Goal: Transaction & Acquisition: Purchase product/service

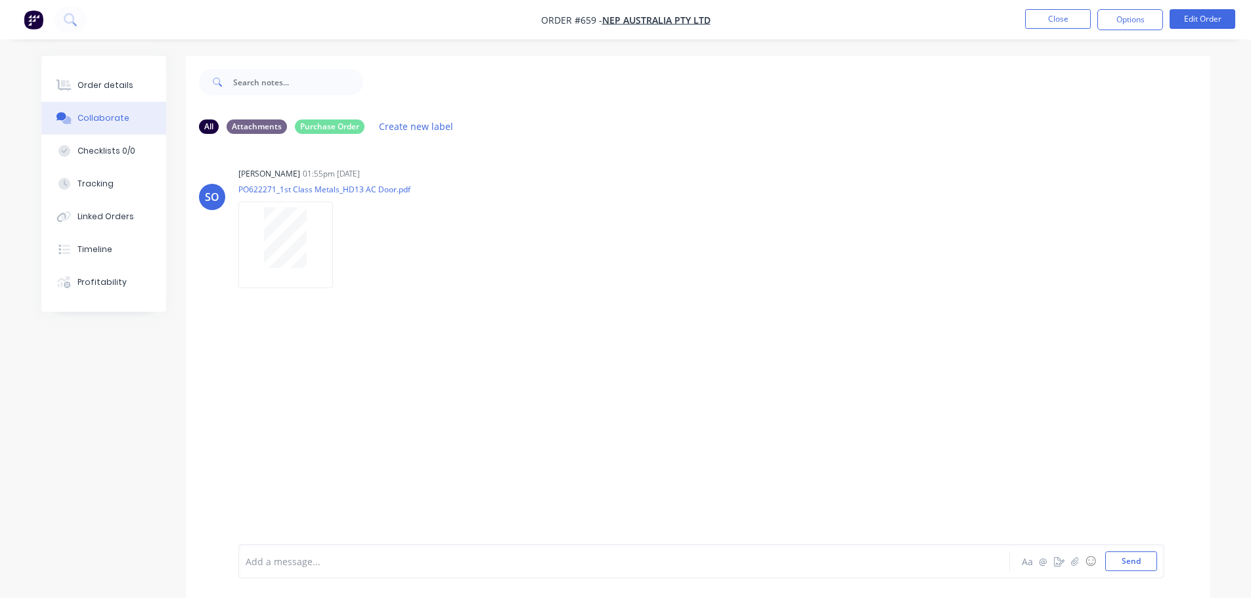
click at [123, 88] on div "Order details" at bounding box center [105, 85] width 56 height 12
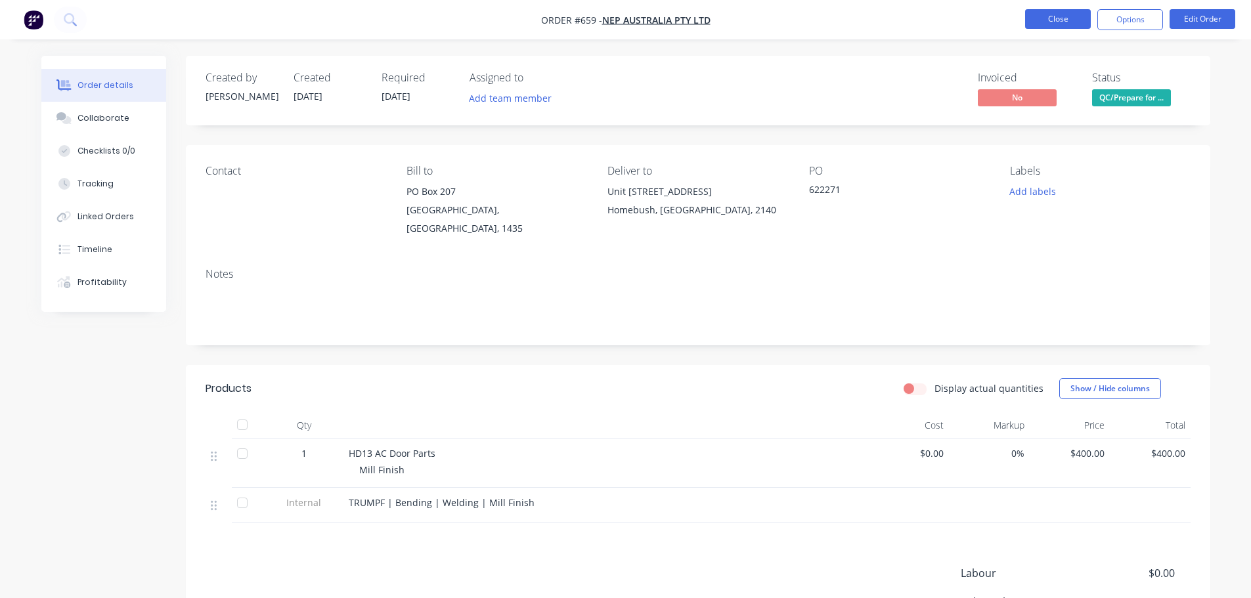
click at [1069, 18] on button "Close" at bounding box center [1058, 19] width 66 height 20
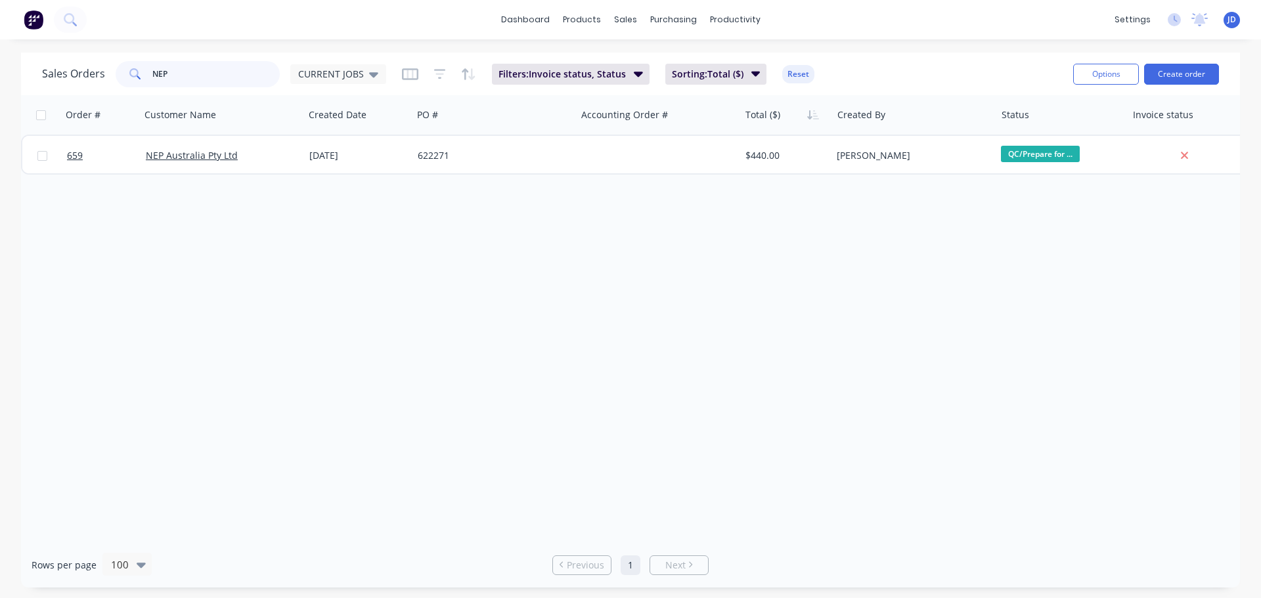
drag, startPoint x: 96, startPoint y: 72, endPoint x: 53, endPoint y: 45, distance: 51.4
click at [65, 59] on div "Sales Orders NEP CURRENT JOBS Filters: Invoice status, Status Sorting: Total ($…" at bounding box center [552, 74] width 1021 height 32
type input "AGH"
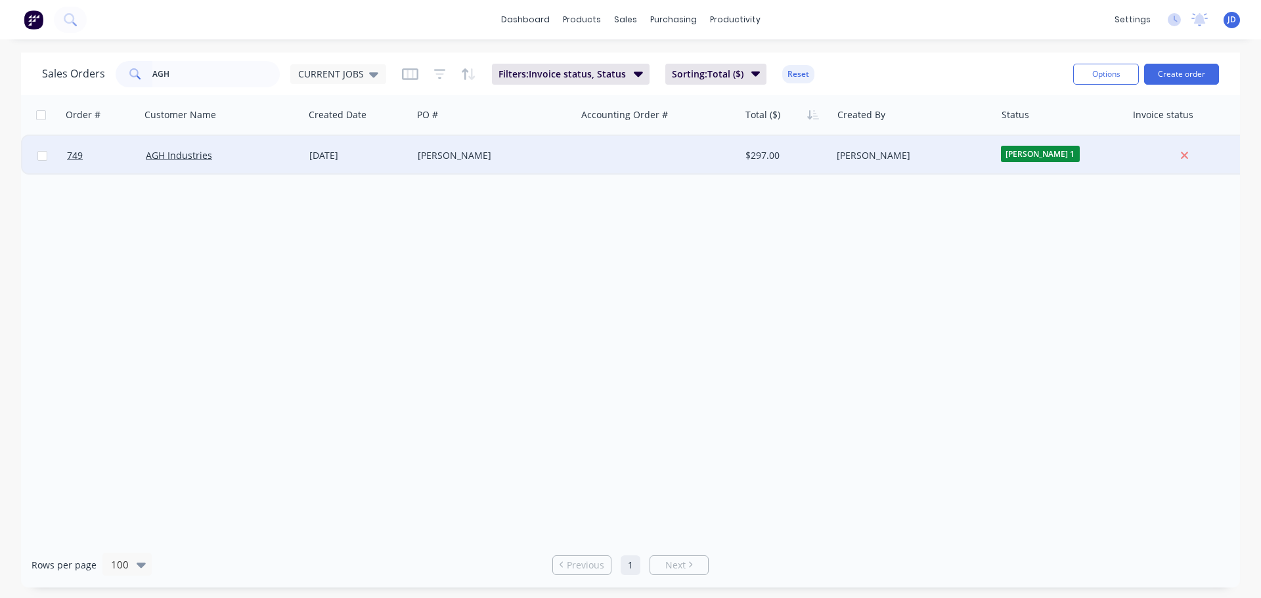
click at [228, 166] on div "AGH Industries" at bounding box center [223, 155] width 164 height 39
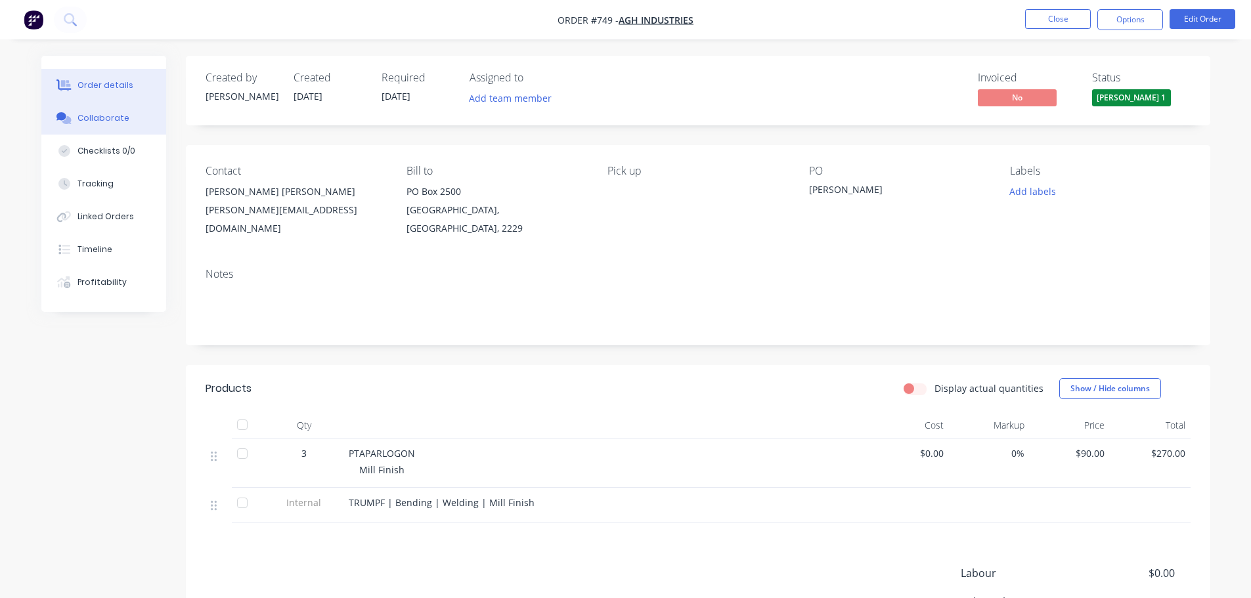
click at [104, 131] on button "Collaborate" at bounding box center [103, 118] width 125 height 33
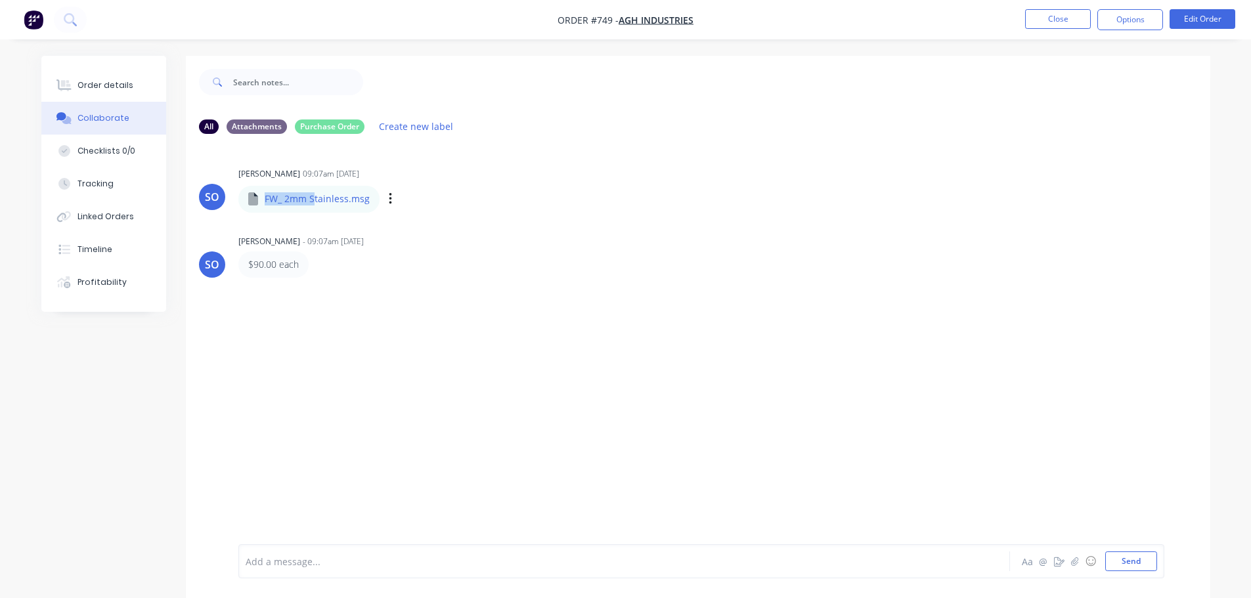
drag, startPoint x: 315, startPoint y: 196, endPoint x: 348, endPoint y: 198, distance: 33.6
click at [314, 196] on div "FW_ 2mm Stainless.msg FW_ 2mm Stainless.msg Labels Download Delete" at bounding box center [382, 198] width 288 height 28
click at [389, 197] on icon "button" at bounding box center [391, 199] width 4 height 15
drag, startPoint x: 408, startPoint y: 204, endPoint x: 414, endPoint y: 232, distance: 28.2
click at [413, 234] on div "Labels Download Delete" at bounding box center [477, 234] width 148 height 89
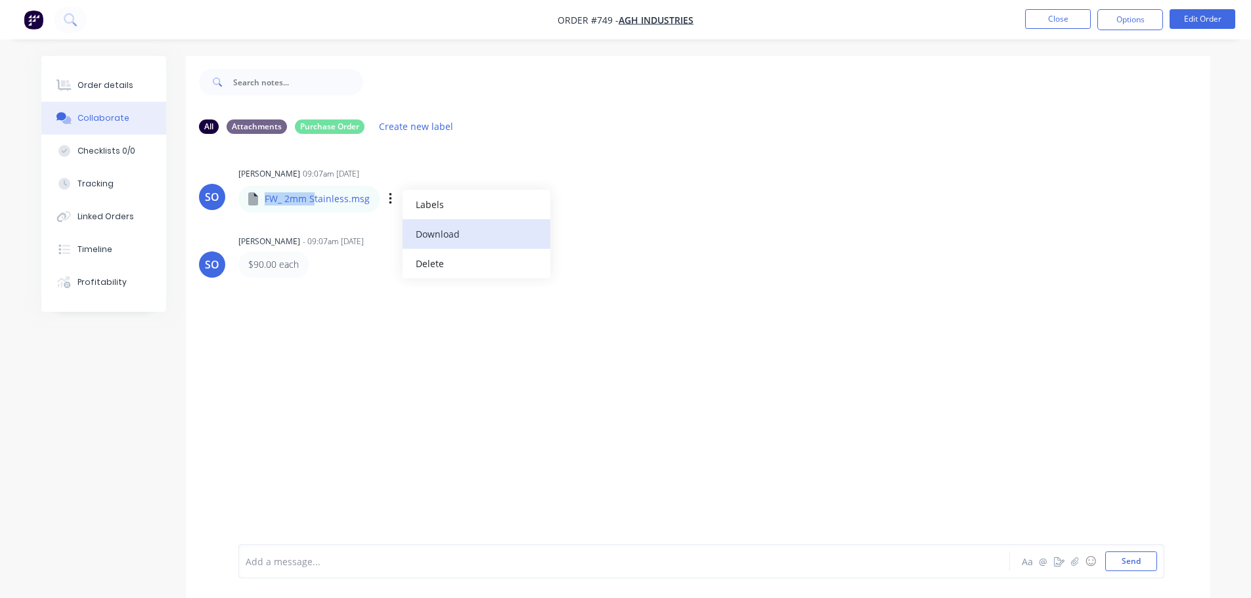
click at [414, 232] on button "Download" at bounding box center [477, 234] width 148 height 30
click at [303, 400] on div "SO [PERSON_NAME] 09:07am [DATE] FW_ 2mm Stainless.msg FW_ 2mm Stainless.msg Lab…" at bounding box center [698, 344] width 1025 height 400
click at [1063, 20] on button "Close" at bounding box center [1058, 19] width 66 height 20
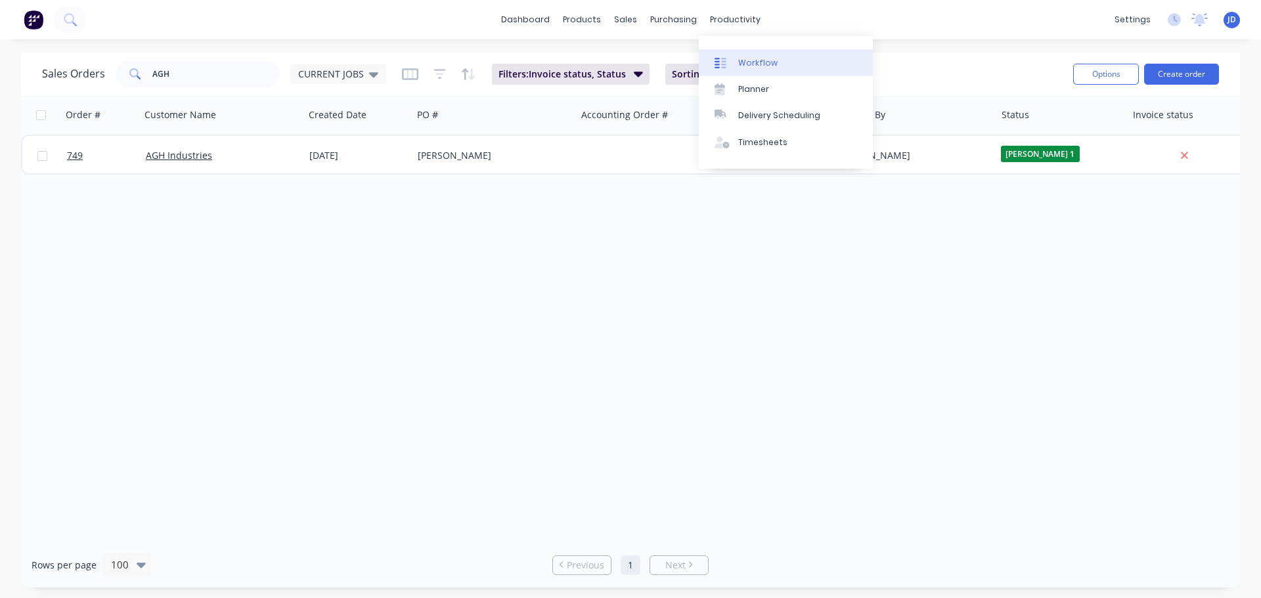
drag, startPoint x: 722, startPoint y: 49, endPoint x: 723, endPoint y: 55, distance: 6.7
click at [722, 49] on div "Workflow Planner Delivery Scheduling Timesheets" at bounding box center [786, 102] width 174 height 133
click at [722, 57] on icon at bounding box center [721, 63] width 12 height 12
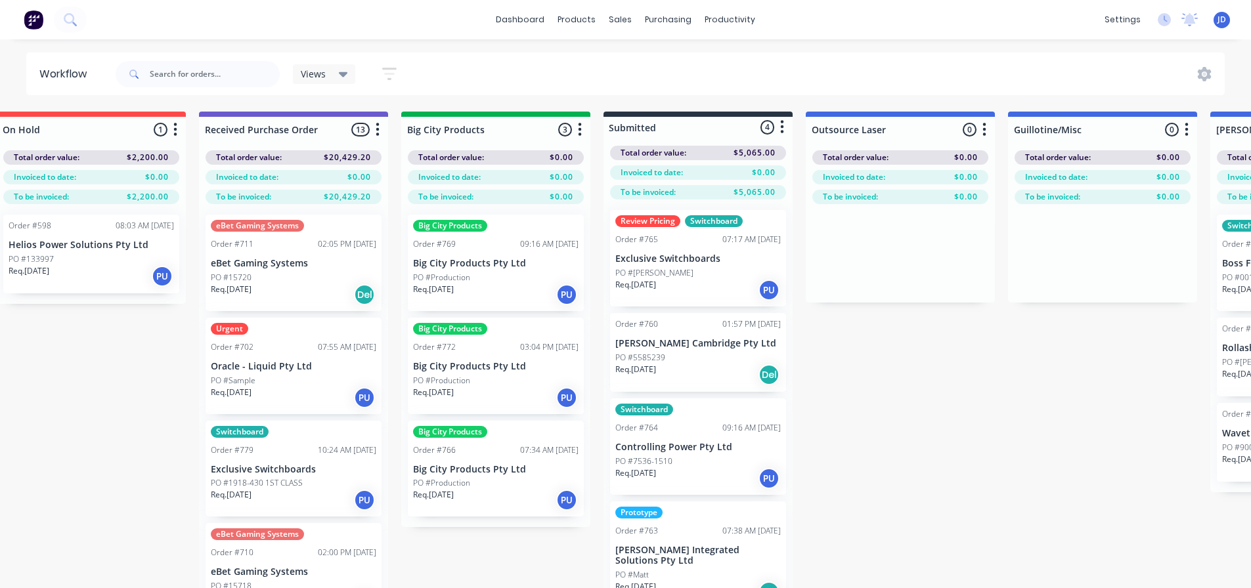
drag, startPoint x: 999, startPoint y: 315, endPoint x: 1027, endPoint y: 307, distance: 29.3
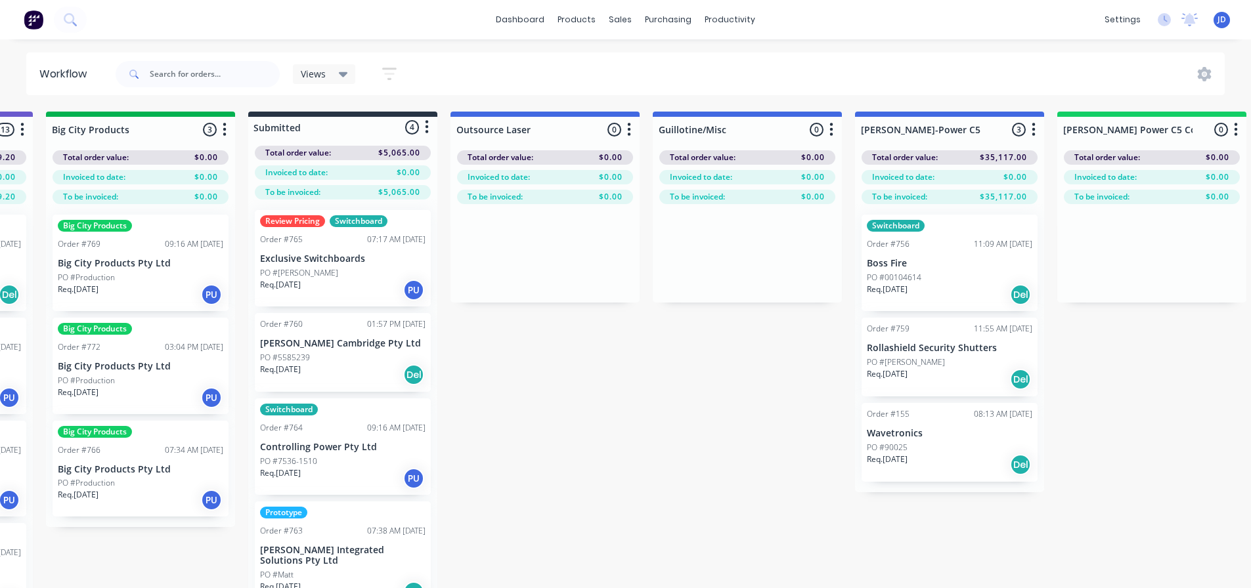
drag, startPoint x: 1005, startPoint y: 322, endPoint x: 1024, endPoint y: 313, distance: 21.1
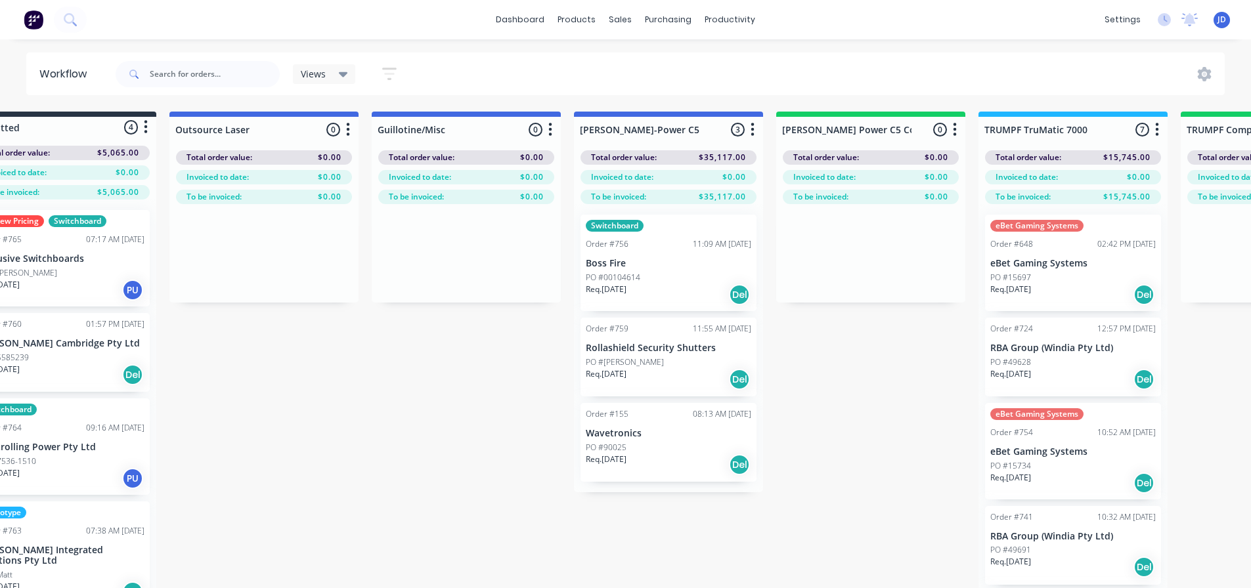
drag, startPoint x: 689, startPoint y: 349, endPoint x: 696, endPoint y: 348, distance: 7.3
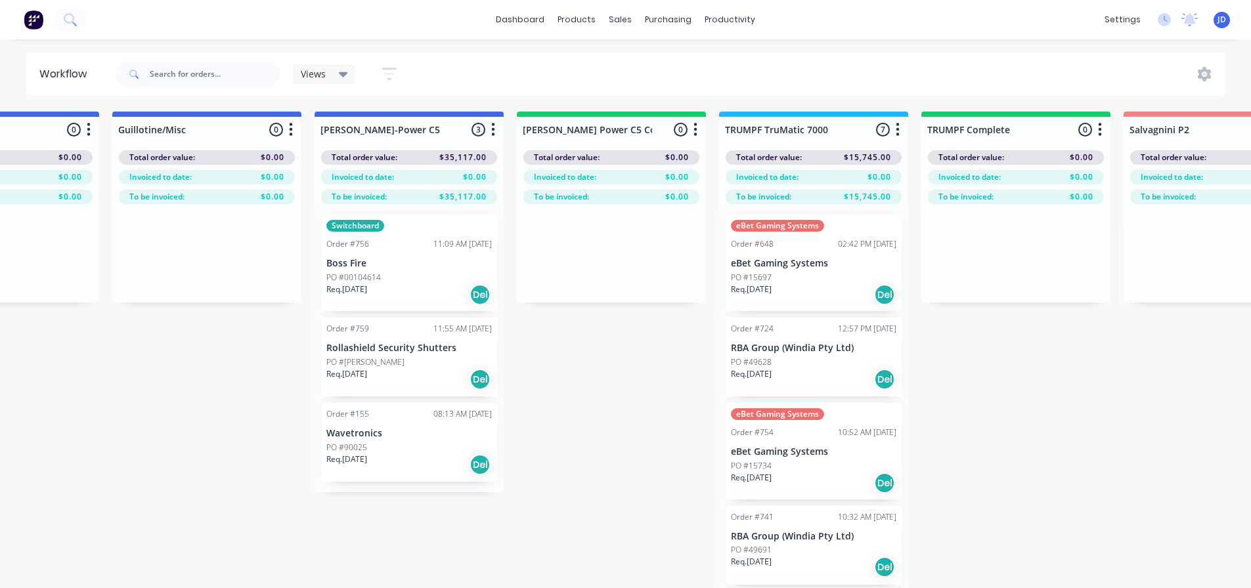
drag, startPoint x: 471, startPoint y: 353, endPoint x: 515, endPoint y: 347, distance: 44.4
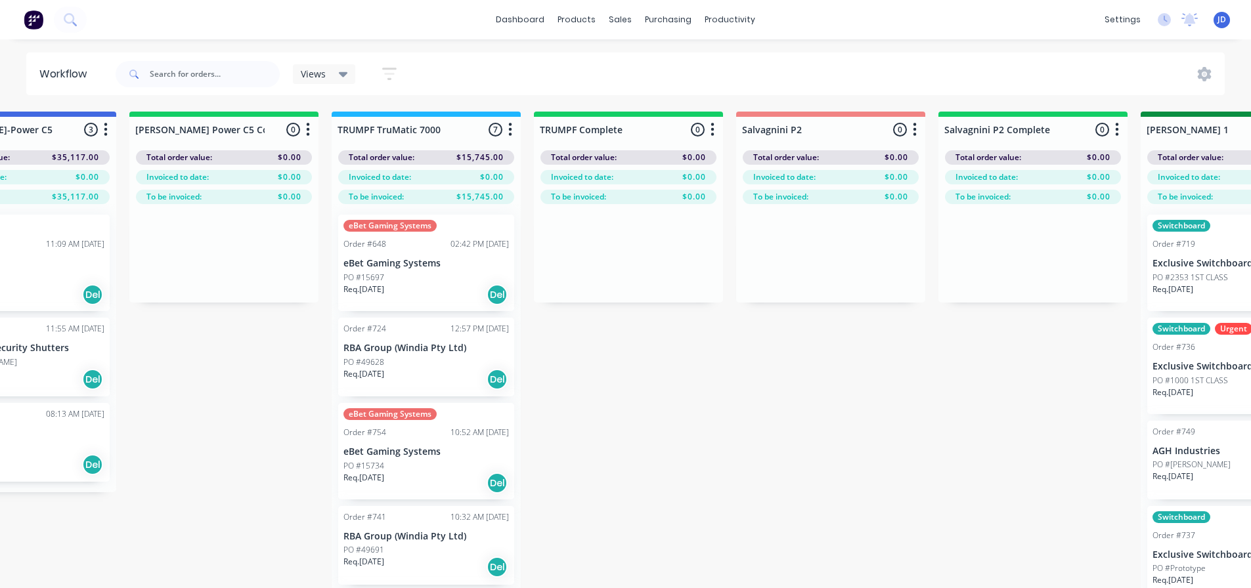
drag, startPoint x: 433, startPoint y: 368, endPoint x: 542, endPoint y: 364, distance: 108.4
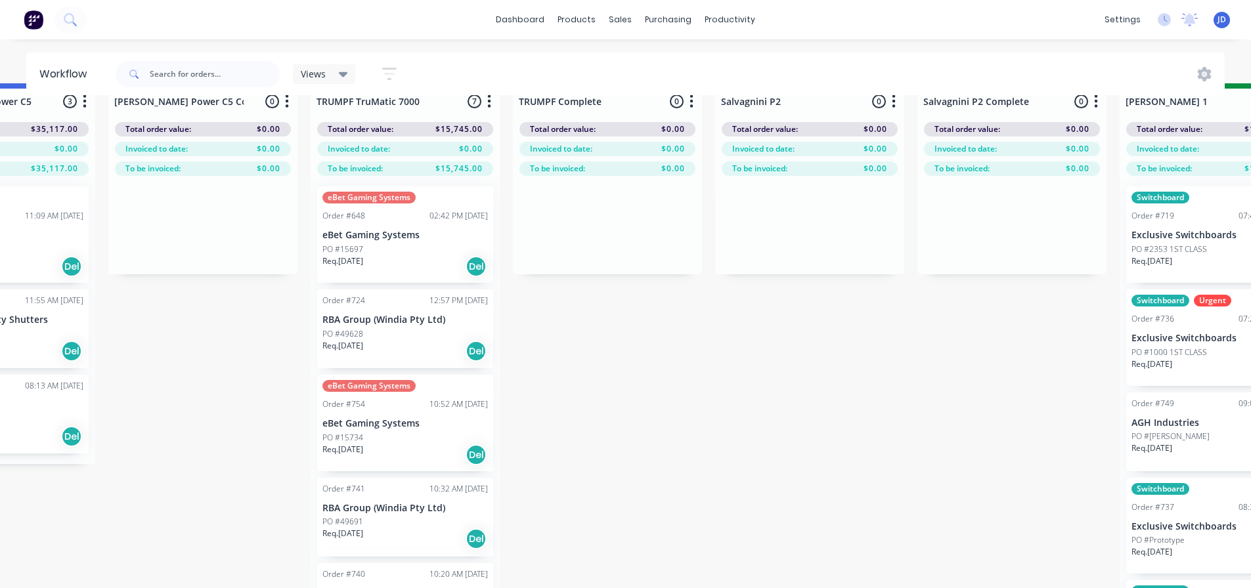
scroll to position [0, 1336]
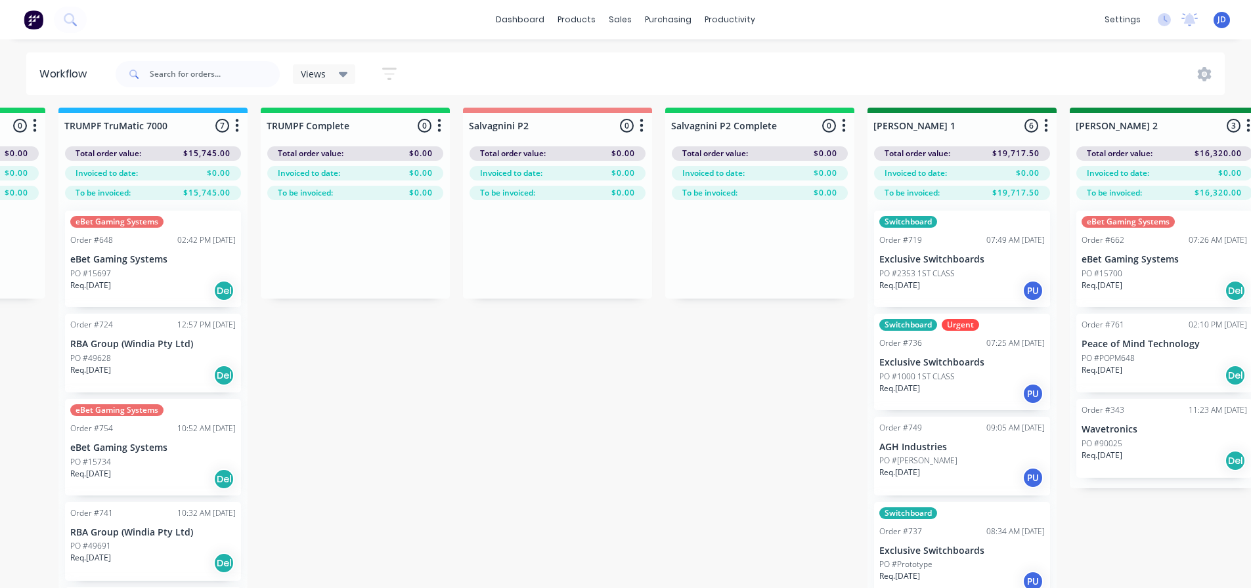
drag, startPoint x: 653, startPoint y: 408, endPoint x: 687, endPoint y: 401, distance: 34.4
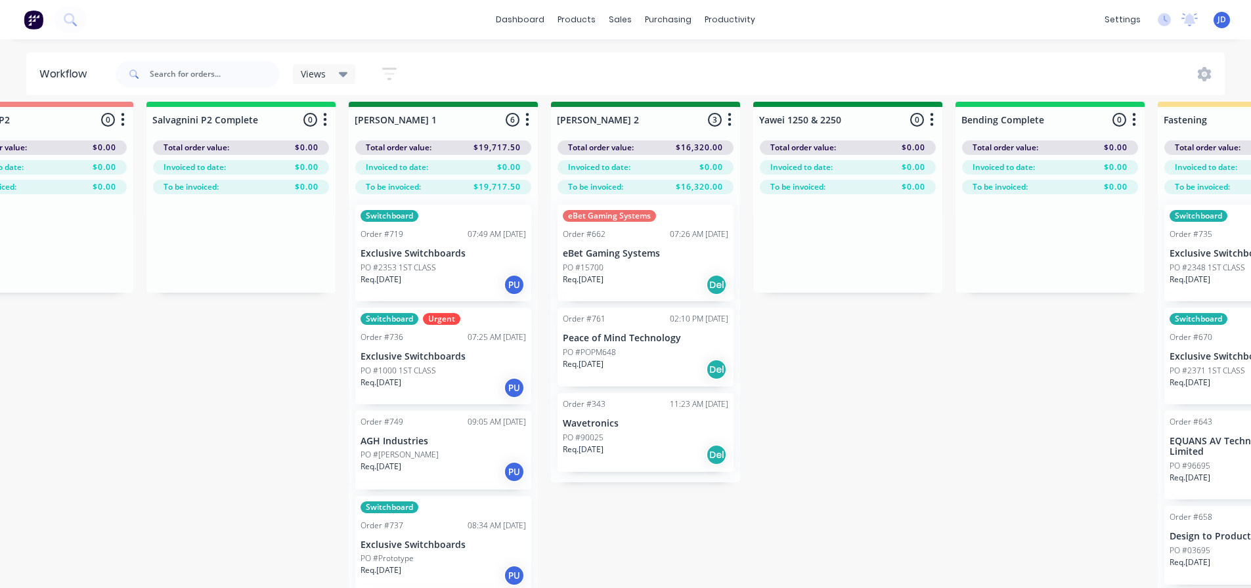
drag, startPoint x: 489, startPoint y: 394, endPoint x: 539, endPoint y: 398, distance: 49.4
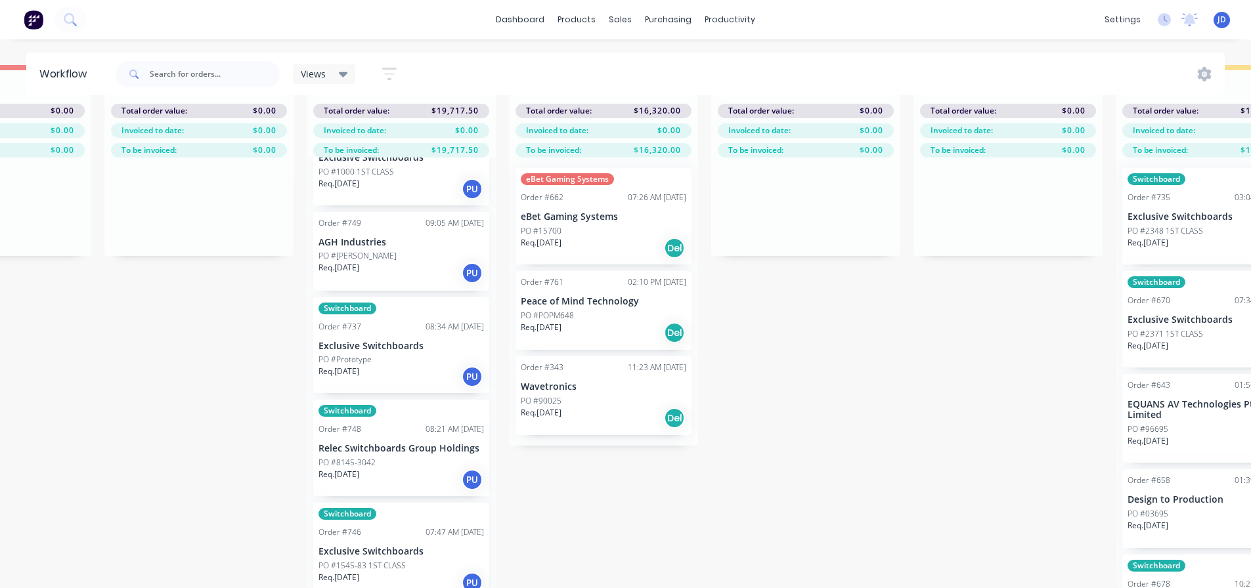
scroll to position [174, 0]
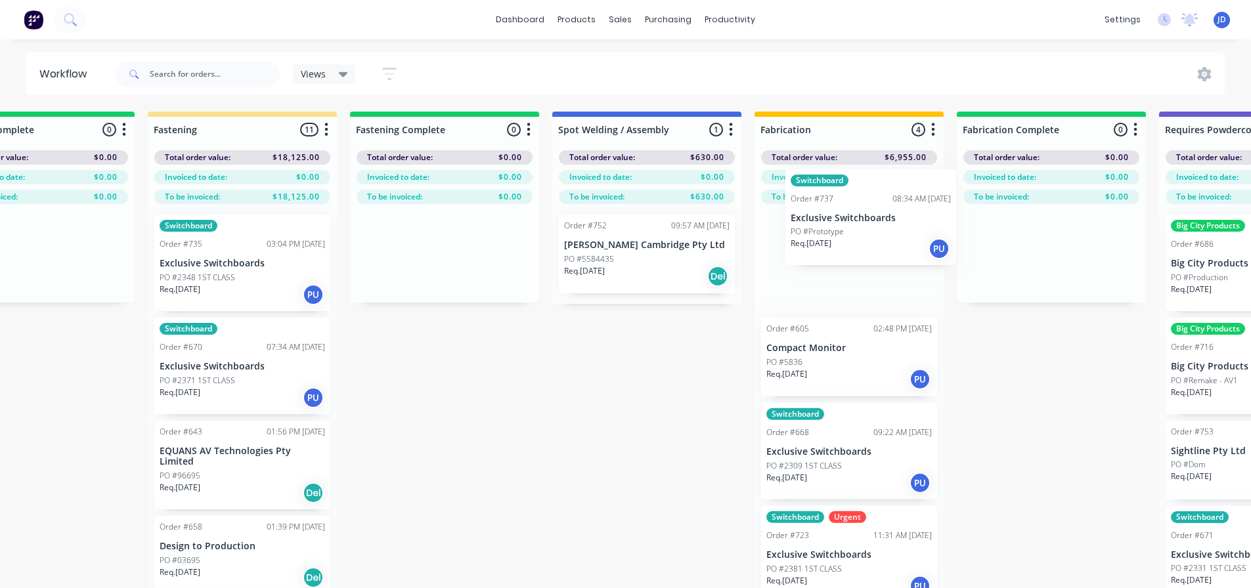
drag, startPoint x: 446, startPoint y: 340, endPoint x: 741, endPoint y: 295, distance: 298.3
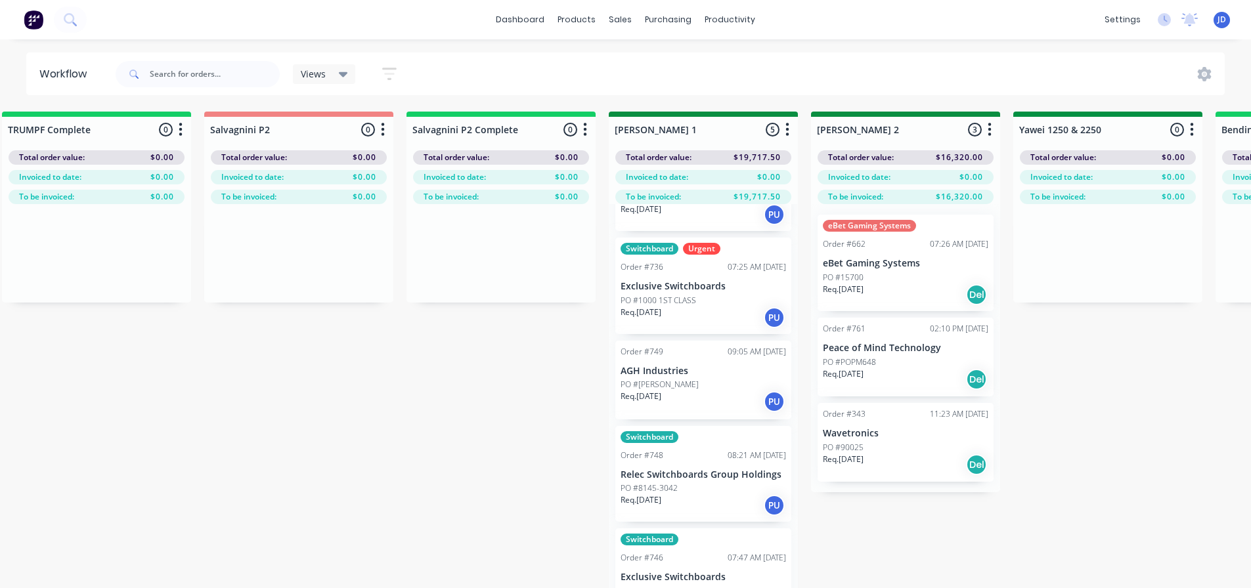
scroll to position [71, 0]
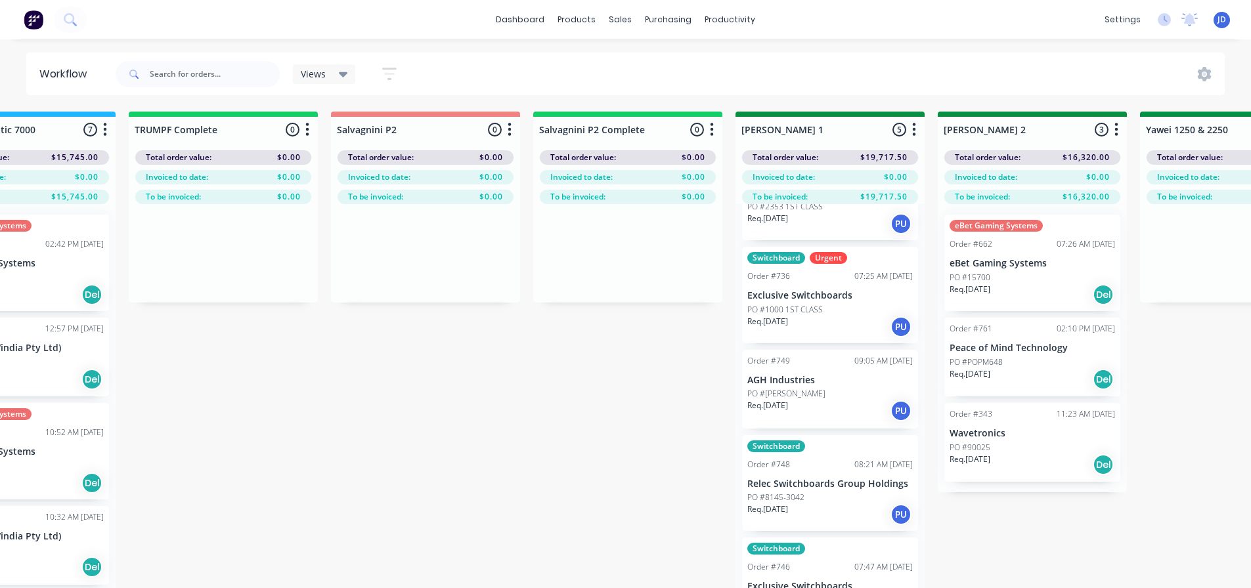
drag, startPoint x: 627, startPoint y: 389, endPoint x: 405, endPoint y: 345, distance: 226.8
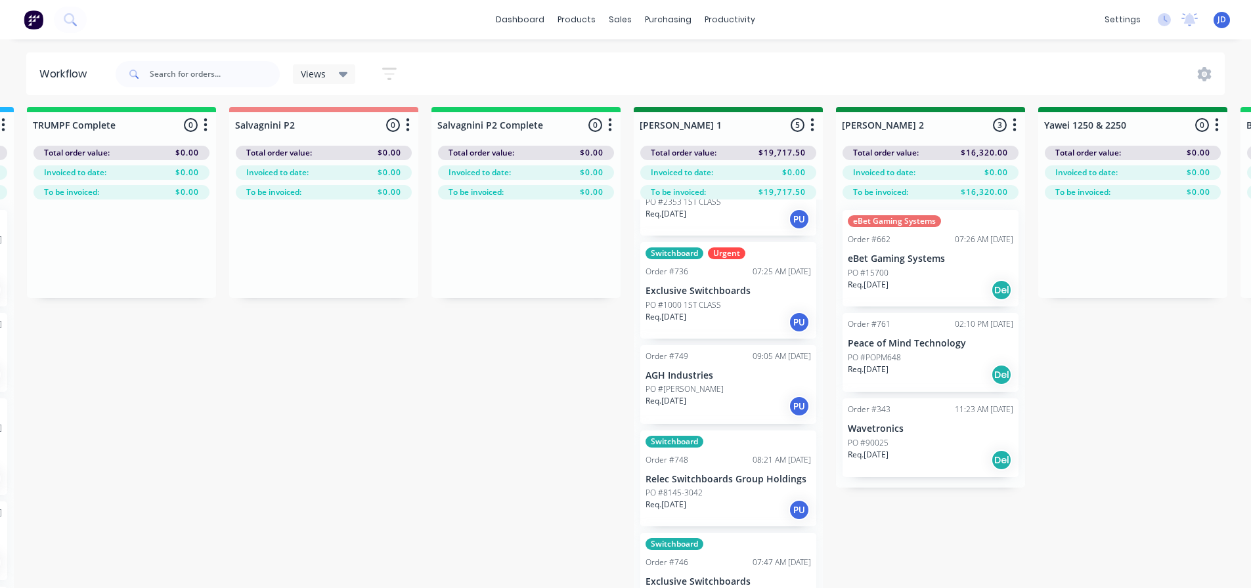
scroll to position [7, 2051]
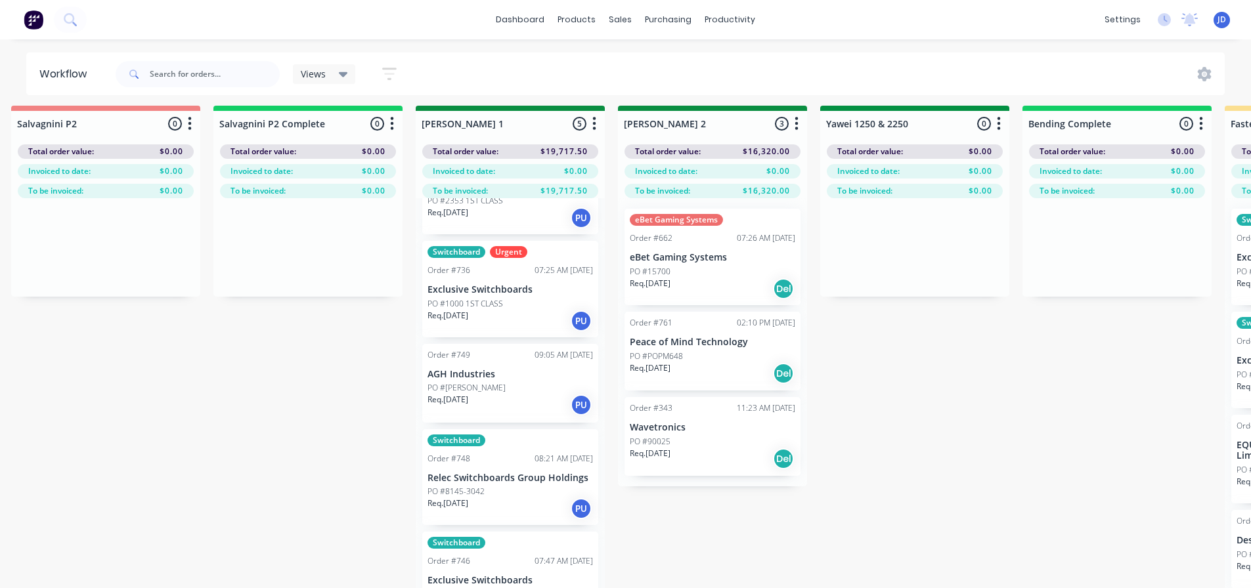
drag, startPoint x: 604, startPoint y: 340, endPoint x: 663, endPoint y: 340, distance: 59.1
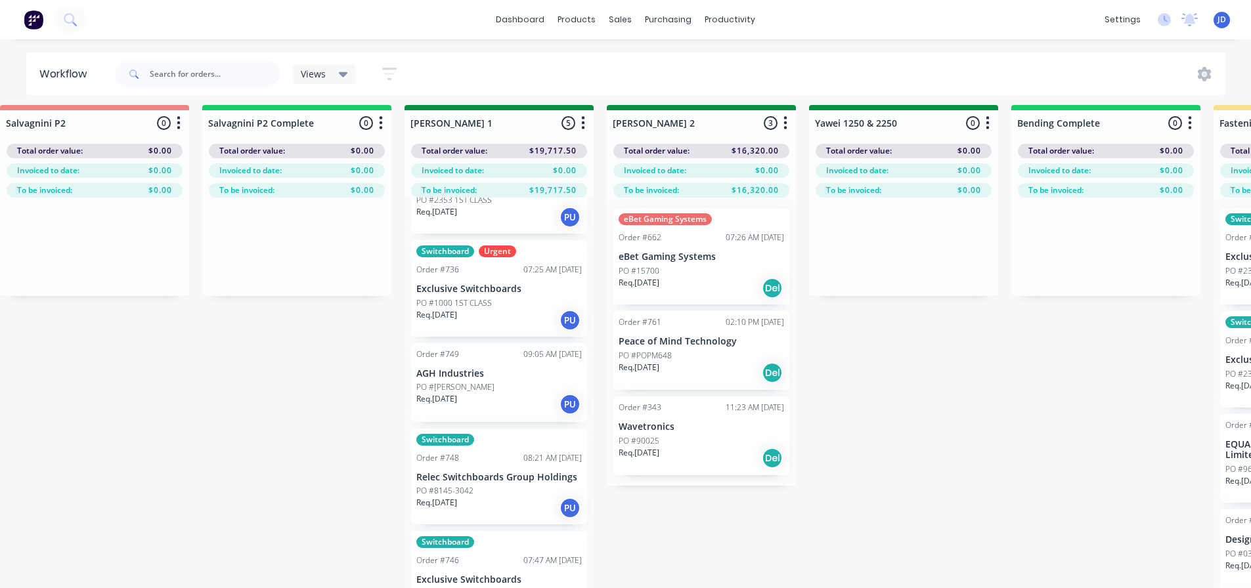
click at [487, 286] on p "Exclusive Switchboards" at bounding box center [499, 289] width 166 height 11
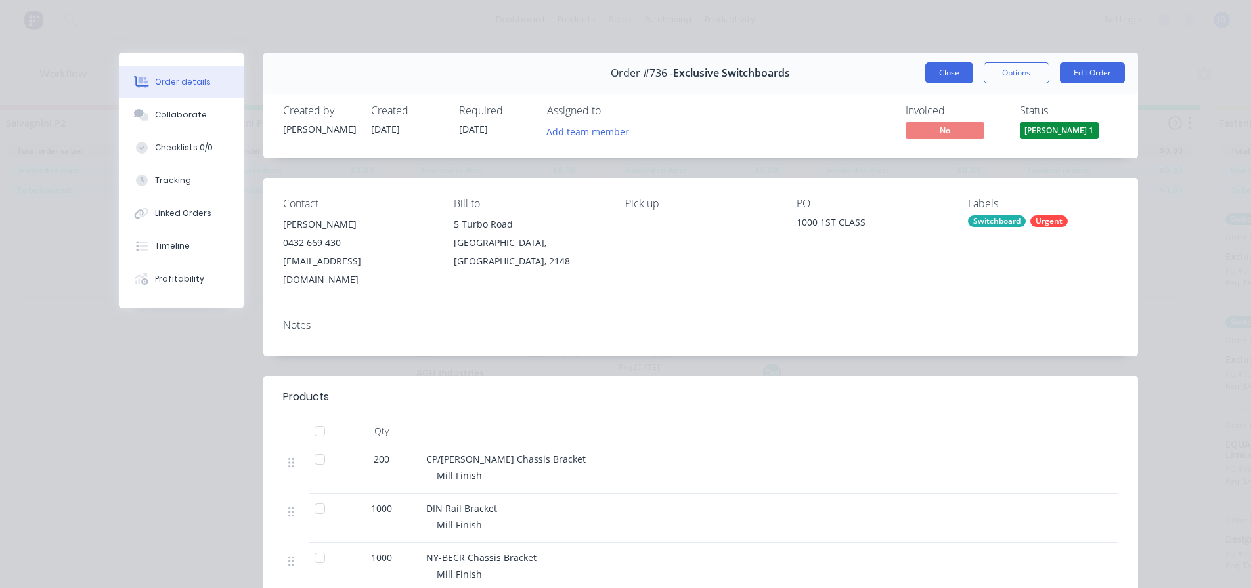
click at [934, 69] on button "Close" at bounding box center [949, 72] width 48 height 21
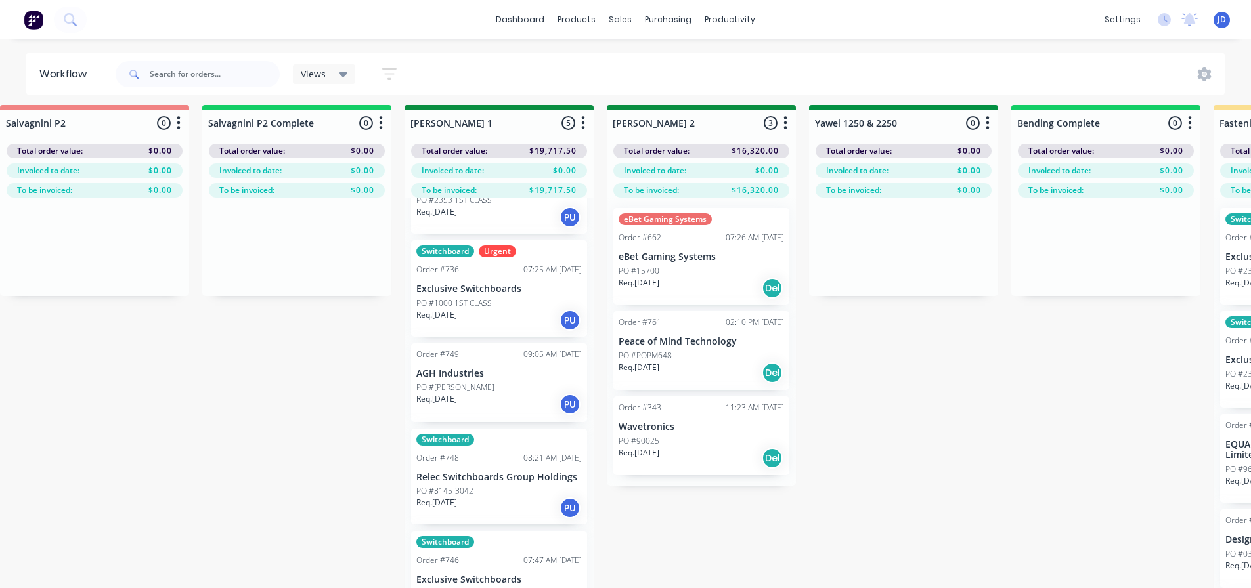
click at [506, 385] on div "PO #[PERSON_NAME]" at bounding box center [499, 388] width 166 height 12
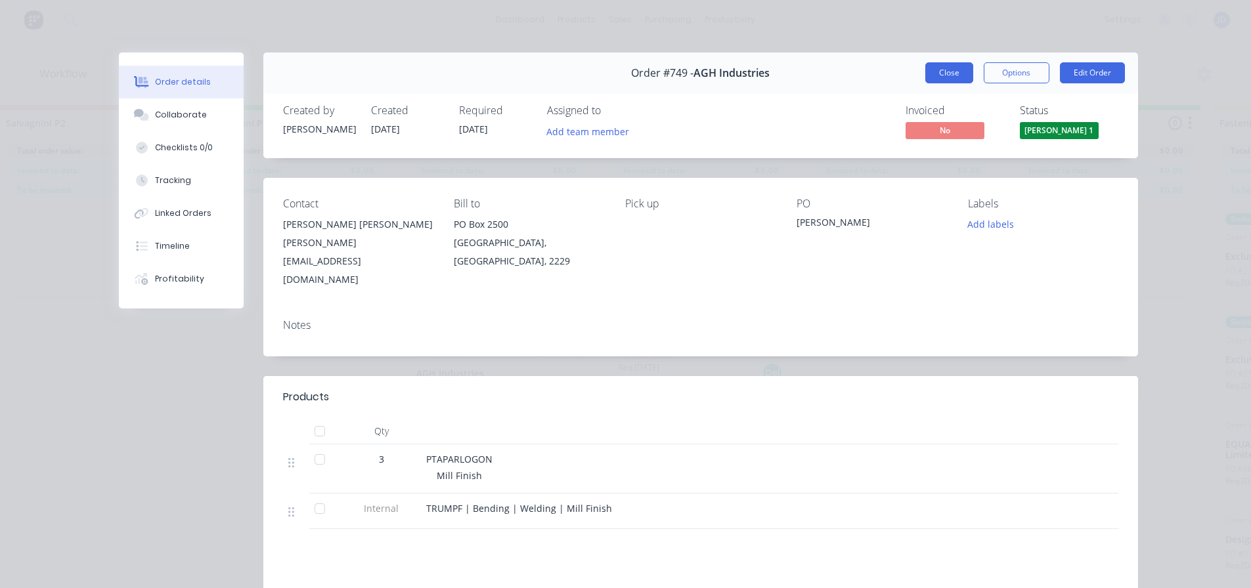
click at [950, 70] on button "Close" at bounding box center [949, 72] width 48 height 21
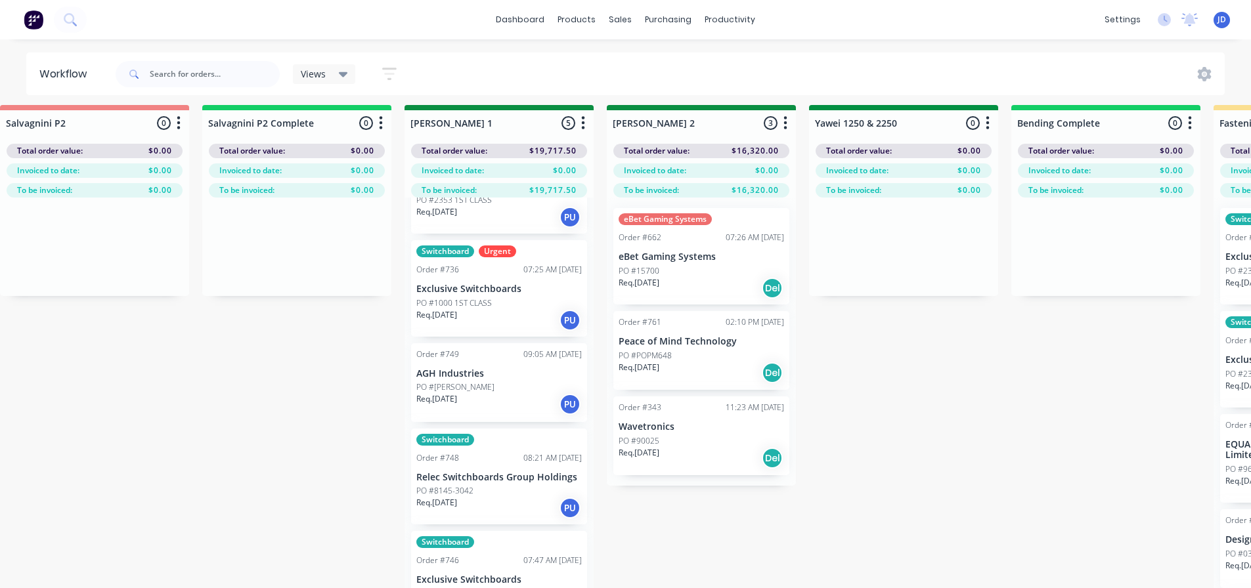
click at [473, 508] on div "Req. [DATE] PU" at bounding box center [499, 508] width 166 height 22
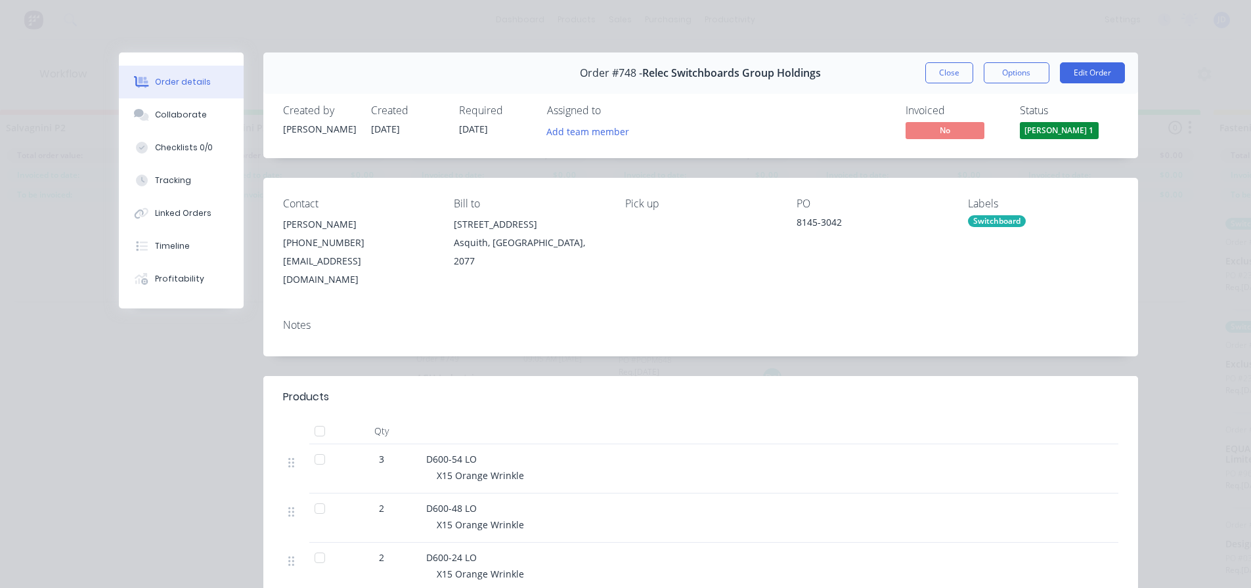
scroll to position [0, 2051]
click at [1079, 124] on span "[PERSON_NAME] 1" at bounding box center [1059, 130] width 79 height 16
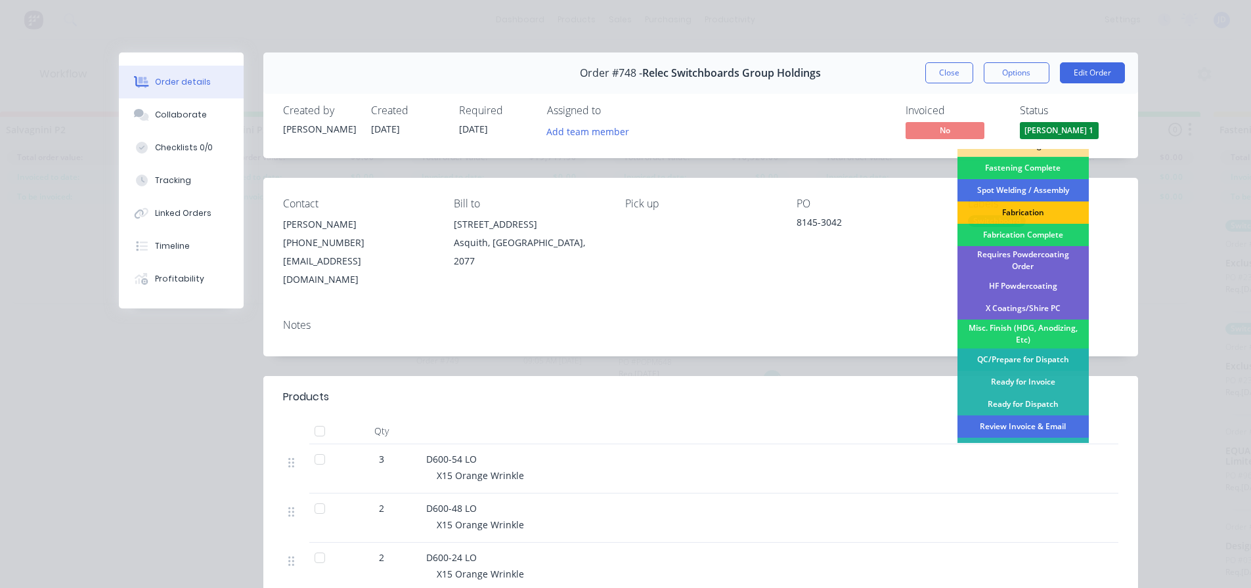
scroll to position [384, 0]
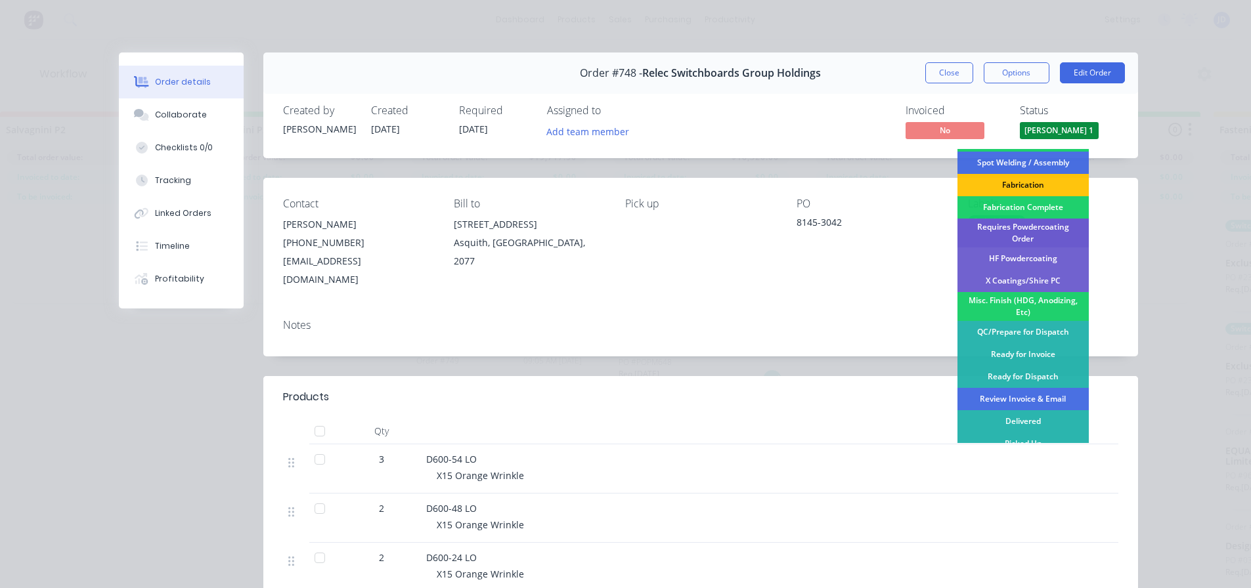
click at [1030, 229] on div "Requires Powdercoating Order" at bounding box center [1023, 233] width 131 height 29
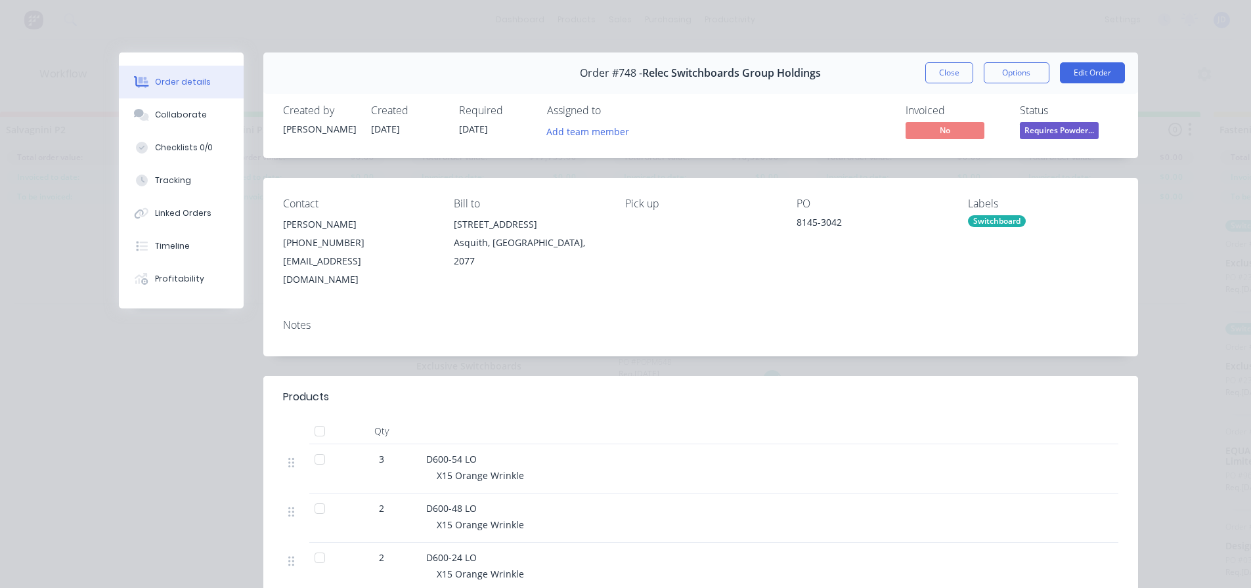
scroll to position [0, 0]
click at [956, 71] on button "Close" at bounding box center [949, 72] width 48 height 21
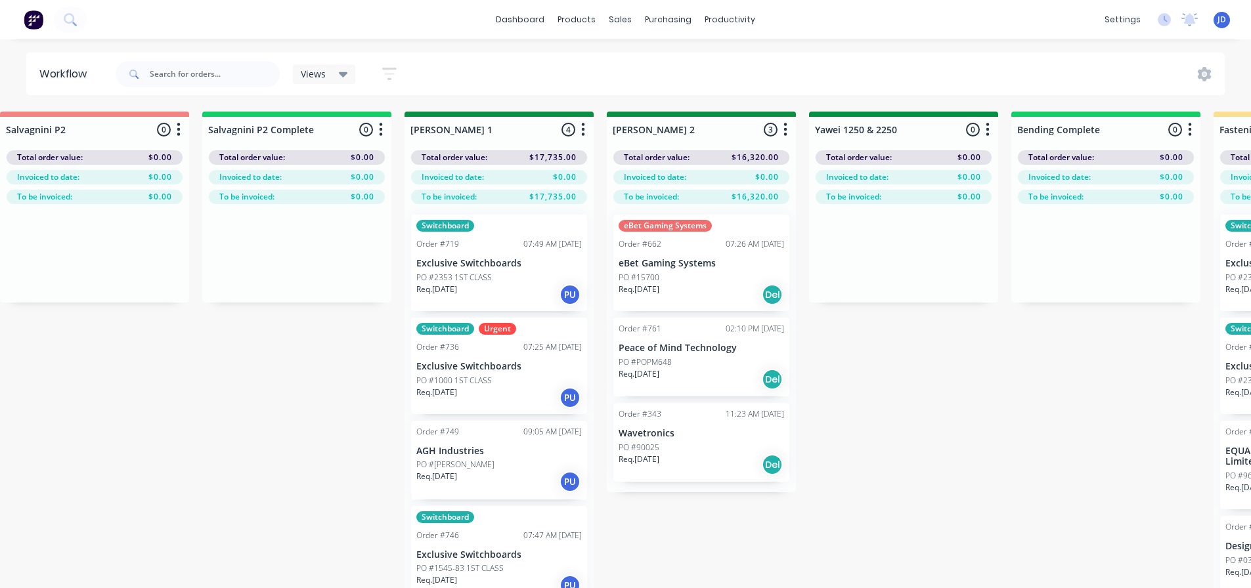
click at [462, 570] on p "PO #1545-83 1ST CLASS" at bounding box center [459, 569] width 87 height 12
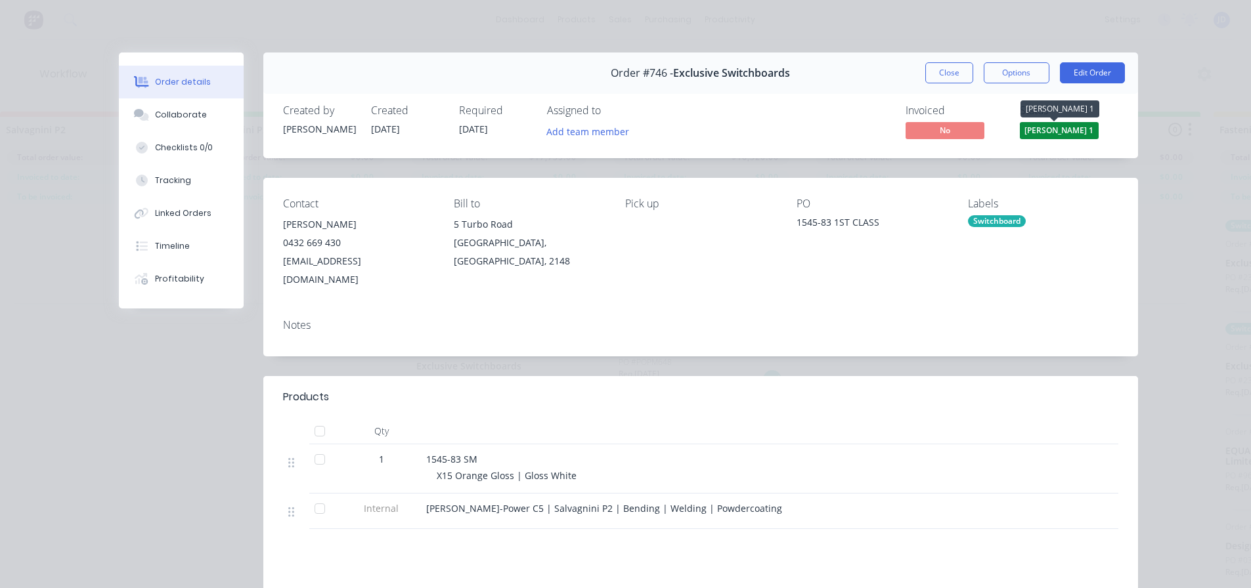
click at [1060, 135] on span "[PERSON_NAME] 1" at bounding box center [1059, 130] width 79 height 16
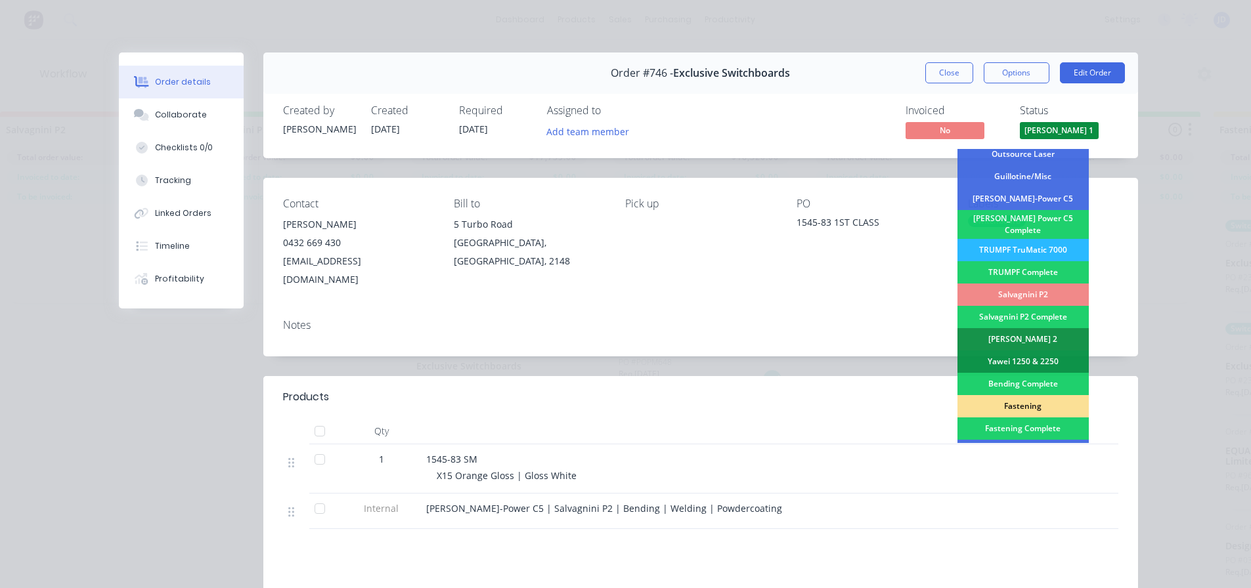
scroll to position [328, 0]
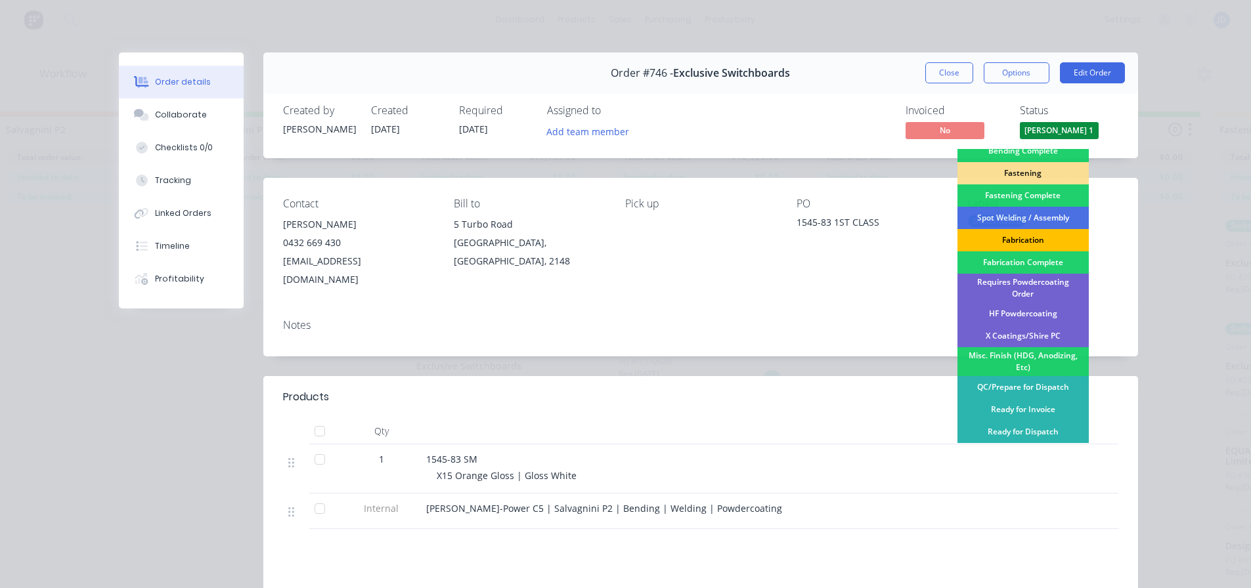
click at [1034, 236] on div "Fabrication" at bounding box center [1023, 240] width 131 height 22
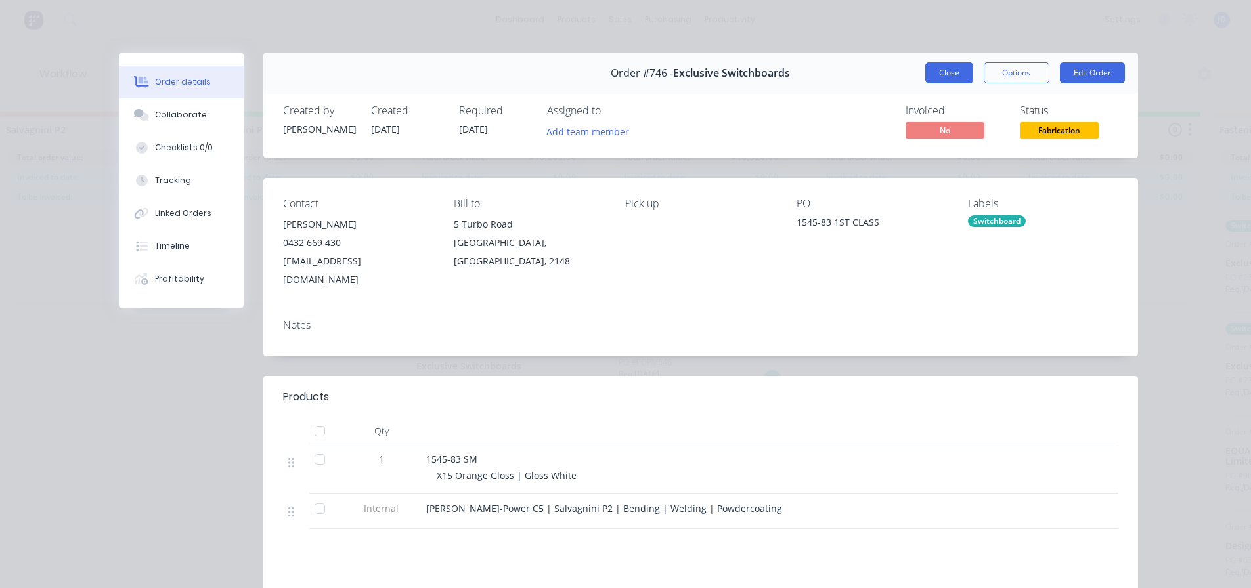
click at [948, 72] on button "Close" at bounding box center [949, 72] width 48 height 21
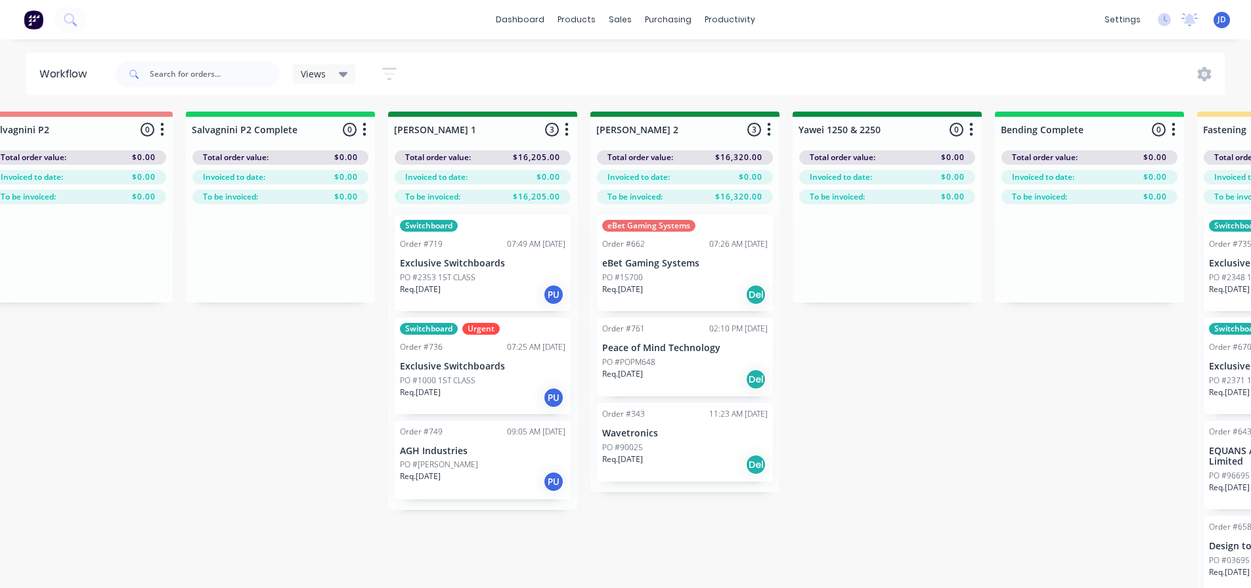
scroll to position [0, 2135]
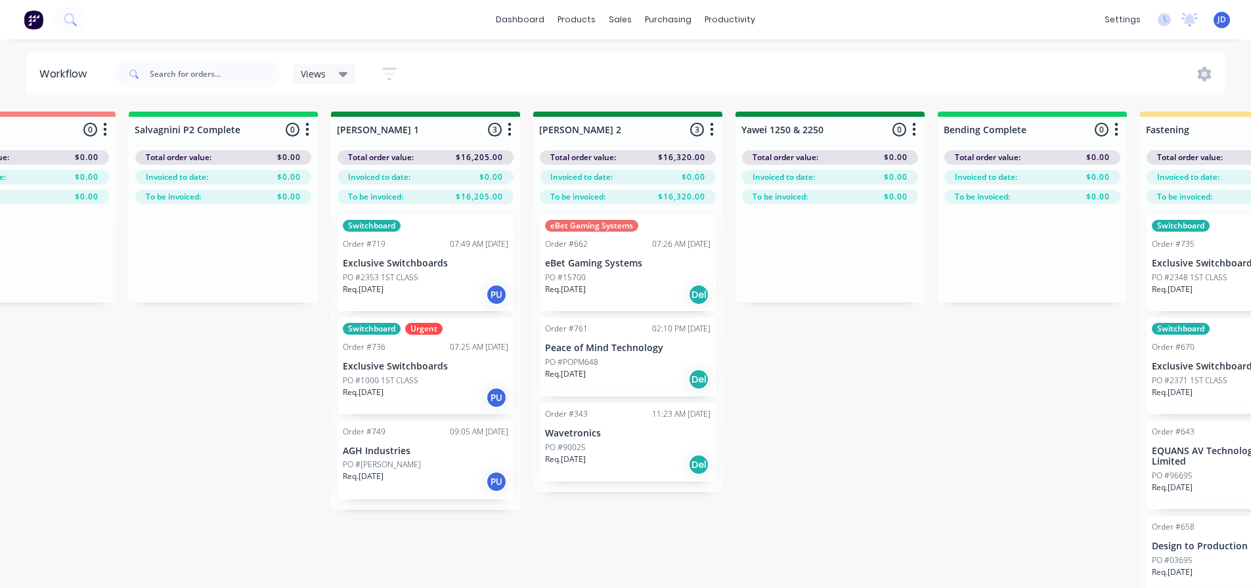
drag, startPoint x: 873, startPoint y: 423, endPoint x: 924, endPoint y: 420, distance: 51.3
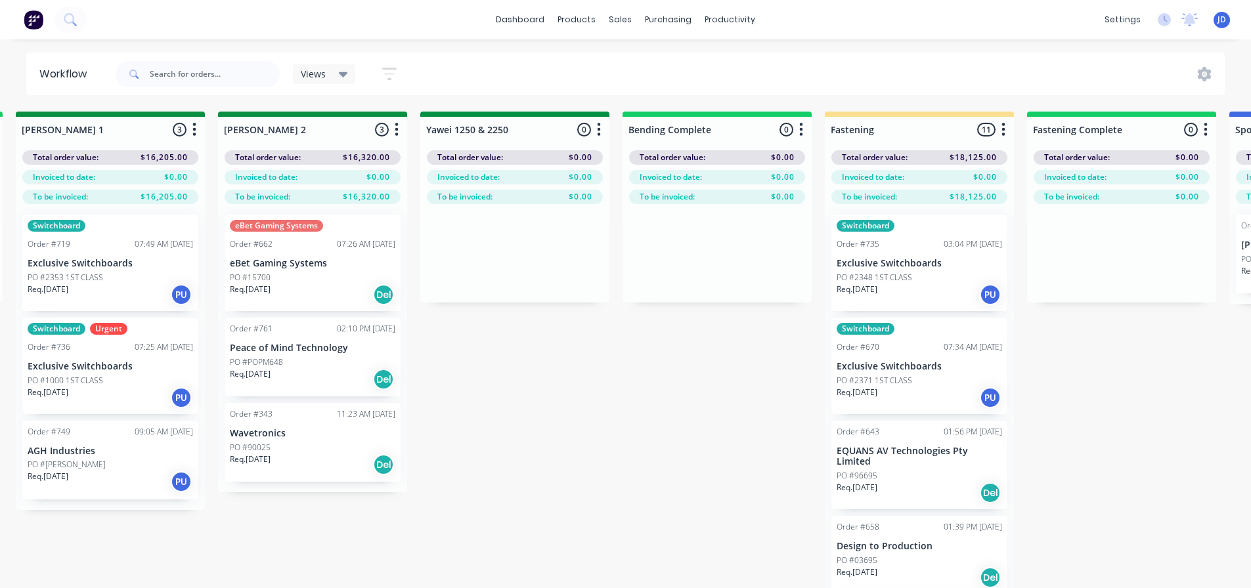
scroll to position [0, 2685]
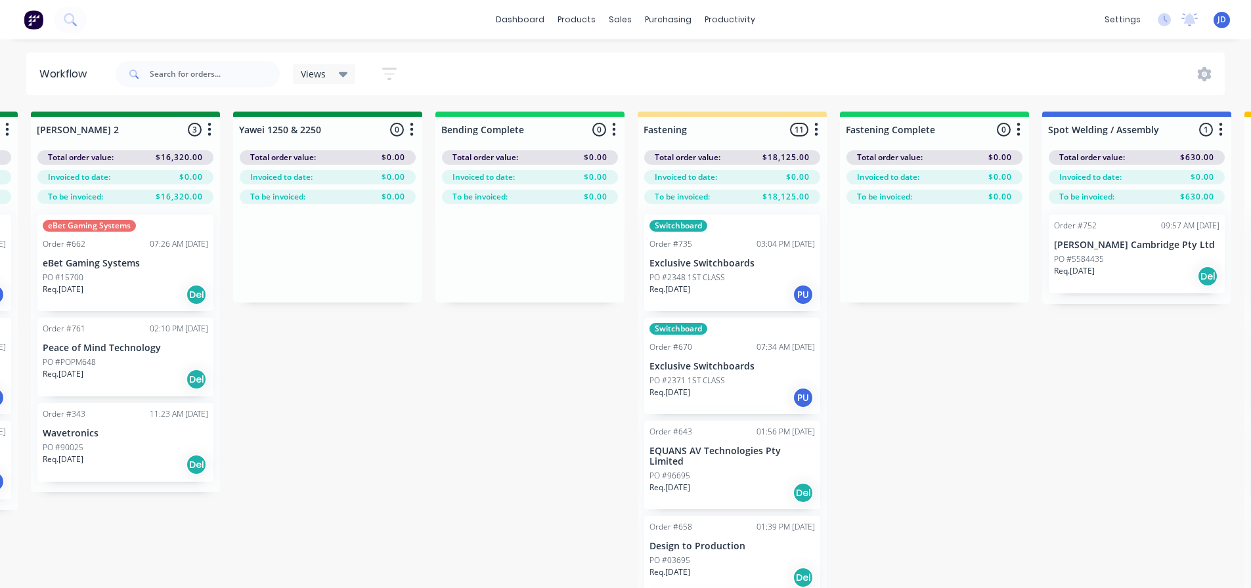
drag, startPoint x: 901, startPoint y: 393, endPoint x: 1038, endPoint y: 386, distance: 137.5
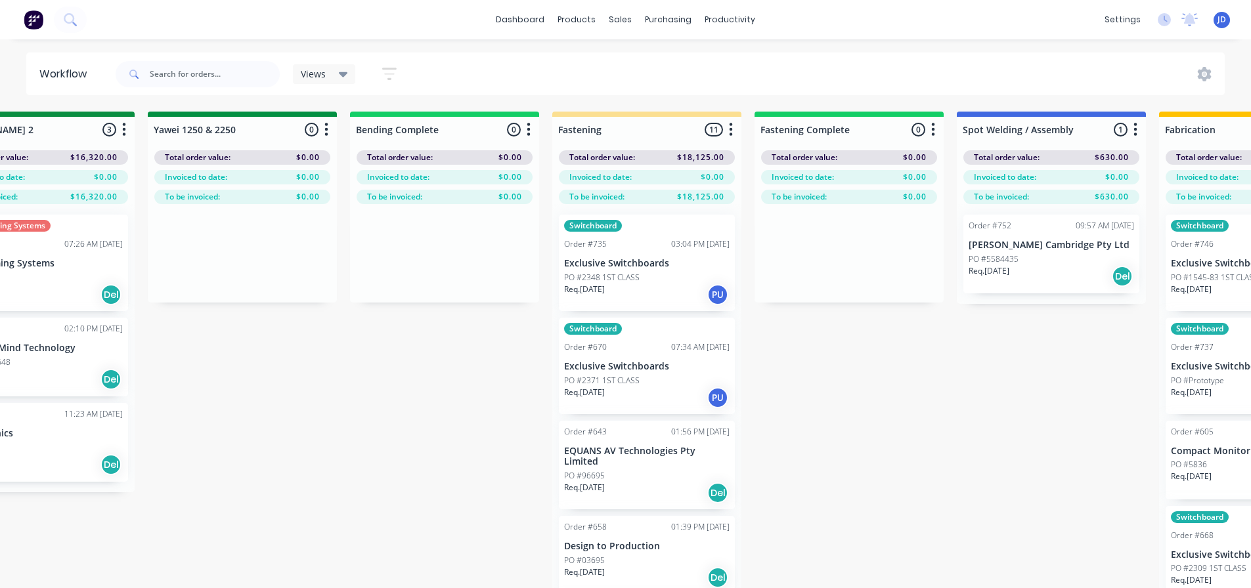
scroll to position [0, 2786]
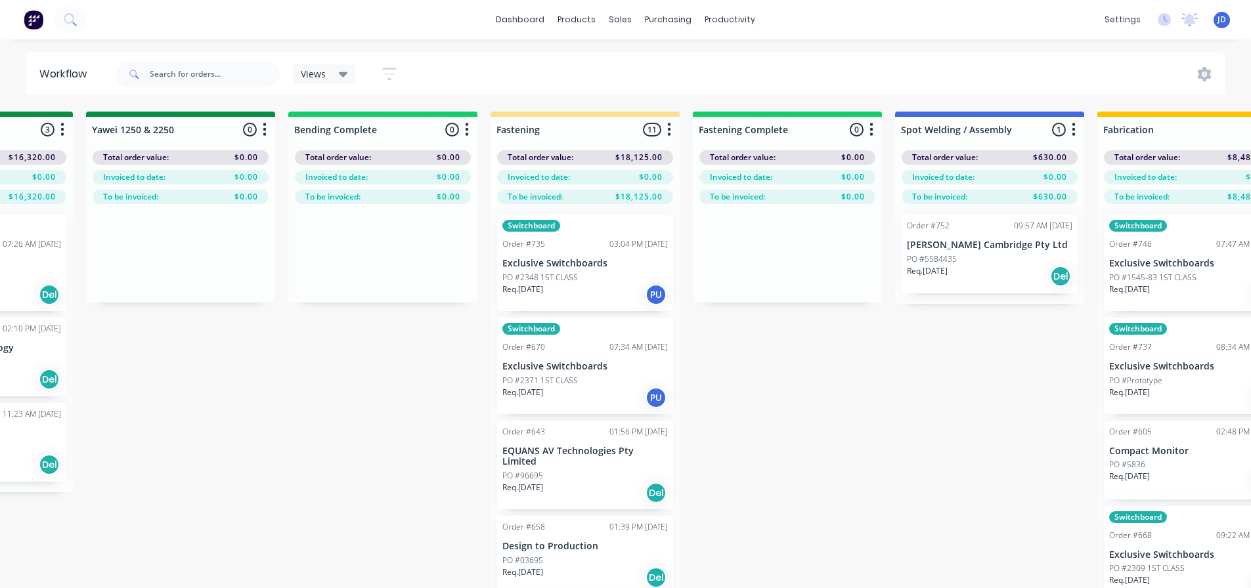
drag, startPoint x: 843, startPoint y: 492, endPoint x: 902, endPoint y: 483, distance: 59.8
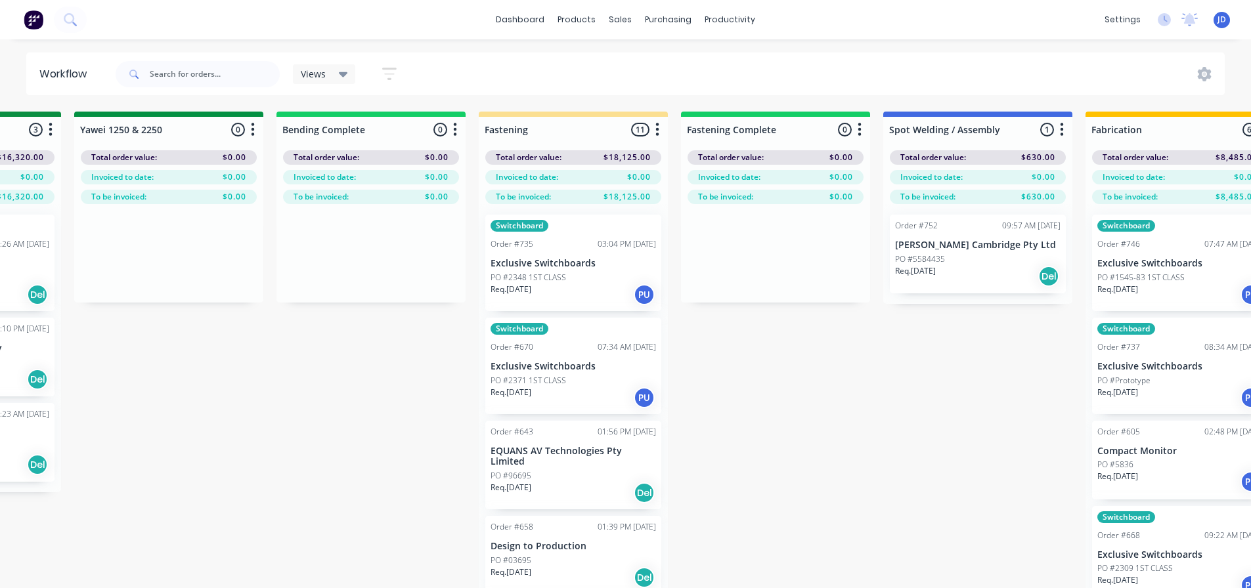
click at [571, 286] on div "Req. [DATE] PU" at bounding box center [574, 295] width 166 height 22
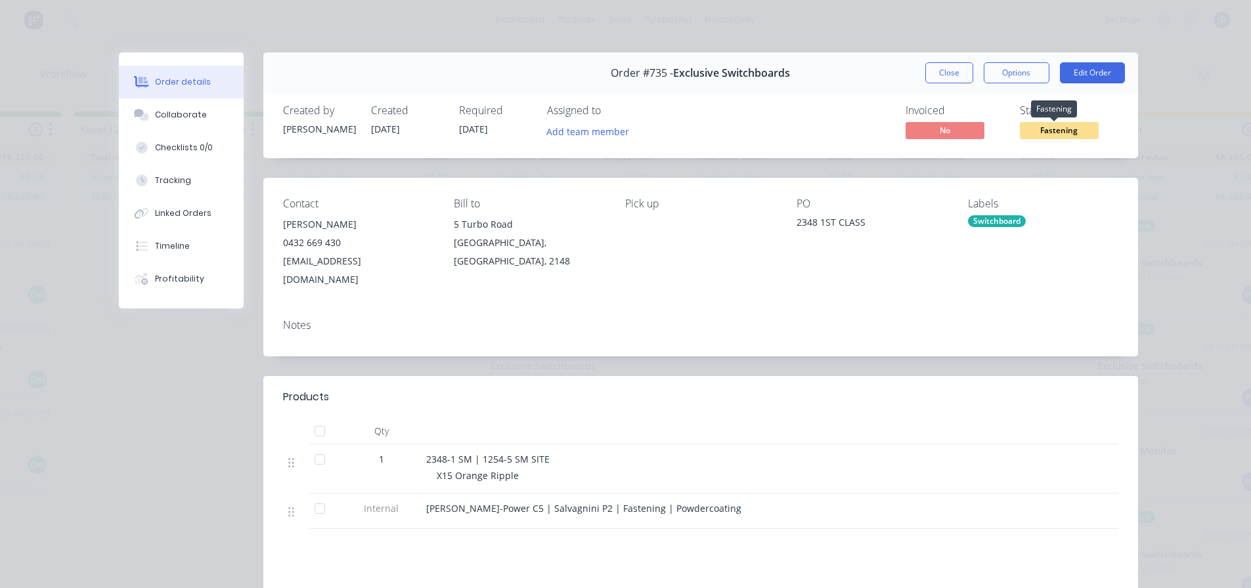
click at [1051, 128] on span "Fastening" at bounding box center [1059, 130] width 79 height 16
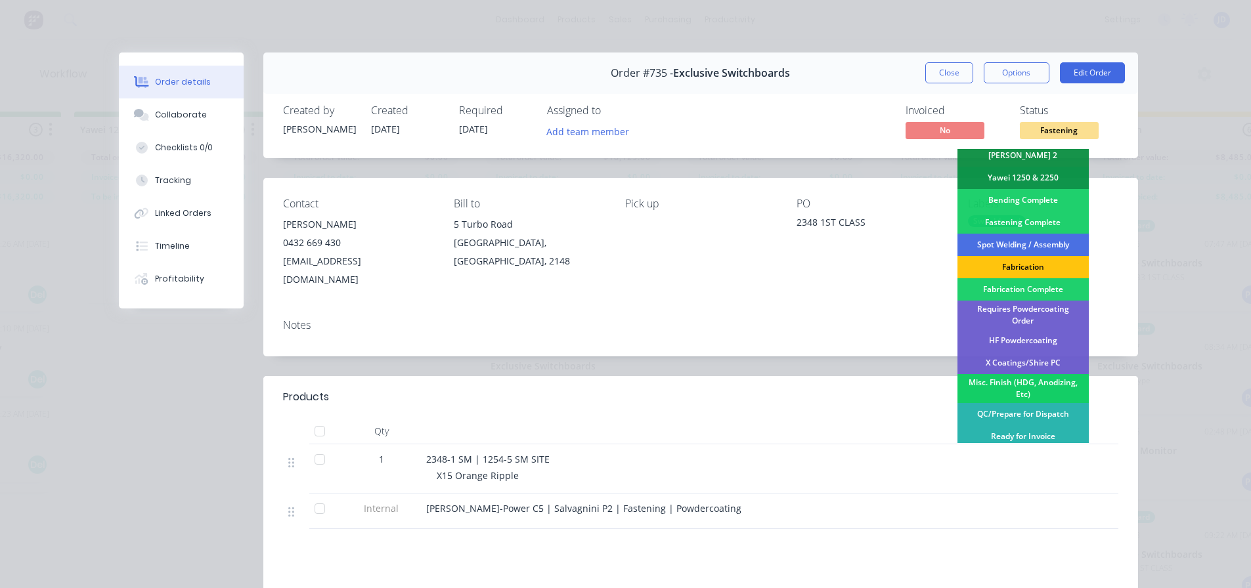
scroll to position [328, 0]
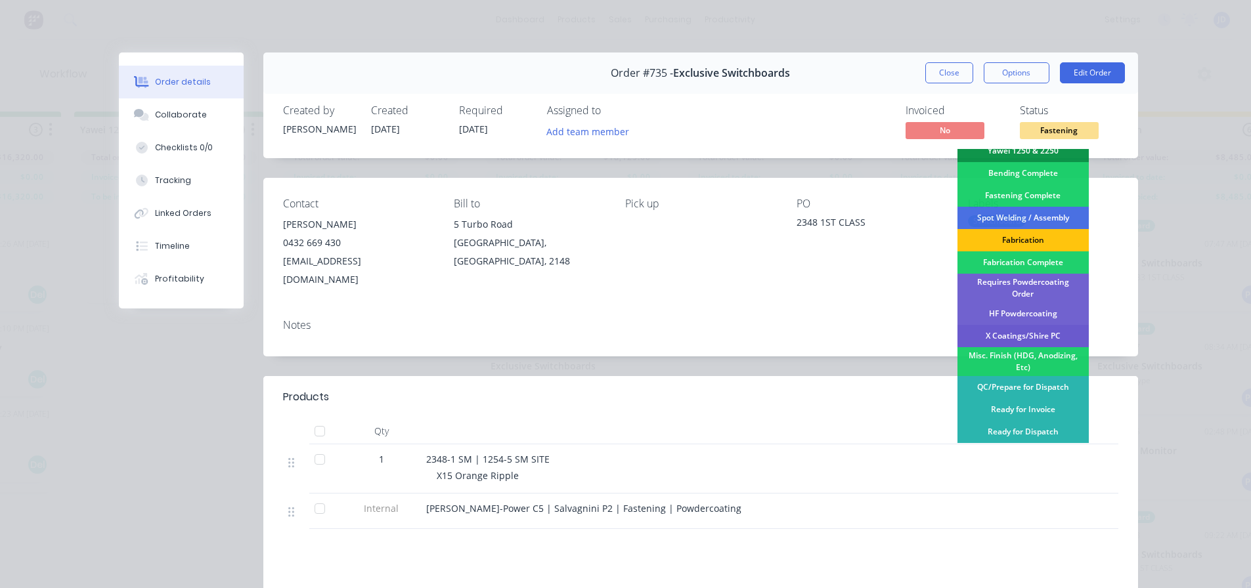
click at [1046, 327] on div "X Coatings/Shire PC" at bounding box center [1023, 336] width 131 height 22
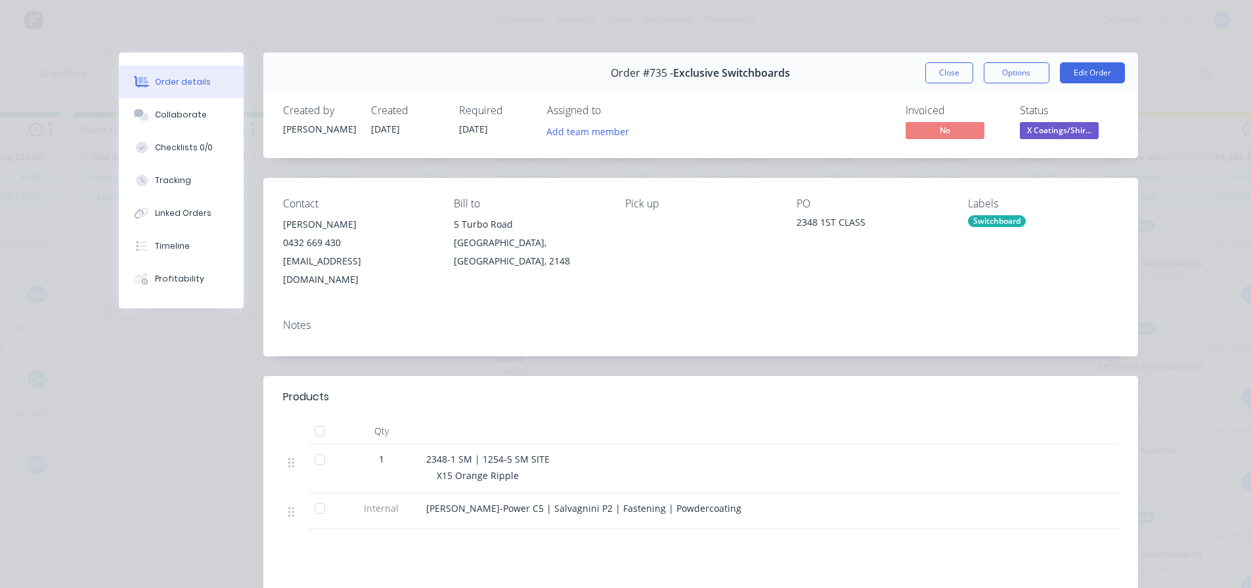
click at [949, 66] on button "Close" at bounding box center [949, 72] width 48 height 21
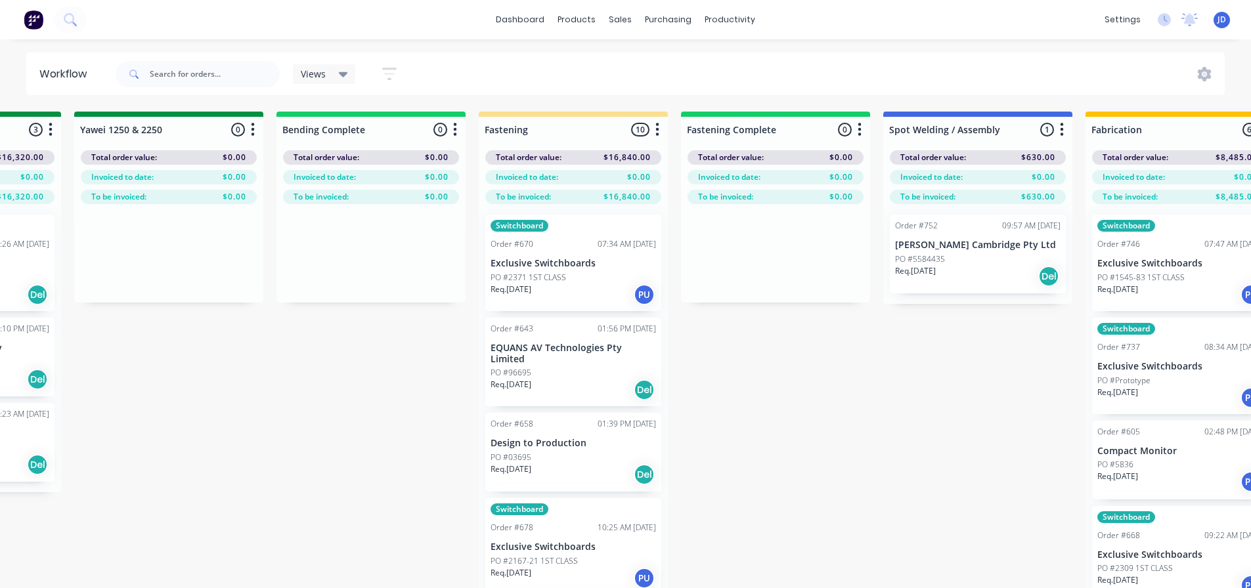
click at [568, 279] on div "PO #2371 1ST CLASS" at bounding box center [574, 278] width 166 height 12
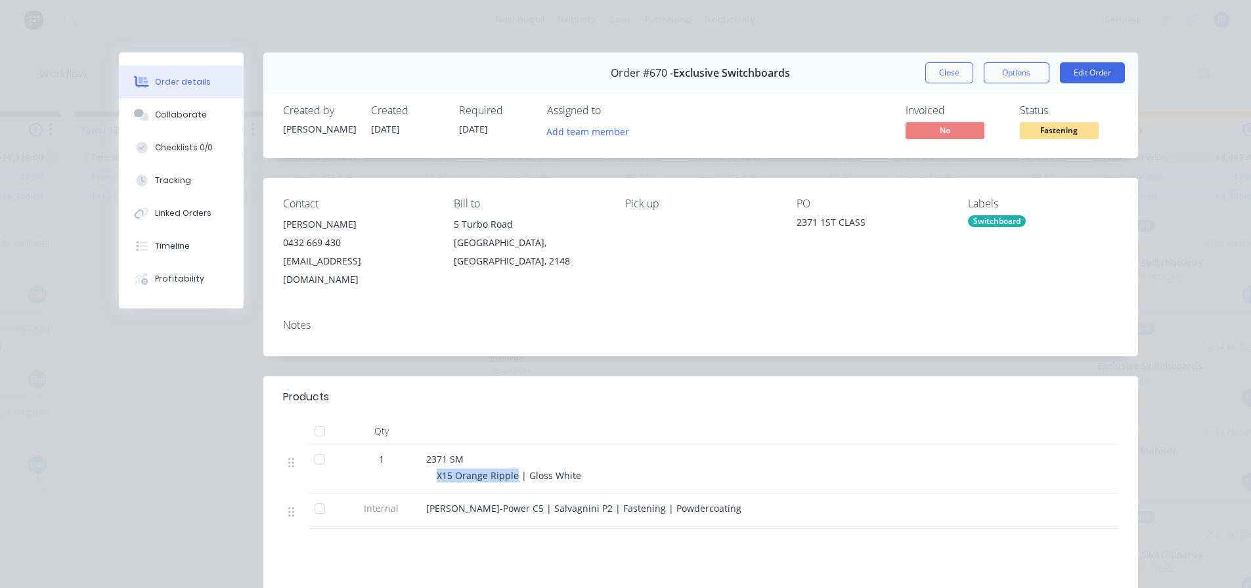
drag, startPoint x: 497, startPoint y: 462, endPoint x: 429, endPoint y: 458, distance: 68.5
click at [429, 458] on div "2371 SM X15 Orange Ripple | Gloss White" at bounding box center [683, 469] width 525 height 49
click at [573, 469] on div "X15 Orange Ripple | Gloss White" at bounding box center [689, 476] width 504 height 14
click at [194, 118] on div "Collaborate" at bounding box center [181, 115] width 52 height 12
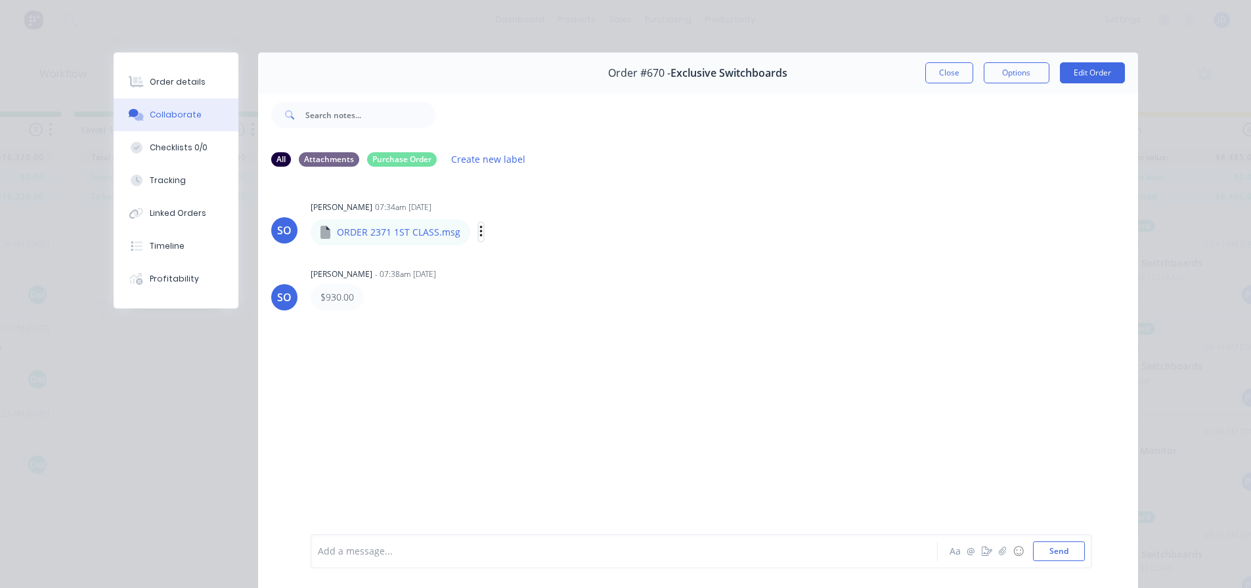
click at [479, 230] on icon "button" at bounding box center [481, 232] width 4 height 15
click at [175, 79] on div "Order details" at bounding box center [178, 82] width 56 height 12
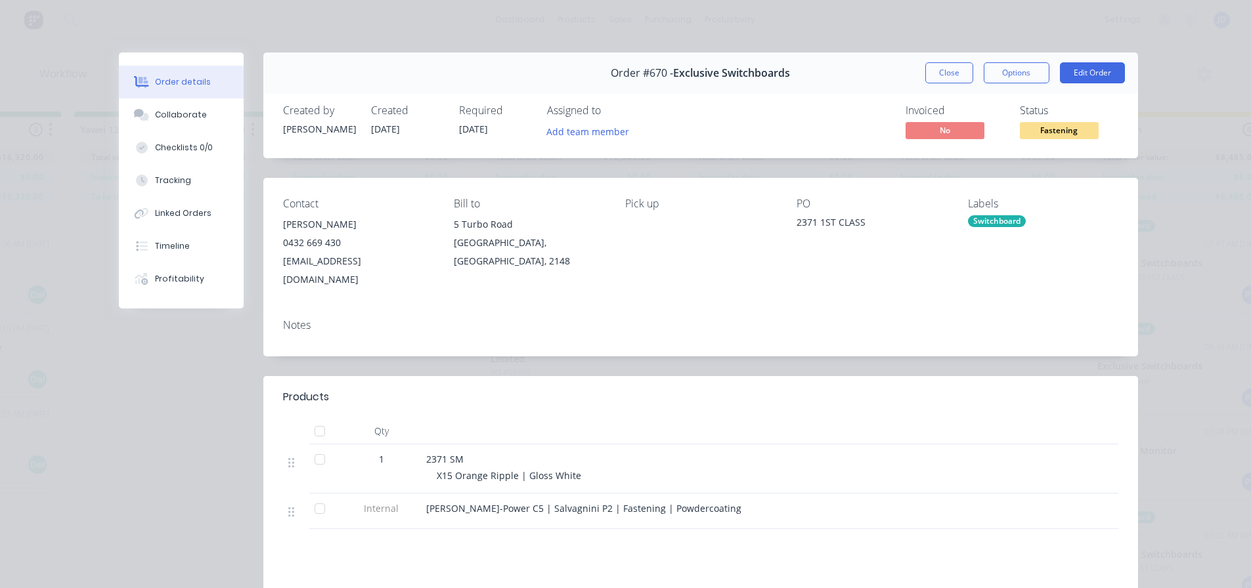
click at [1053, 136] on span "Fastening" at bounding box center [1059, 130] width 79 height 16
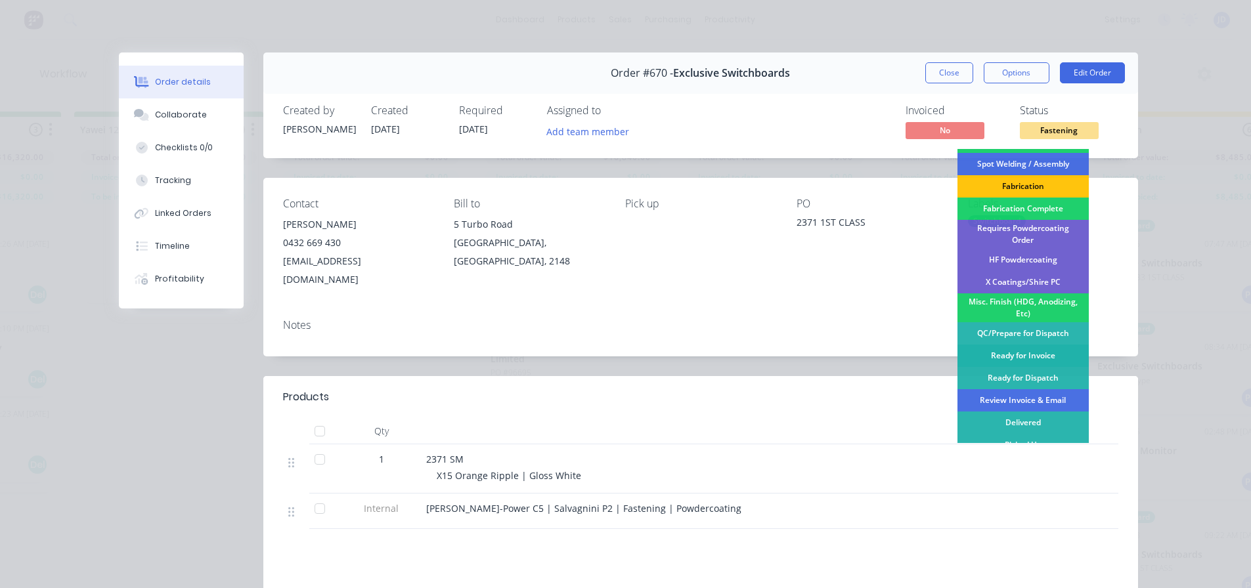
scroll to position [384, 0]
click at [1019, 221] on div "Requires Powdercoating Order" at bounding box center [1023, 233] width 131 height 29
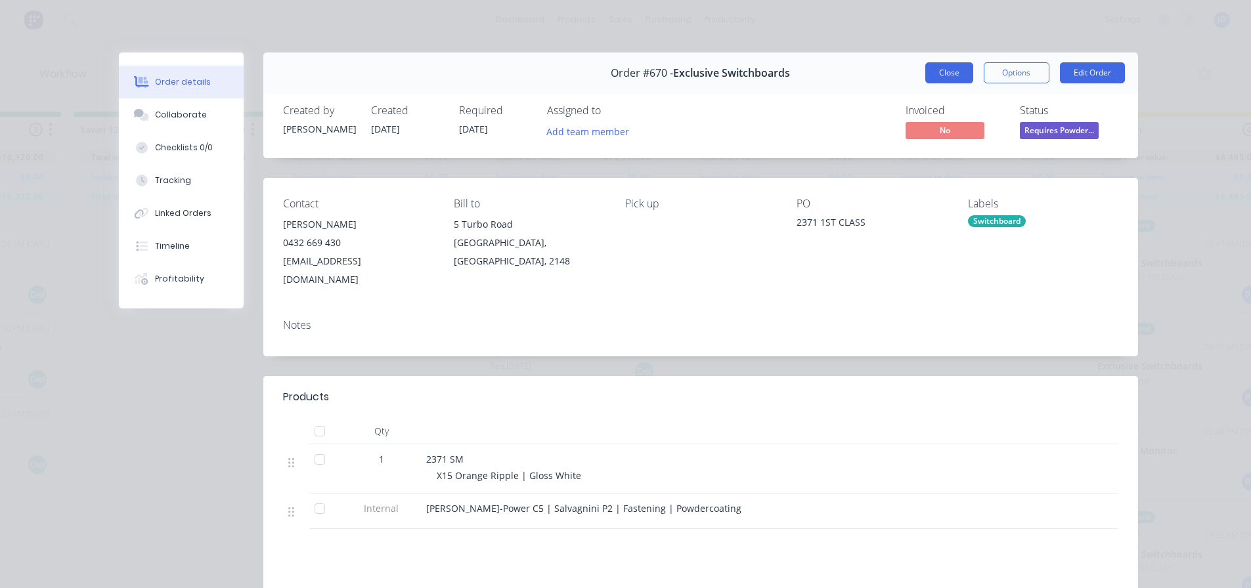
click at [945, 77] on button "Close" at bounding box center [949, 72] width 48 height 21
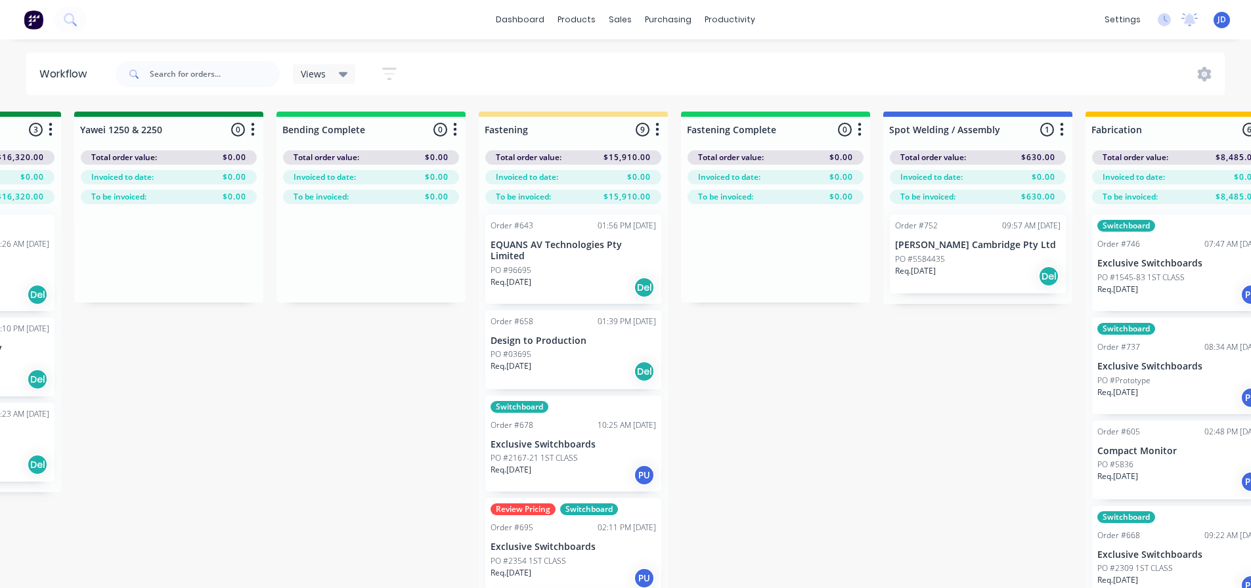
click at [556, 473] on div "Req. [DATE] PU" at bounding box center [574, 475] width 166 height 22
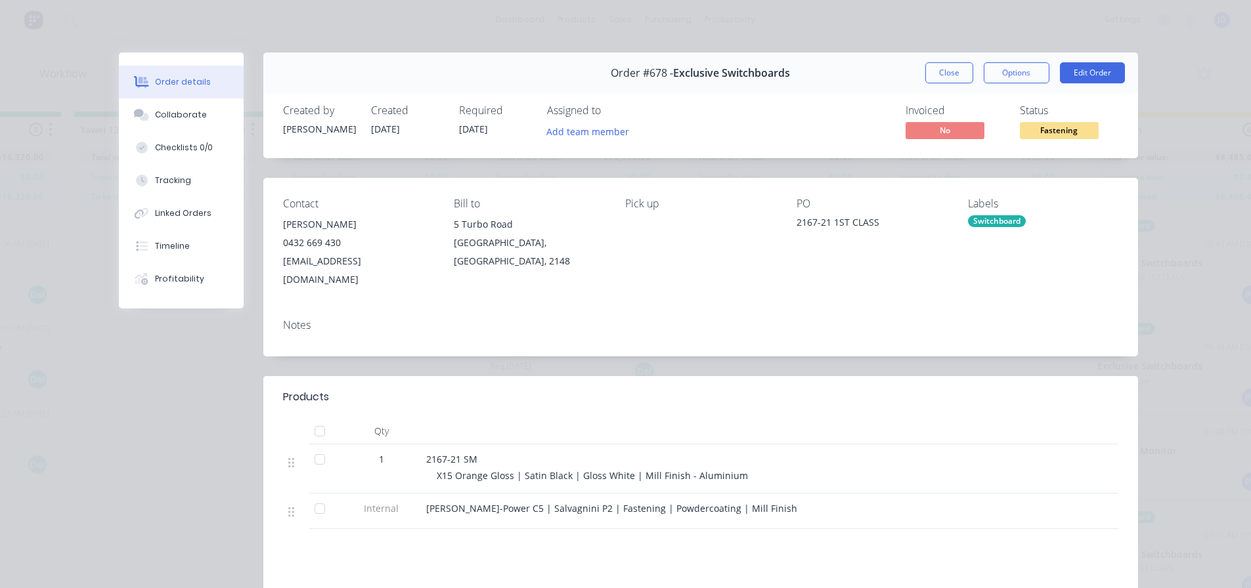
click at [1069, 139] on span "Fastening" at bounding box center [1059, 130] width 79 height 16
drag, startPoint x: 690, startPoint y: 401, endPoint x: 673, endPoint y: 403, distance: 17.9
click at [686, 403] on div "Products Qty 1 2167-21 SM X15 Orange Gloss | Satin Black | Gloss White | Mill F…" at bounding box center [700, 452] width 875 height 153
click at [1064, 130] on span "Fastening" at bounding box center [1059, 130] width 79 height 16
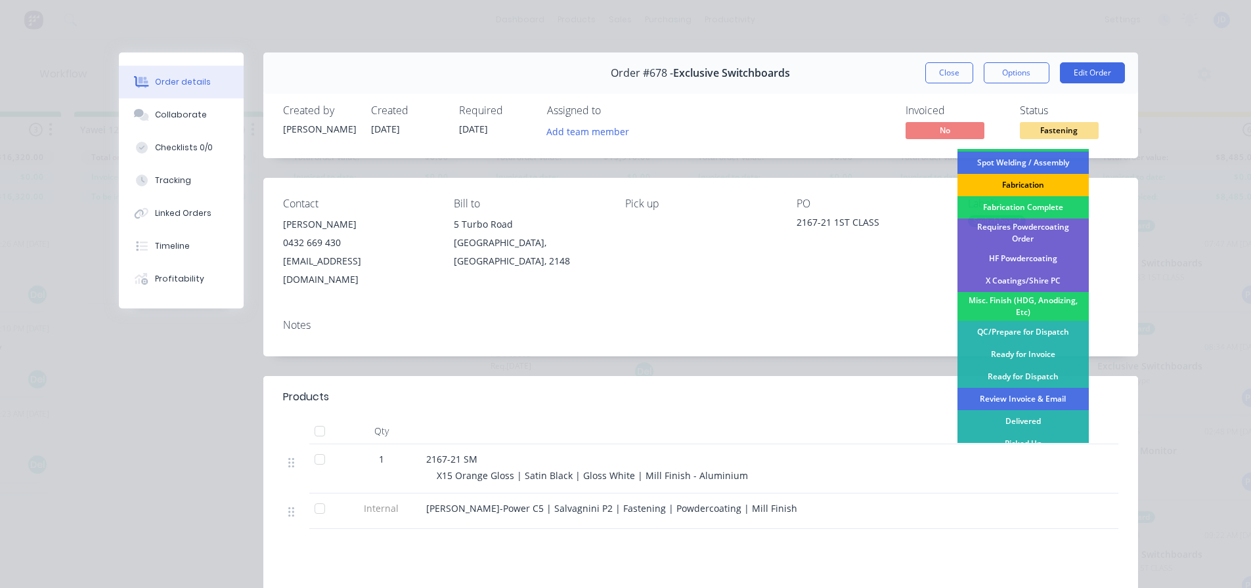
click at [1049, 179] on div "Fabrication" at bounding box center [1023, 185] width 131 height 22
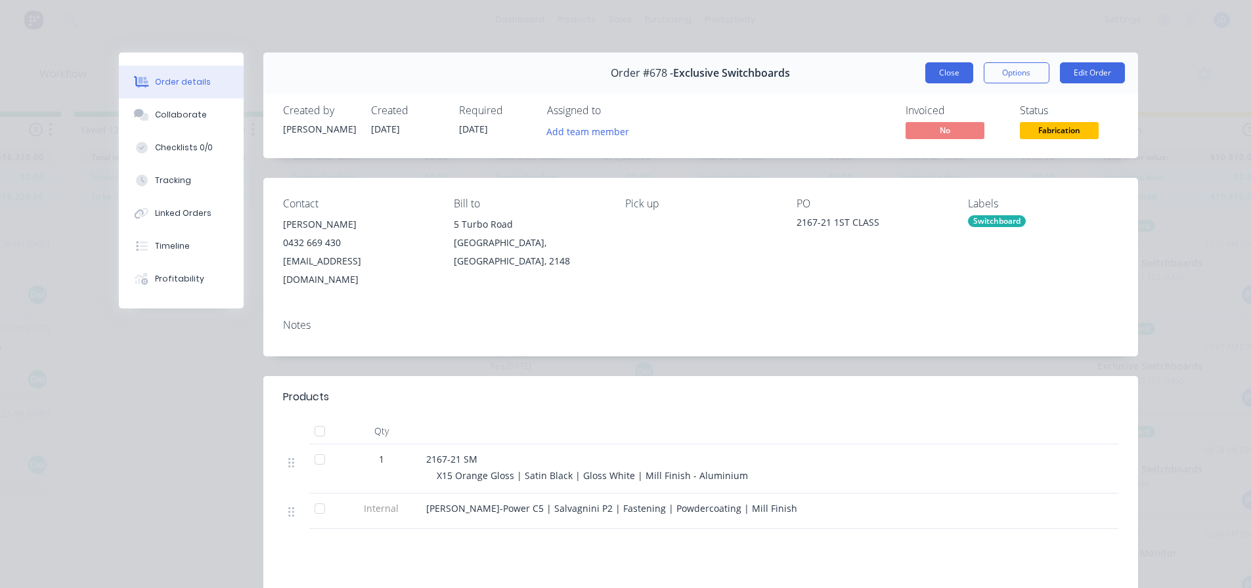
click at [957, 77] on button "Close" at bounding box center [949, 72] width 48 height 21
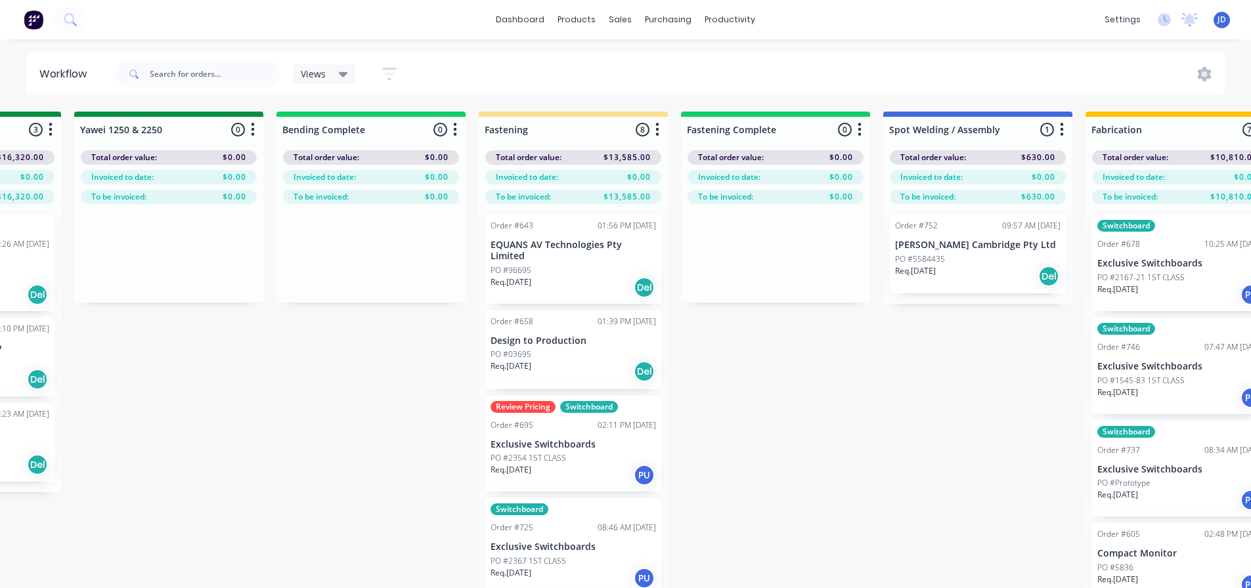
click at [558, 359] on div "PO #03695" at bounding box center [574, 355] width 166 height 12
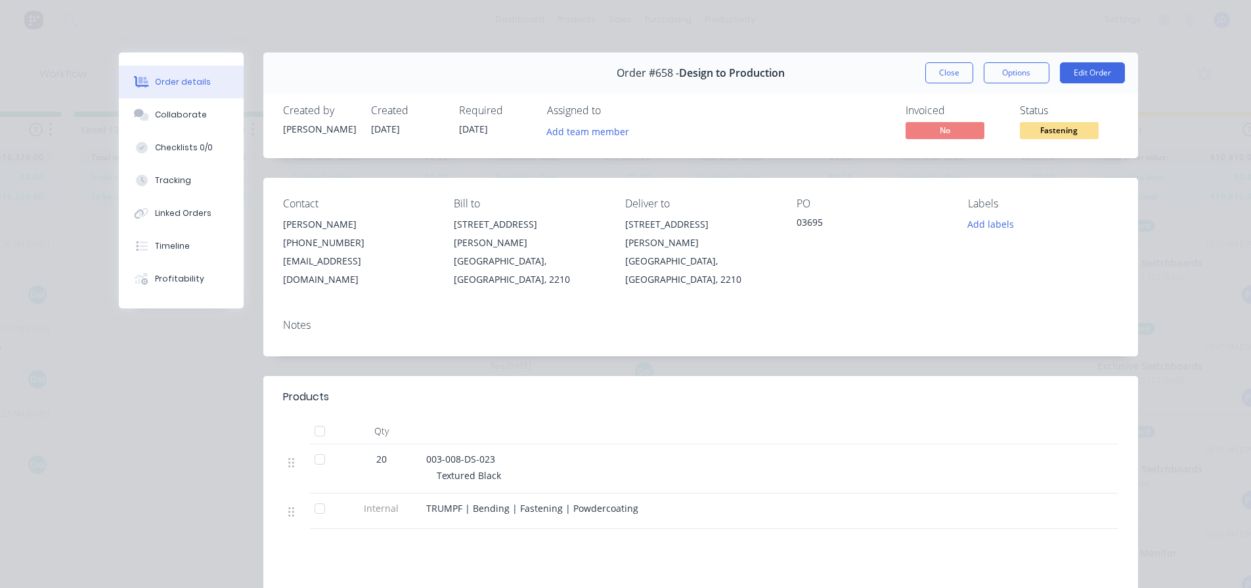
click at [1032, 135] on span "Fastening" at bounding box center [1059, 130] width 79 height 16
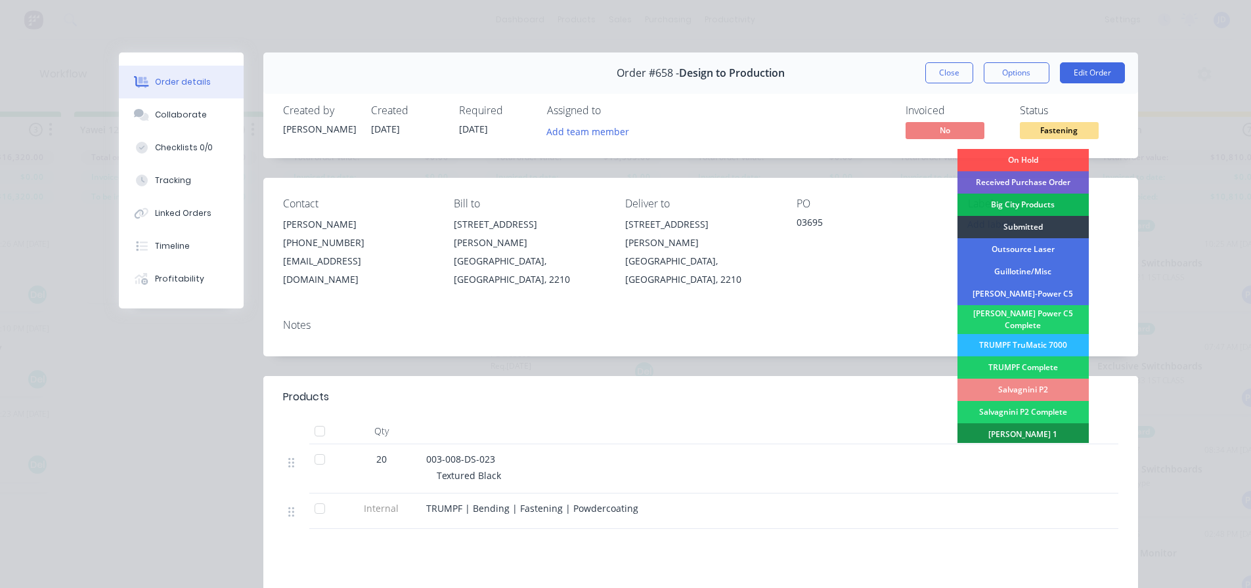
click at [929, 68] on button "Close" at bounding box center [949, 72] width 48 height 21
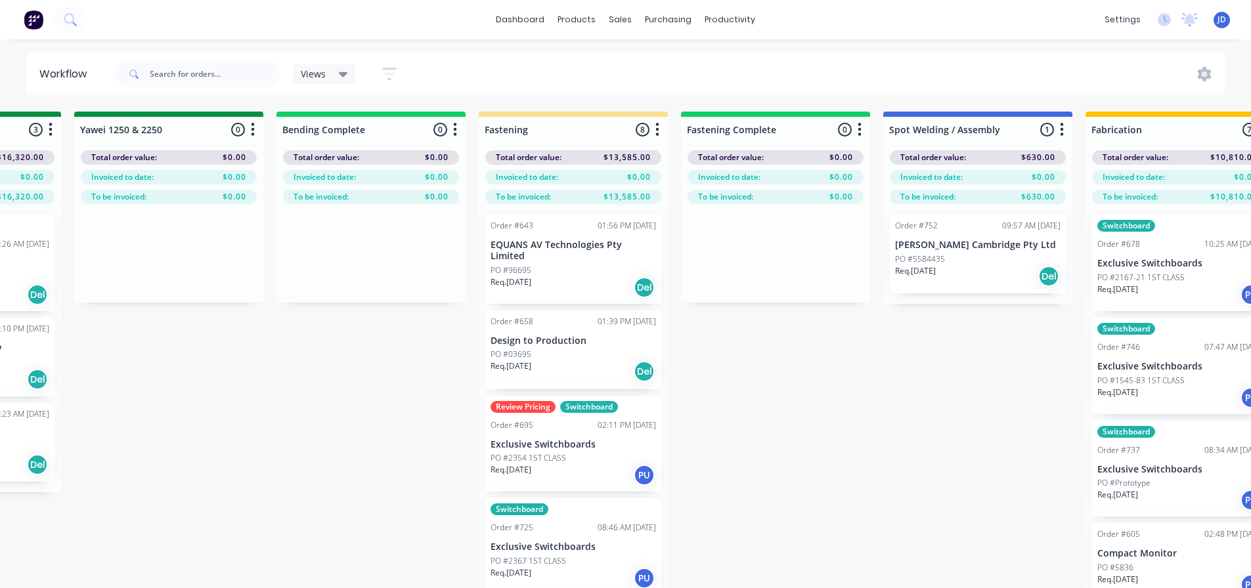
click at [927, 69] on div "Views Save new view None (Default) edit [PERSON_NAME]'s edit [PERSON_NAME]'s Vi…" at bounding box center [669, 74] width 1113 height 39
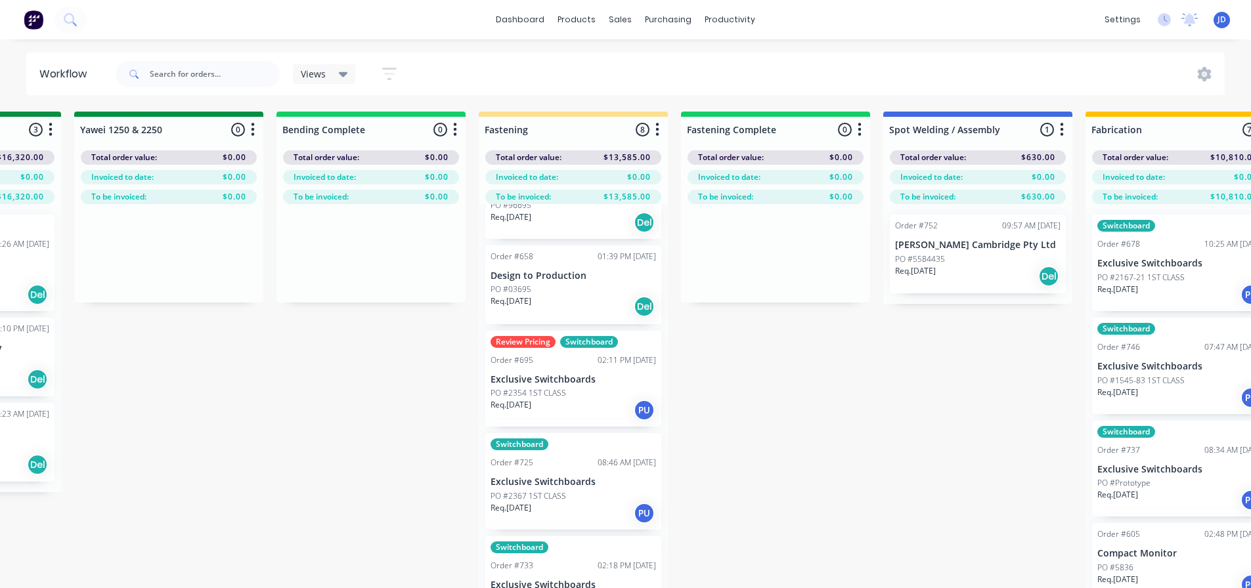
scroll to position [66, 0]
click at [581, 410] on div "Req. [DATE] PU" at bounding box center [574, 410] width 166 height 22
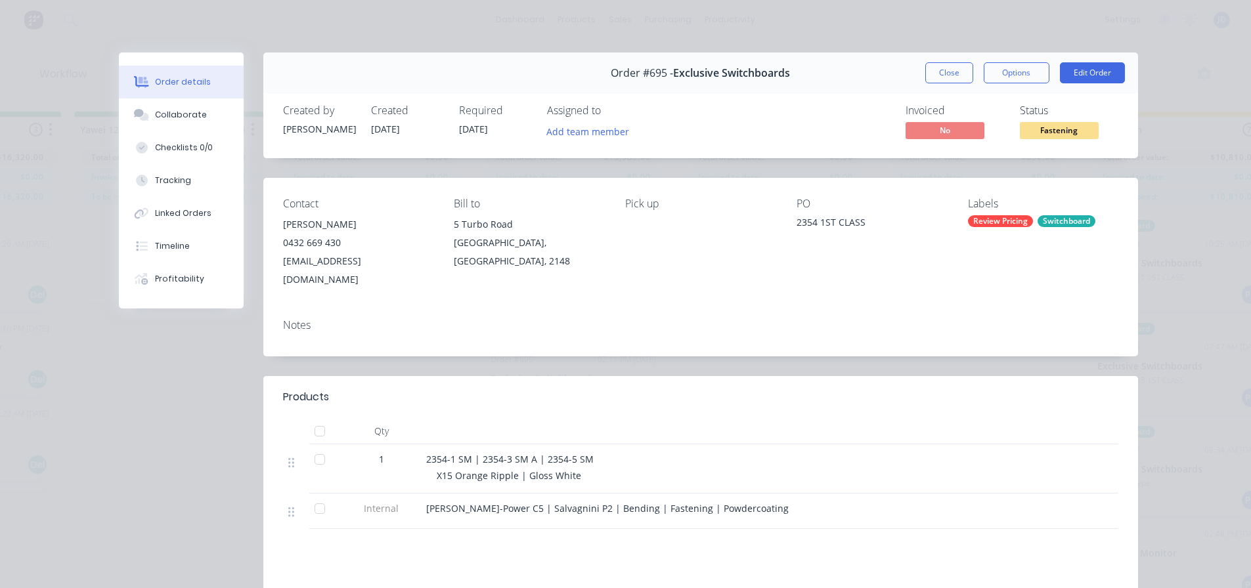
click at [1053, 131] on span "Fastening" at bounding box center [1059, 130] width 79 height 16
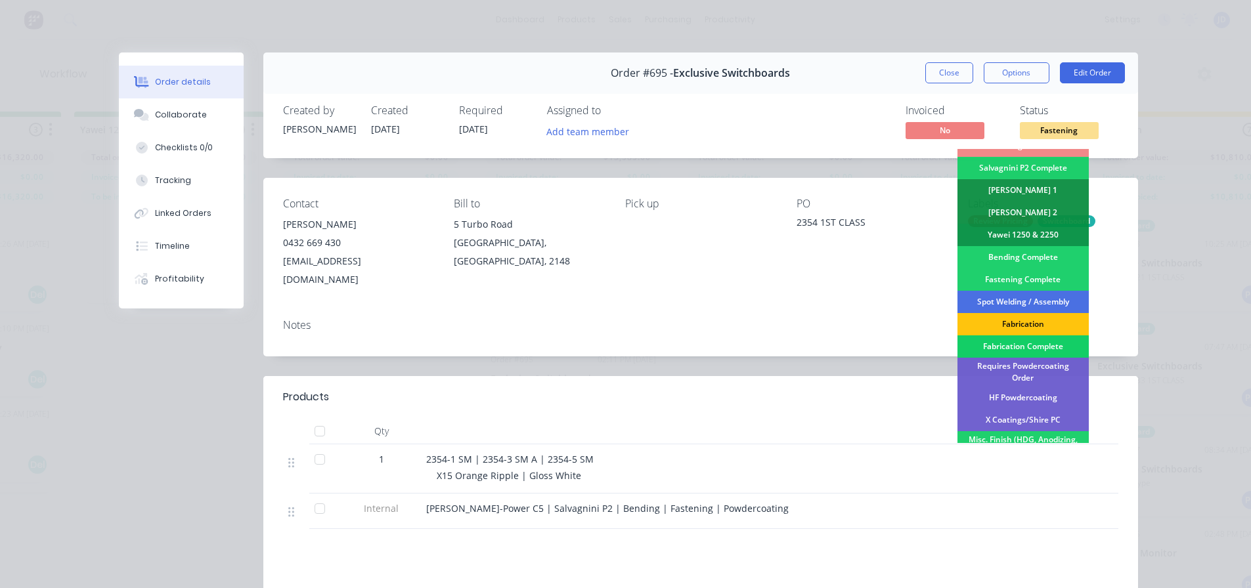
scroll to position [263, 0]
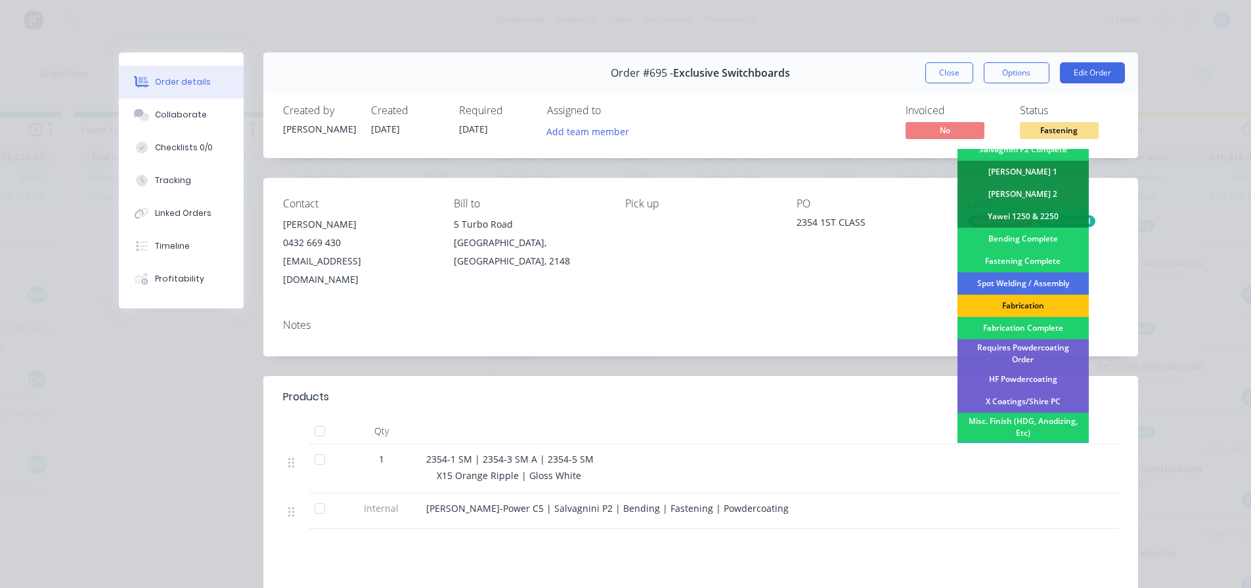
click at [1040, 345] on div "Requires Powdercoating Order" at bounding box center [1023, 354] width 131 height 29
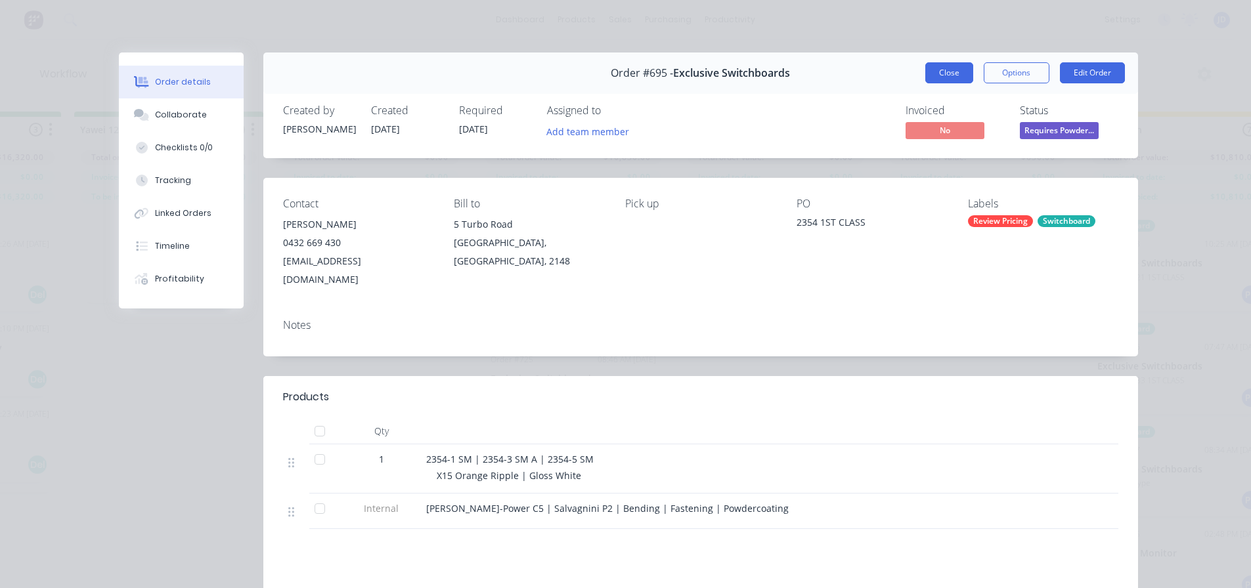
click at [948, 79] on button "Close" at bounding box center [949, 72] width 48 height 21
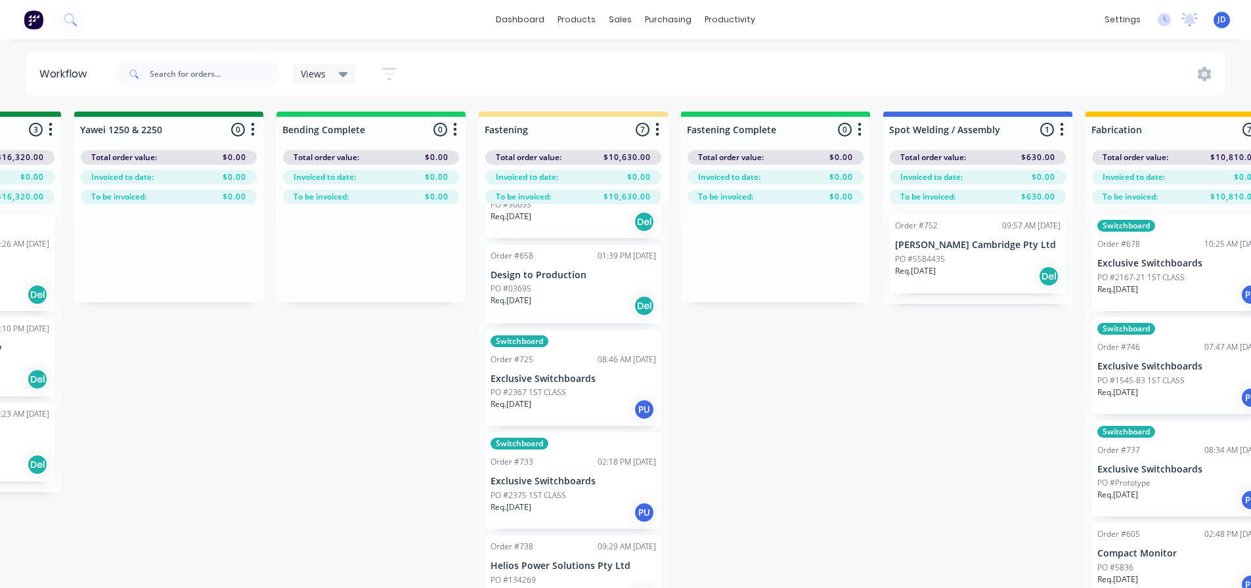
click at [559, 496] on p "PO #2375 1ST CLASS" at bounding box center [529, 496] width 76 height 12
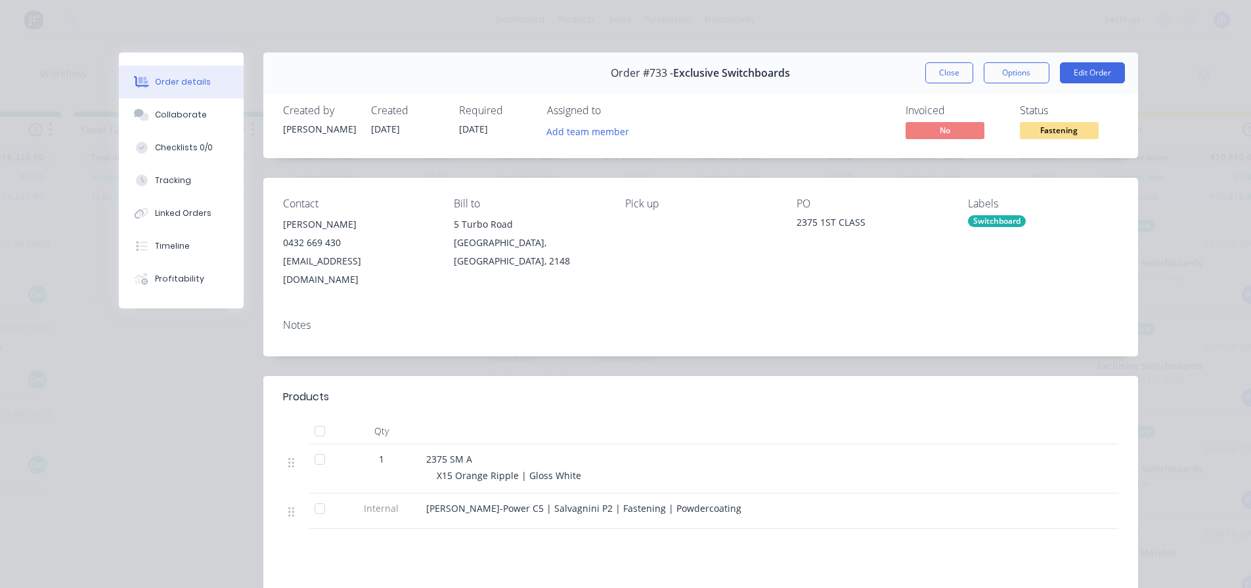
drag, startPoint x: 1065, startPoint y: 125, endPoint x: 1060, endPoint y: 132, distance: 8.4
click at [1065, 126] on span "Fastening" at bounding box center [1059, 130] width 79 height 16
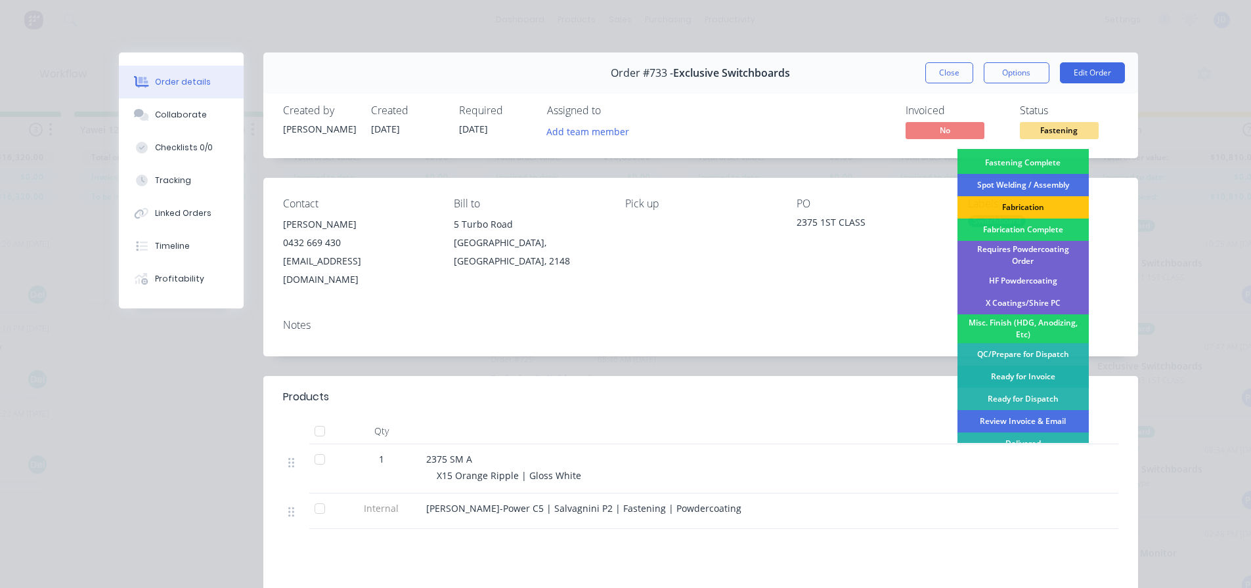
scroll to position [384, 0]
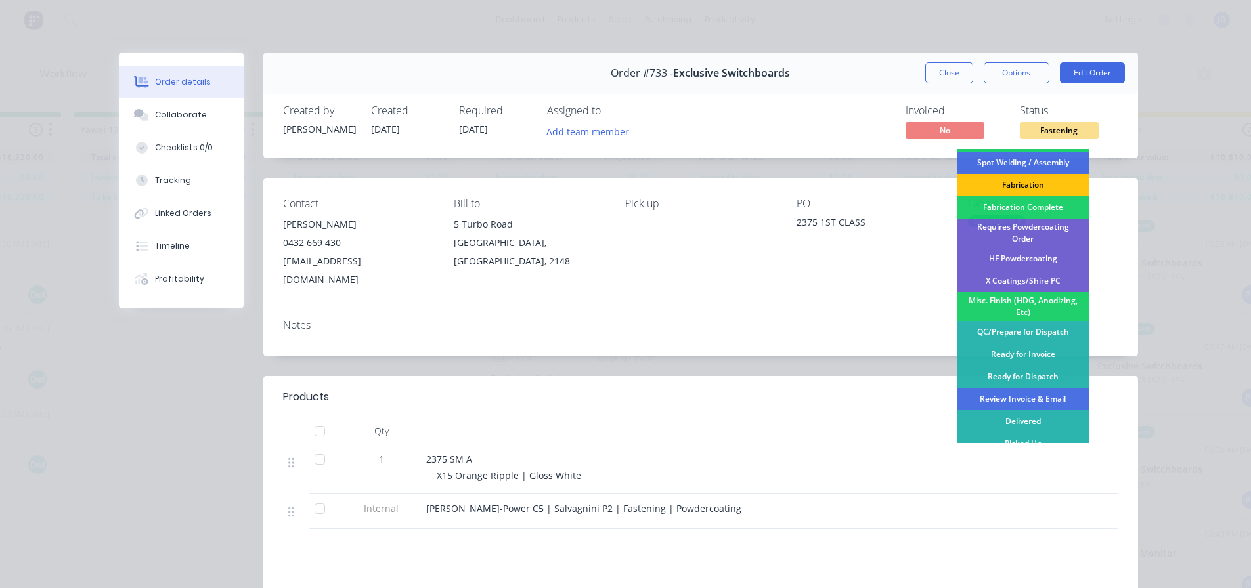
click at [1051, 219] on div "Requires Powdercoating Order" at bounding box center [1023, 233] width 131 height 29
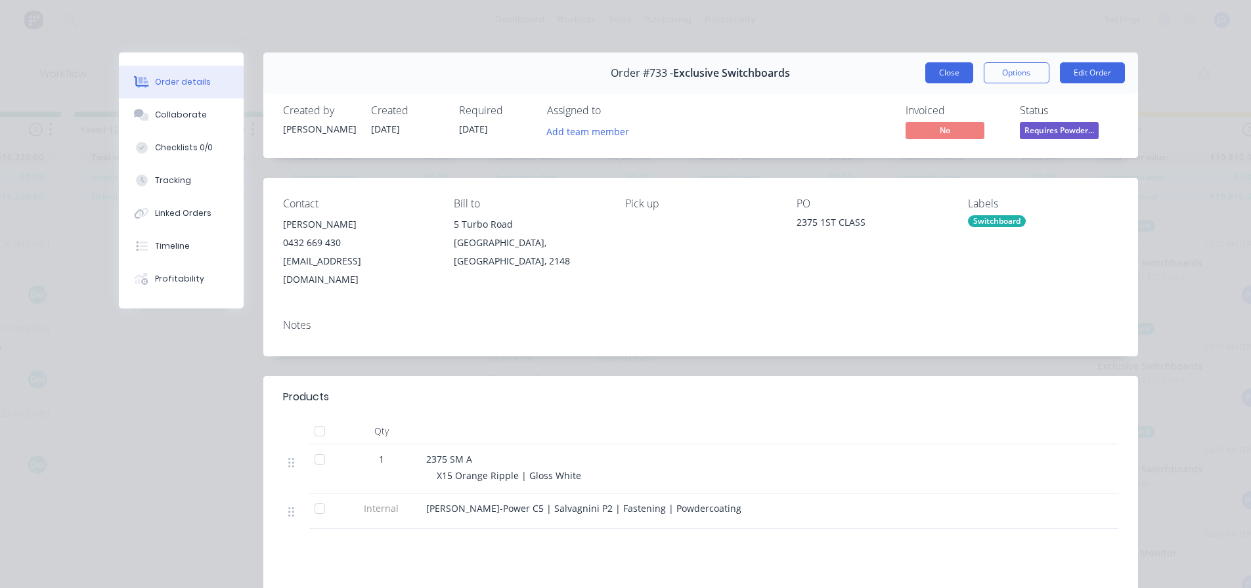
click at [957, 74] on button "Close" at bounding box center [949, 72] width 48 height 21
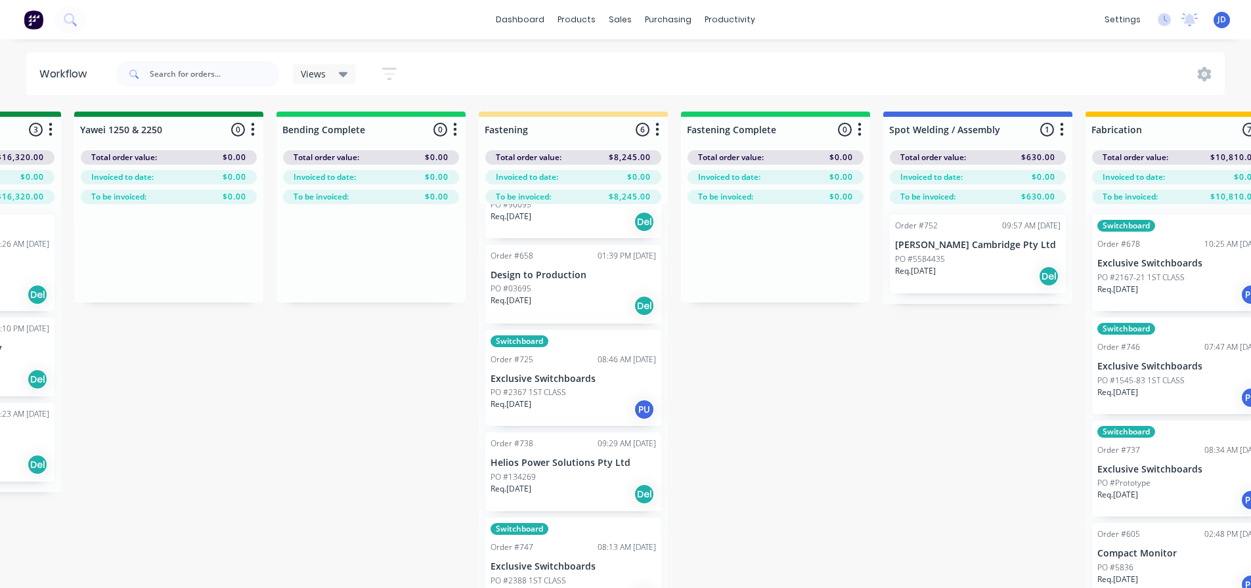
click at [588, 393] on div "PO #2367 1ST CLASS" at bounding box center [574, 393] width 166 height 12
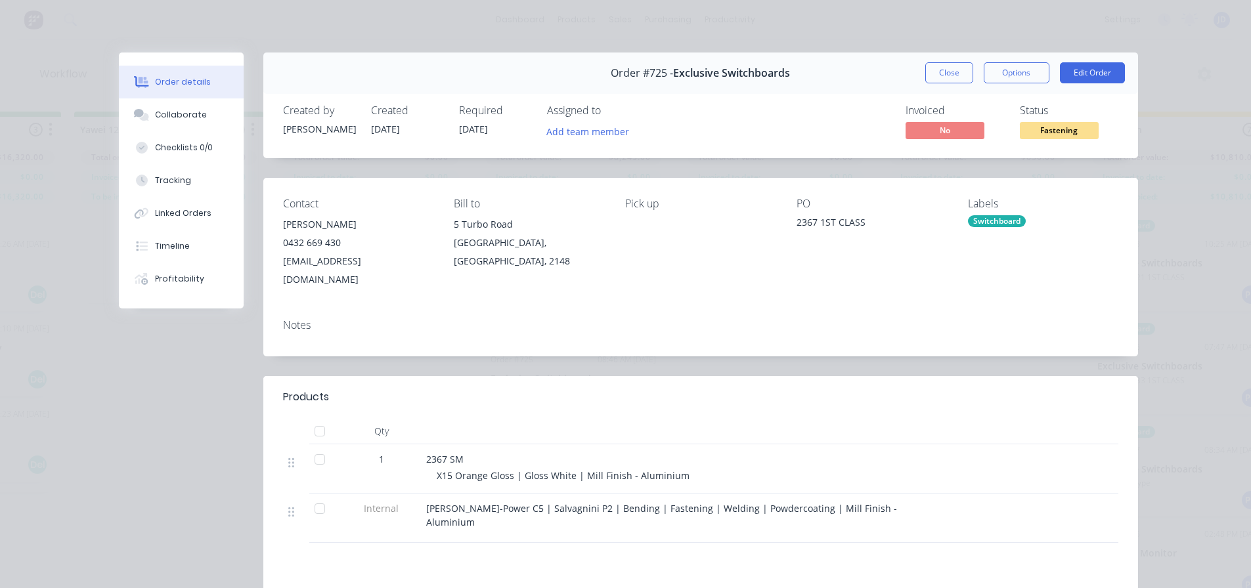
drag, startPoint x: 654, startPoint y: 500, endPoint x: 477, endPoint y: 507, distance: 176.8
click at [478, 508] on div "[PERSON_NAME]-Power C5 | Salvagnini P2 | Bending | Fastening | Welding | Powder…" at bounding box center [683, 518] width 525 height 49
click at [938, 73] on button "Close" at bounding box center [949, 72] width 48 height 21
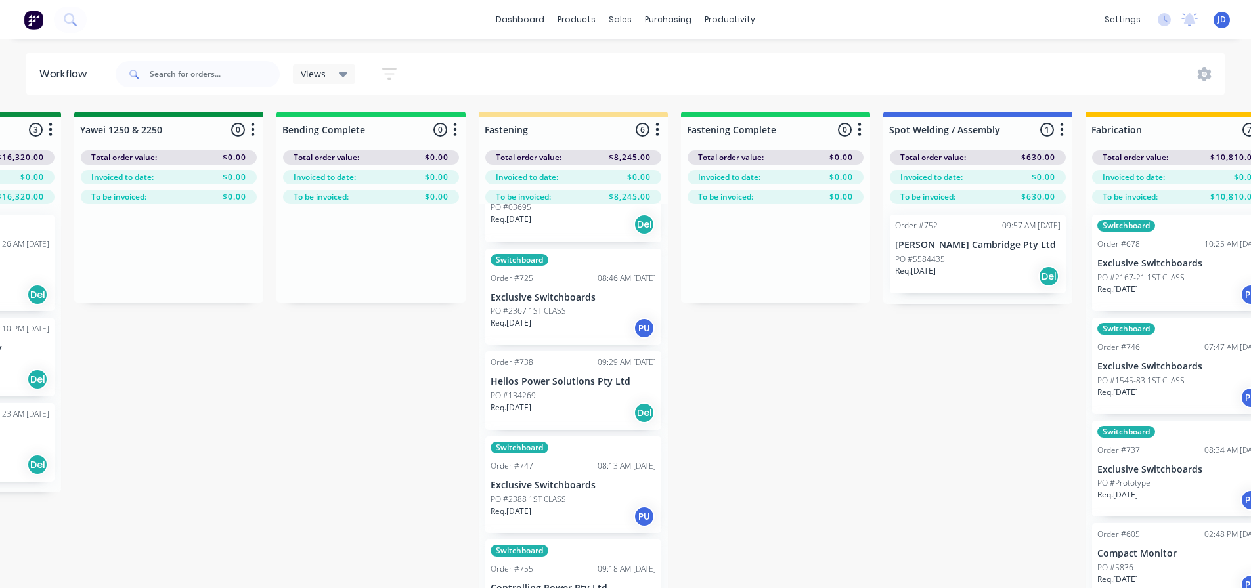
scroll to position [149, 0]
click at [553, 506] on div "Req. [DATE] PU" at bounding box center [574, 515] width 166 height 22
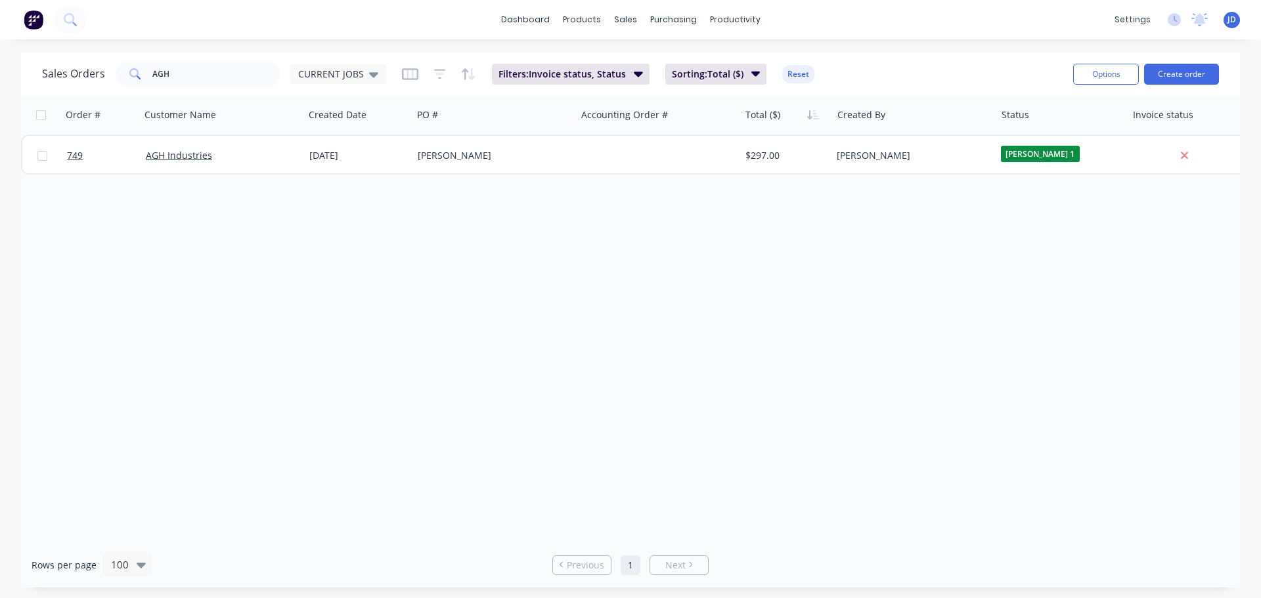
drag, startPoint x: 958, startPoint y: 513, endPoint x: 851, endPoint y: 506, distance: 106.6
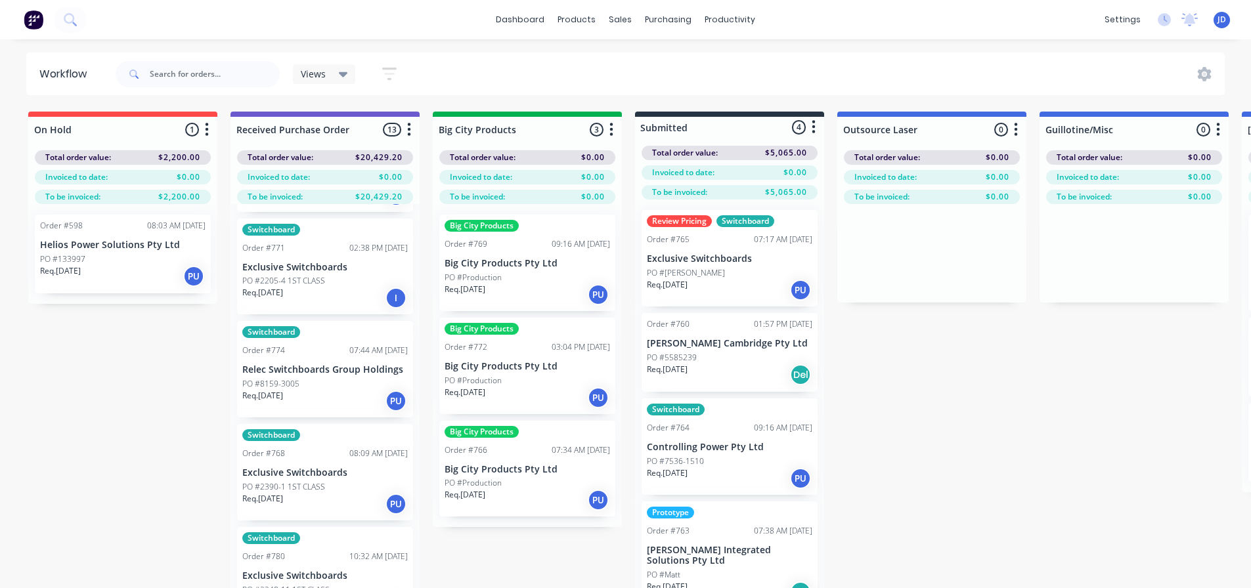
scroll to position [912, 0]
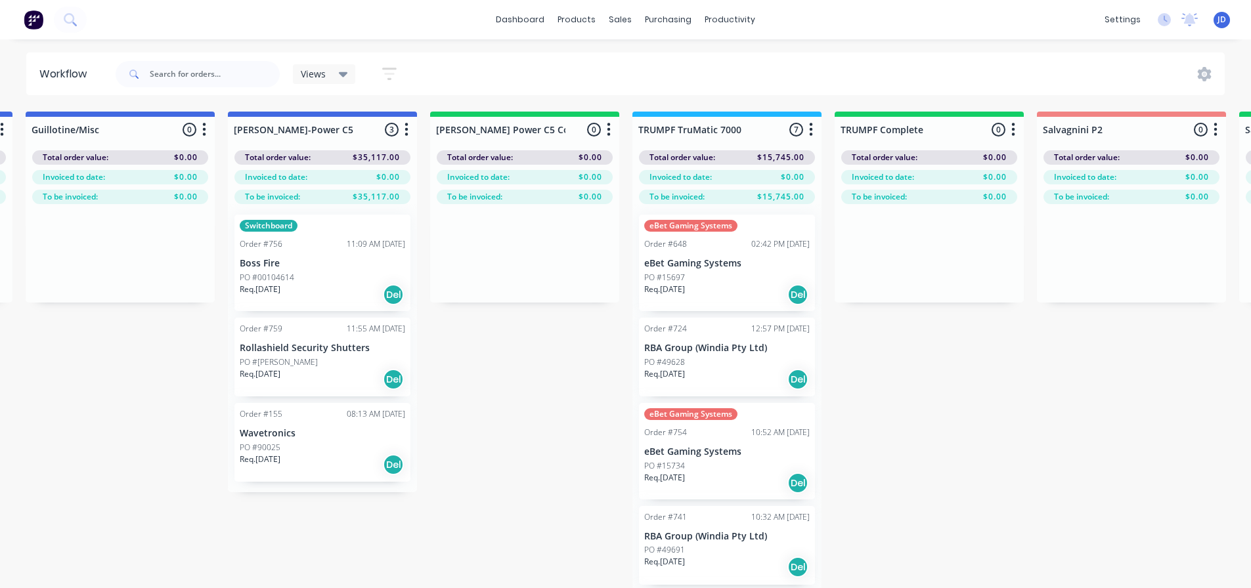
drag, startPoint x: 521, startPoint y: 535, endPoint x: 735, endPoint y: 489, distance: 218.8
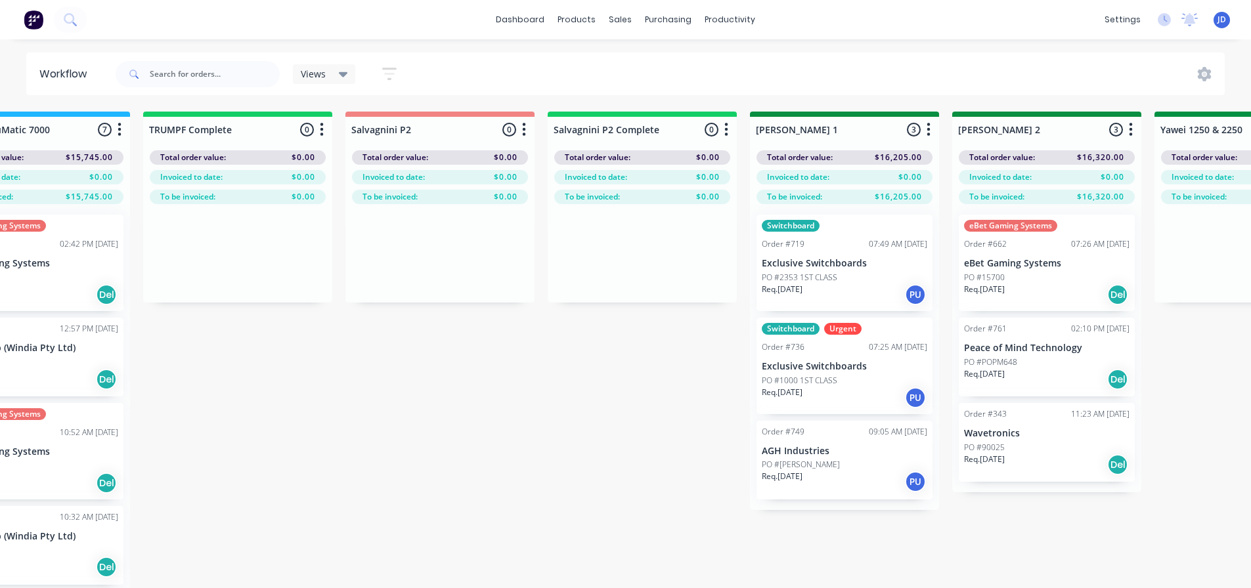
drag, startPoint x: 634, startPoint y: 433, endPoint x: 753, endPoint y: 406, distance: 121.2
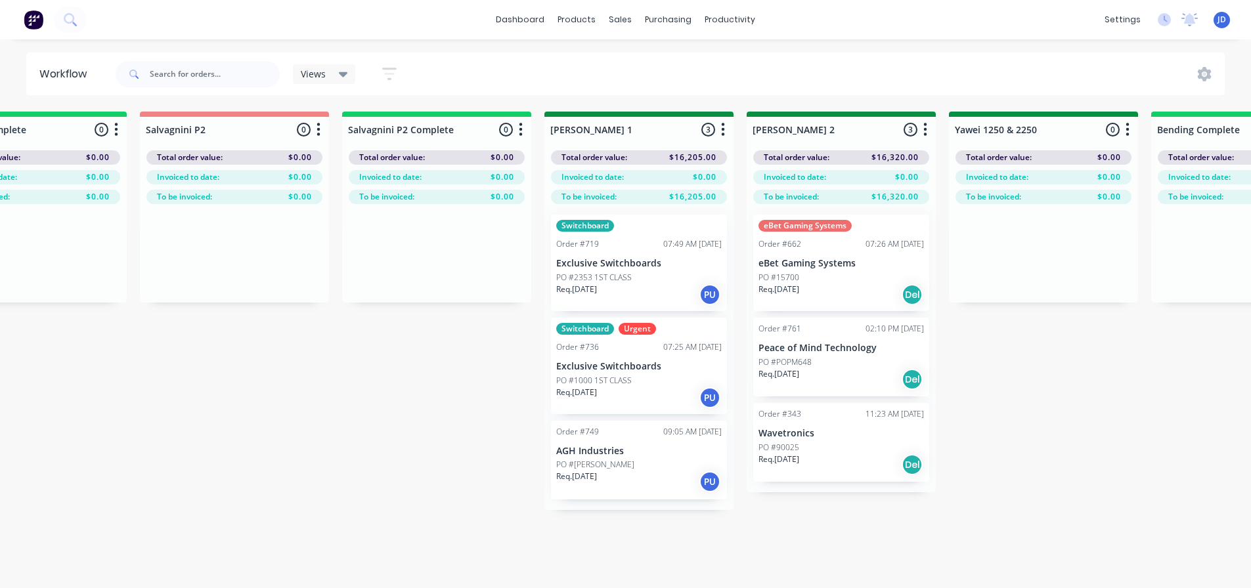
click at [641, 281] on div "PO #2353 1ST CLASS" at bounding box center [639, 278] width 166 height 12
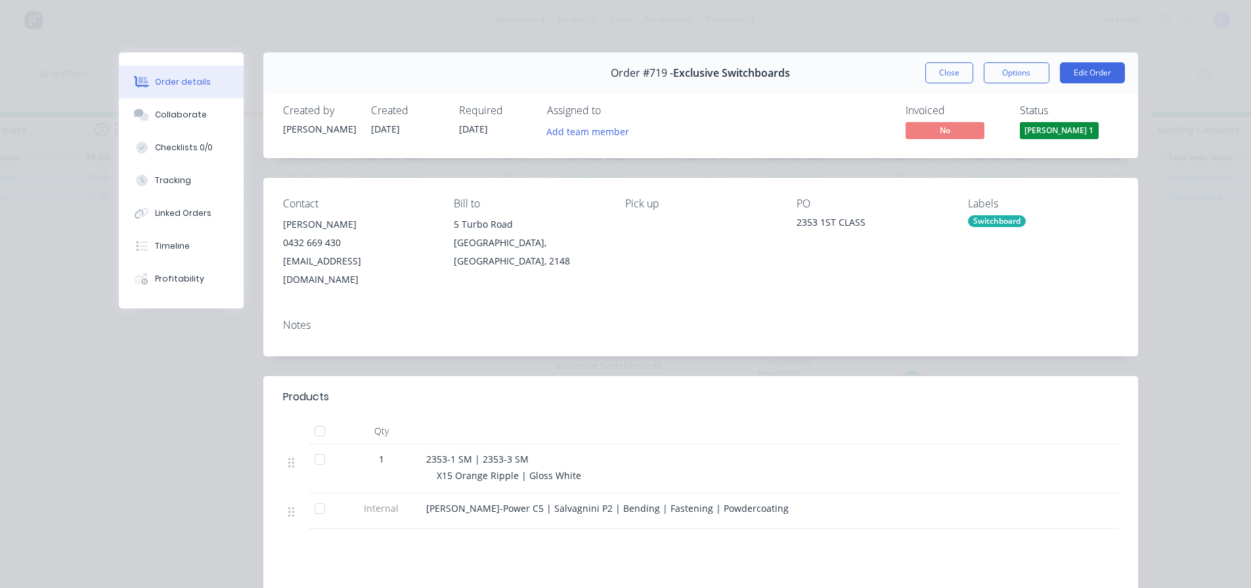
click at [1055, 132] on span "[PERSON_NAME] 1" at bounding box center [1059, 130] width 79 height 16
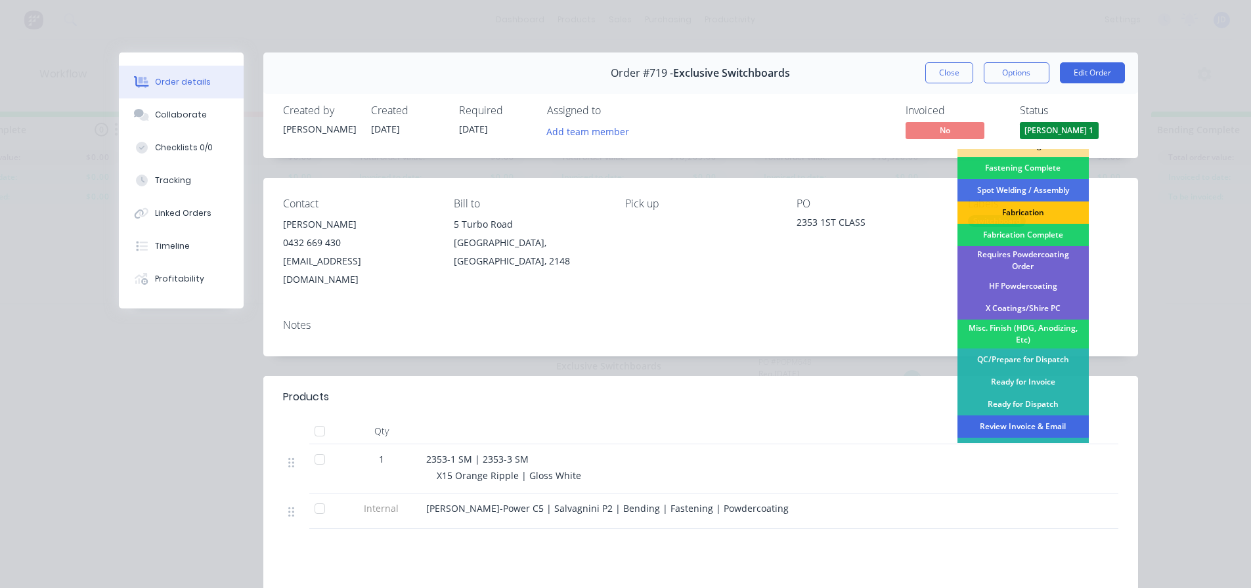
scroll to position [384, 0]
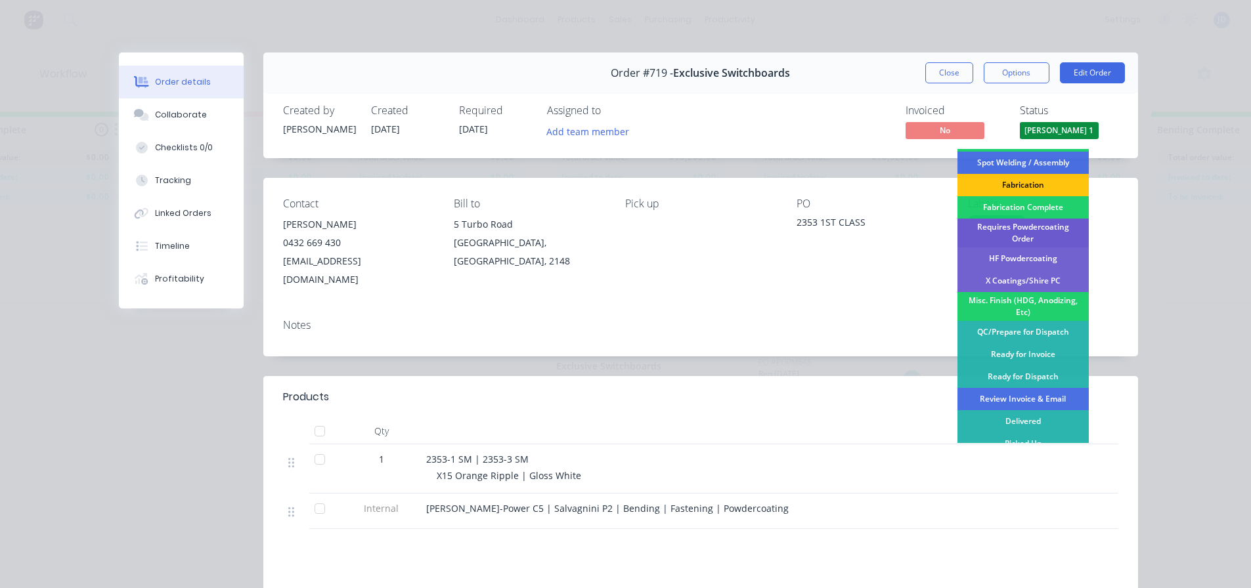
click at [1030, 224] on div "Requires Powdercoating Order" at bounding box center [1023, 233] width 131 height 29
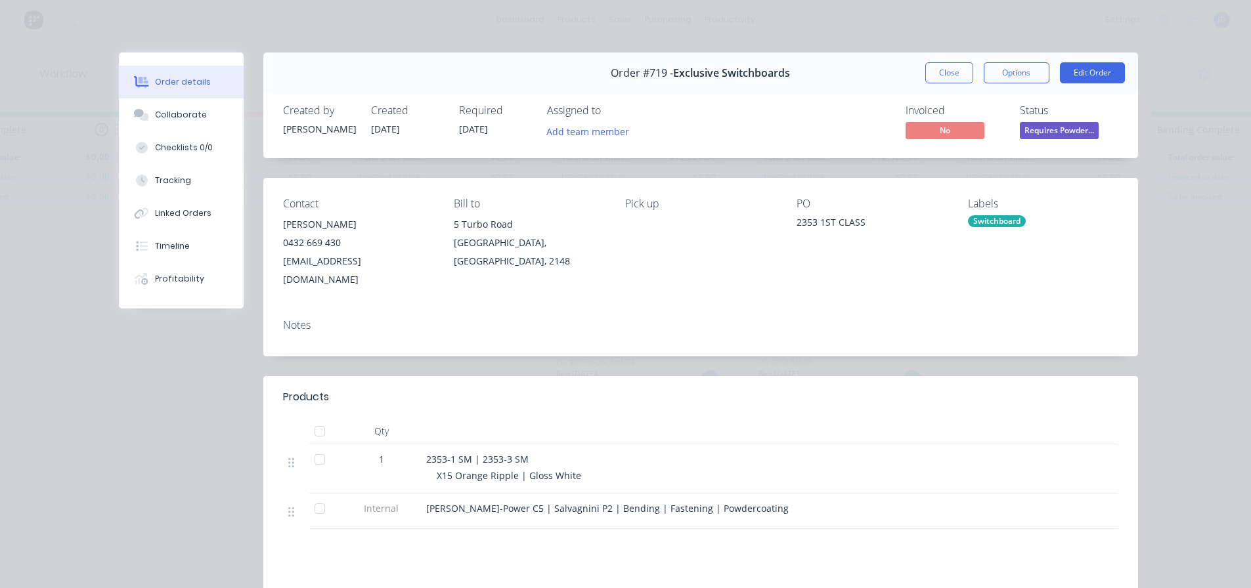
click at [950, 74] on button "Close" at bounding box center [949, 72] width 48 height 21
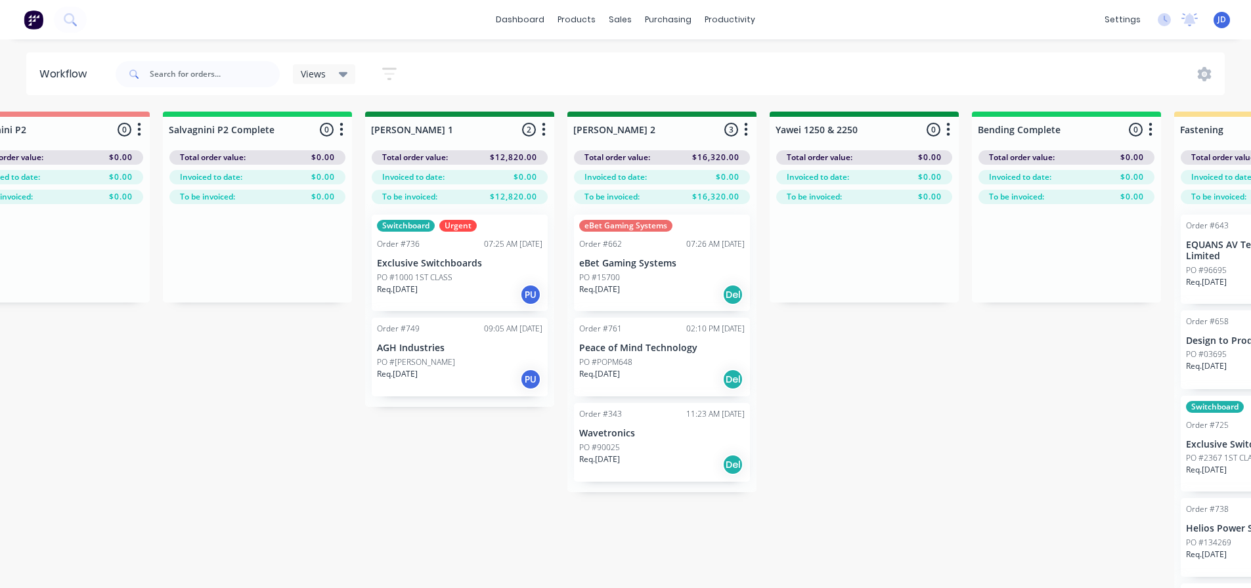
drag, startPoint x: 414, startPoint y: 373, endPoint x: 498, endPoint y: 370, distance: 84.1
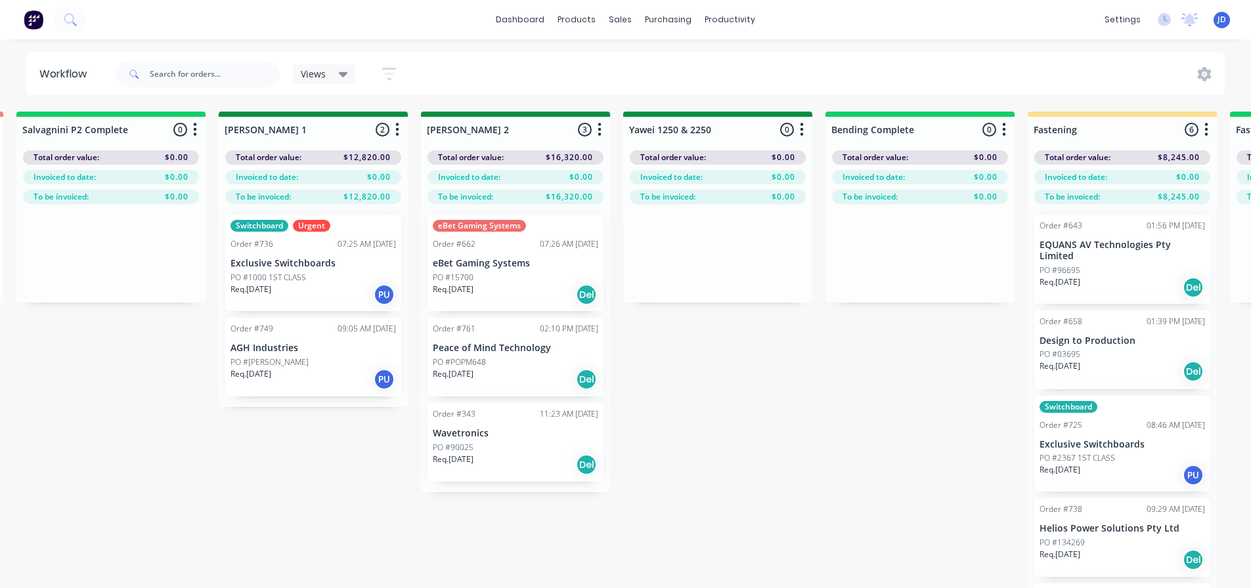
drag, startPoint x: 673, startPoint y: 454, endPoint x: 727, endPoint y: 446, distance: 55.1
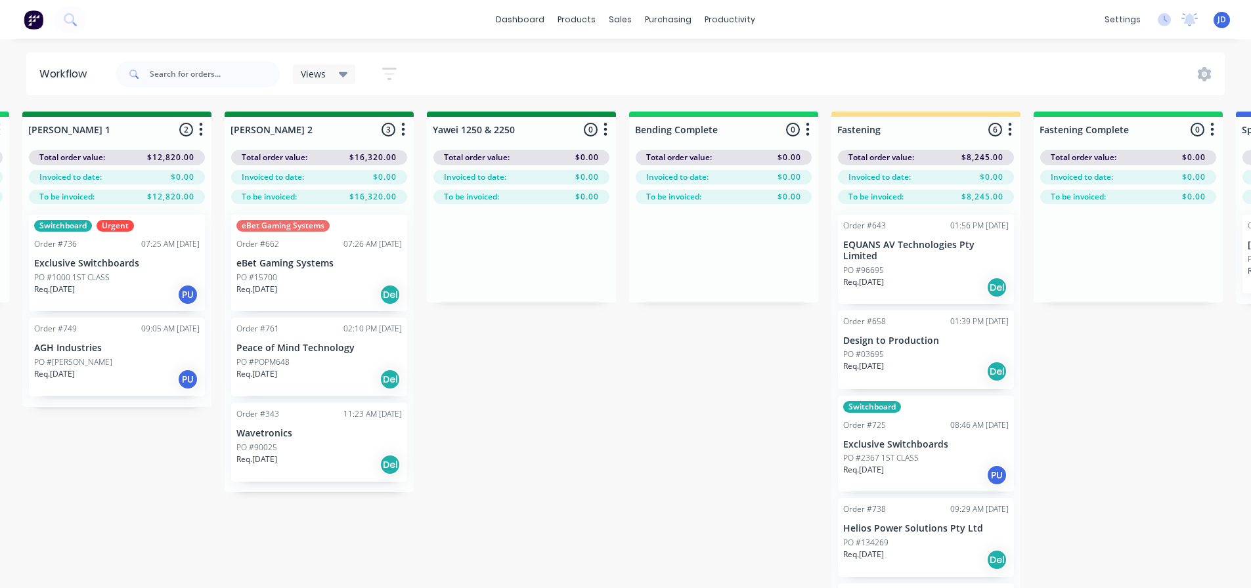
drag, startPoint x: 677, startPoint y: 395, endPoint x: 720, endPoint y: 386, distance: 43.5
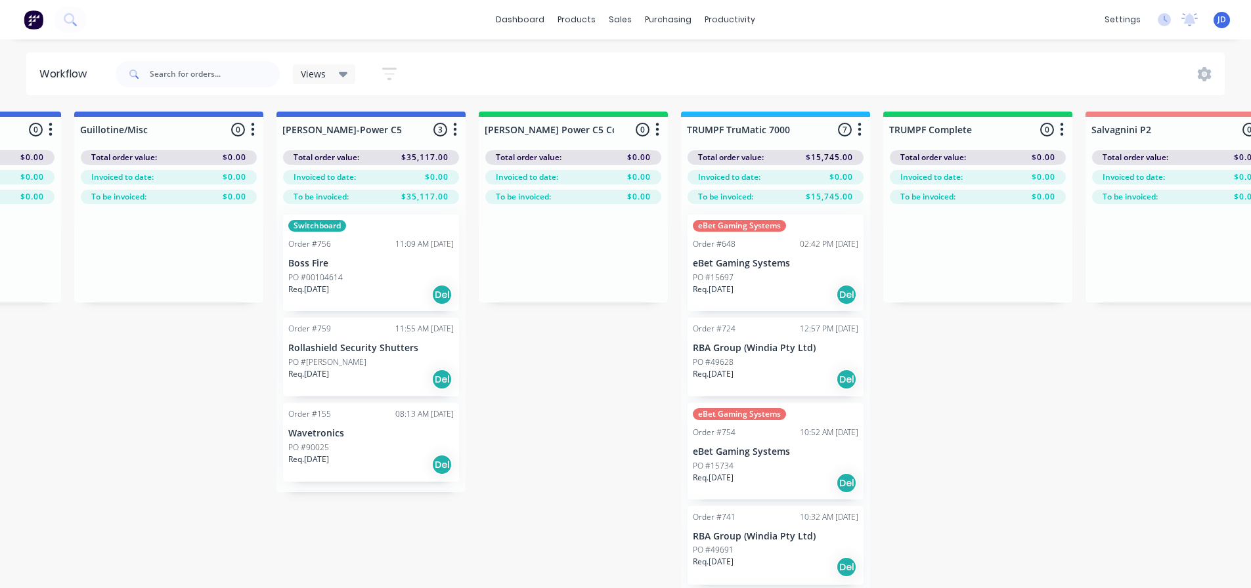
scroll to position [0, 0]
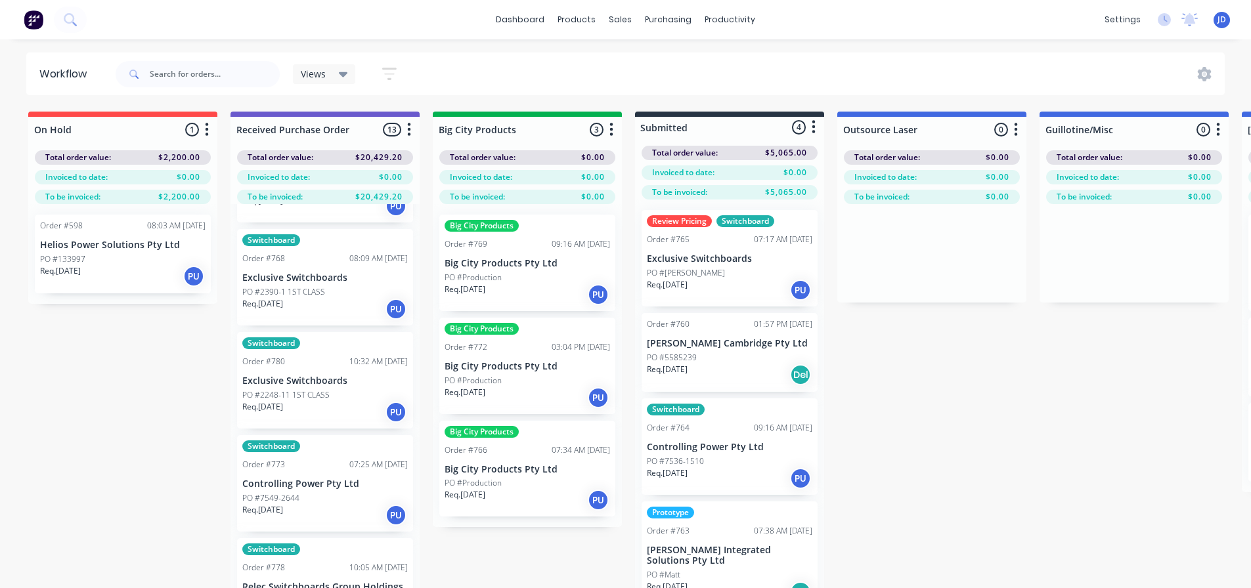
drag, startPoint x: 724, startPoint y: 415, endPoint x: 429, endPoint y: 392, distance: 296.4
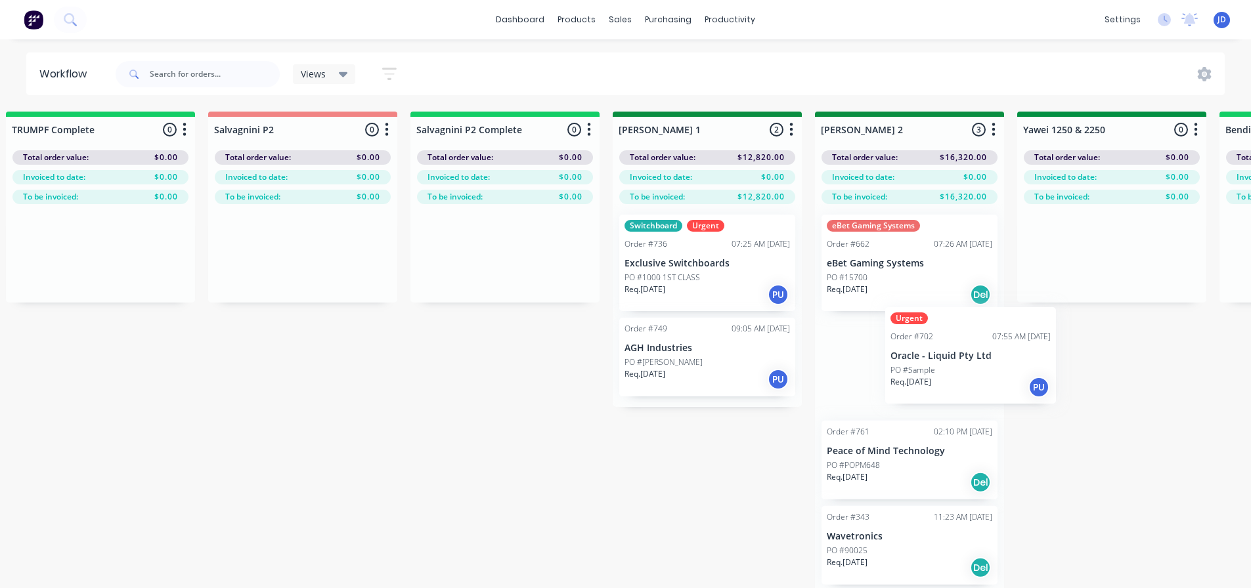
scroll to position [0, 1845]
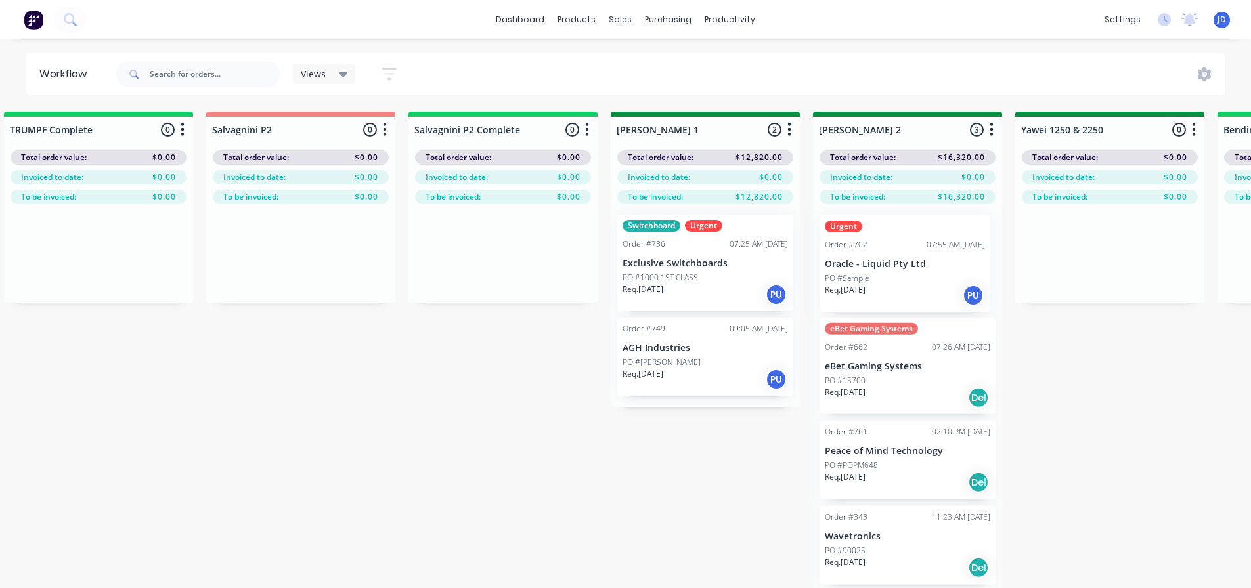
drag, startPoint x: 328, startPoint y: 320, endPoint x: 919, endPoint y: 275, distance: 592.2
click at [919, 275] on div "On Hold 1 Status colour #FF4949 hex #FF4949 Save Cancel Notifications Email SMS…" at bounding box center [1144, 373] width 5999 height 523
click at [898, 282] on div "PO #Sample" at bounding box center [908, 278] width 166 height 12
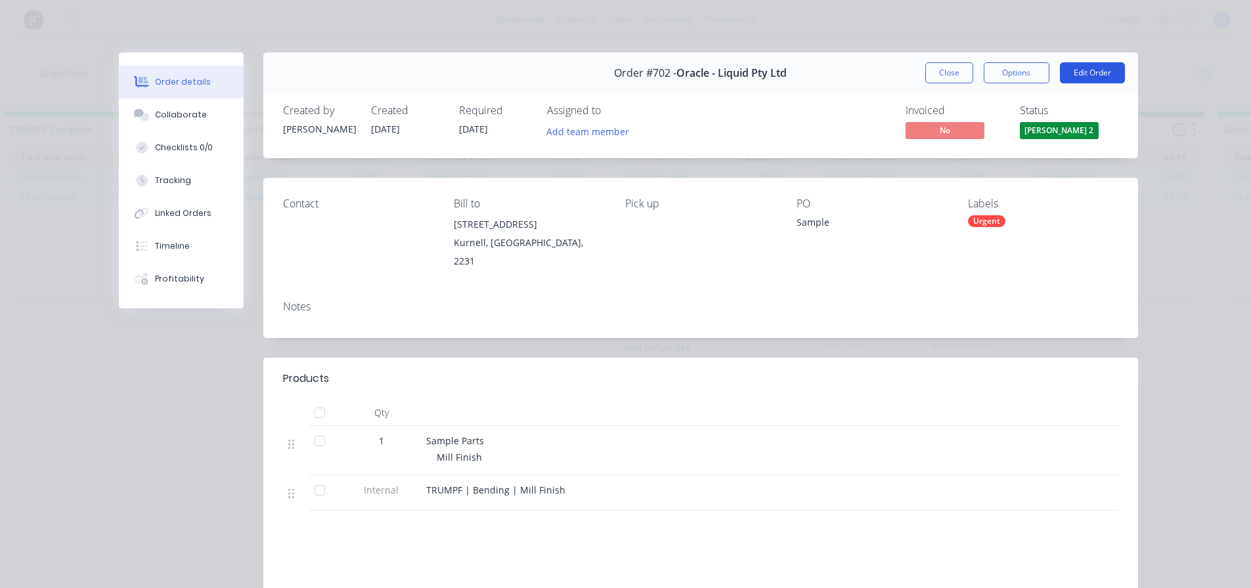
click at [1095, 79] on button "Edit Order" at bounding box center [1092, 72] width 65 height 21
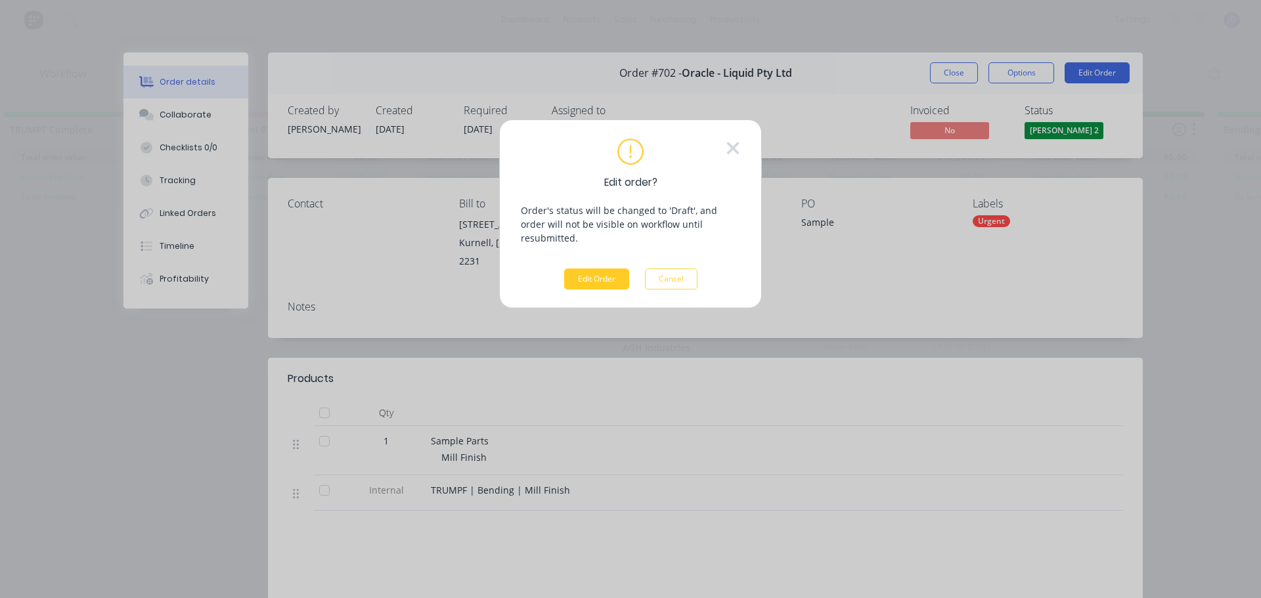
click at [580, 269] on button "Edit Order" at bounding box center [596, 279] width 65 height 21
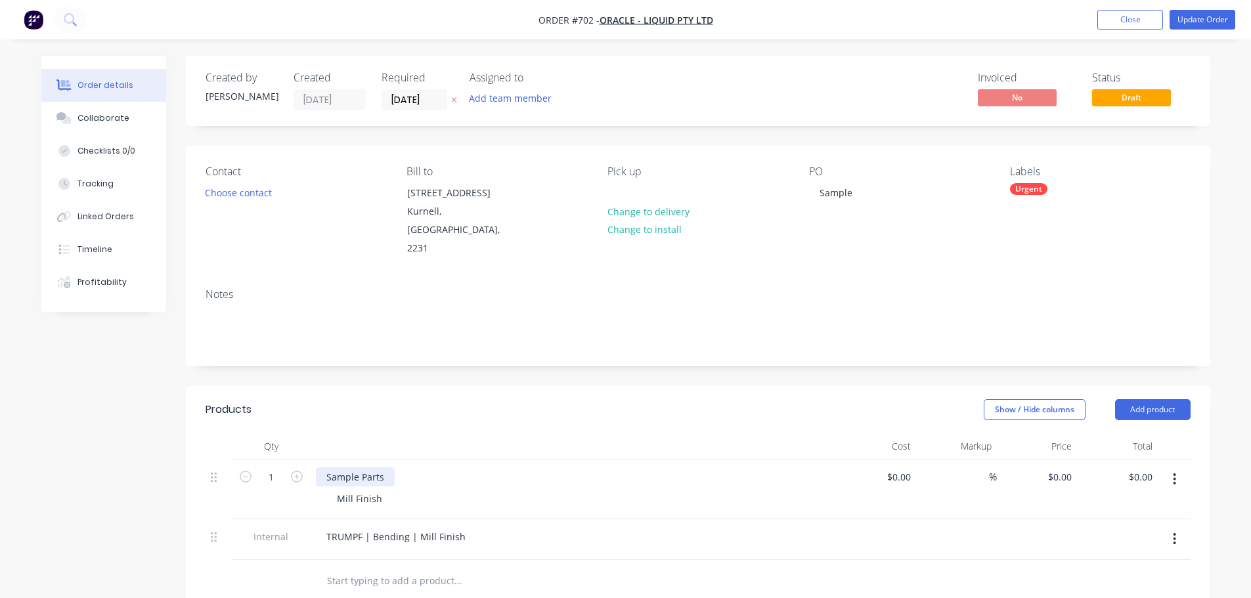
click at [381, 468] on div "Sample Parts" at bounding box center [355, 477] width 79 height 19
click at [1144, 399] on button "Add product" at bounding box center [1153, 409] width 76 height 21
drag, startPoint x: 373, startPoint y: 495, endPoint x: 368, endPoint y: 469, distance: 26.0
click at [372, 494] on div "Sample Parts Mill Finish" at bounding box center [573, 490] width 525 height 60
click at [374, 468] on div "Sample Parts" at bounding box center [355, 477] width 79 height 19
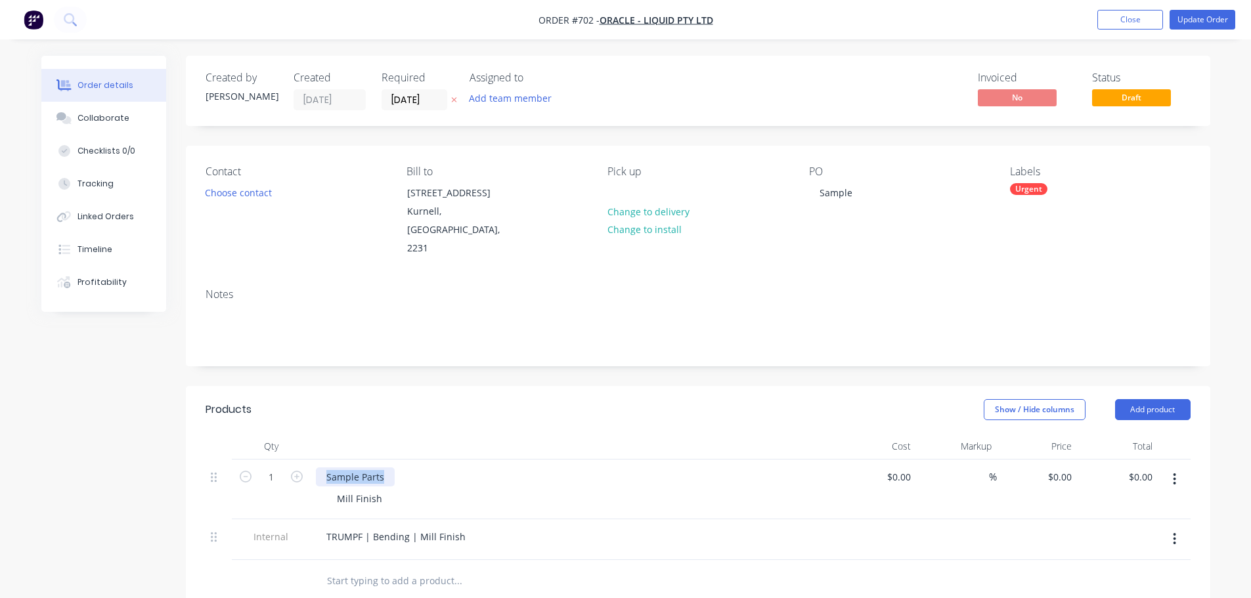
drag, startPoint x: 387, startPoint y: 458, endPoint x: 231, endPoint y: 447, distance: 156.7
click at [240, 460] on div "1 Sample Parts Mill Finish $0.00 $0.00 % $0.00 $0.00 $0.00 $0.00" at bounding box center [698, 490] width 985 height 60
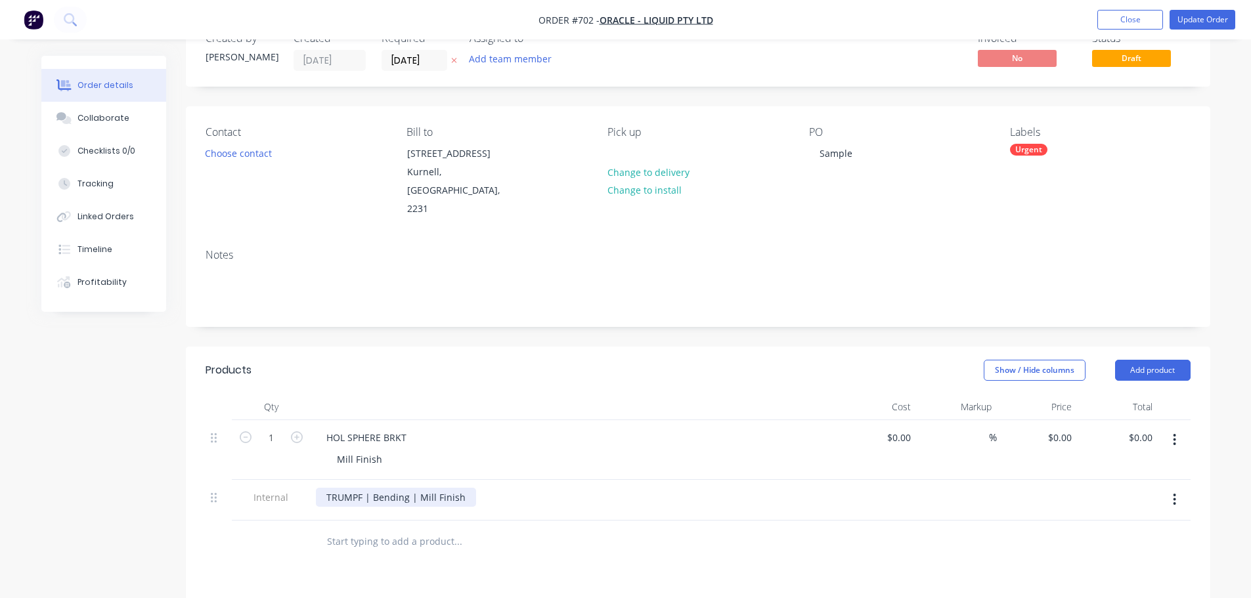
scroll to position [66, 0]
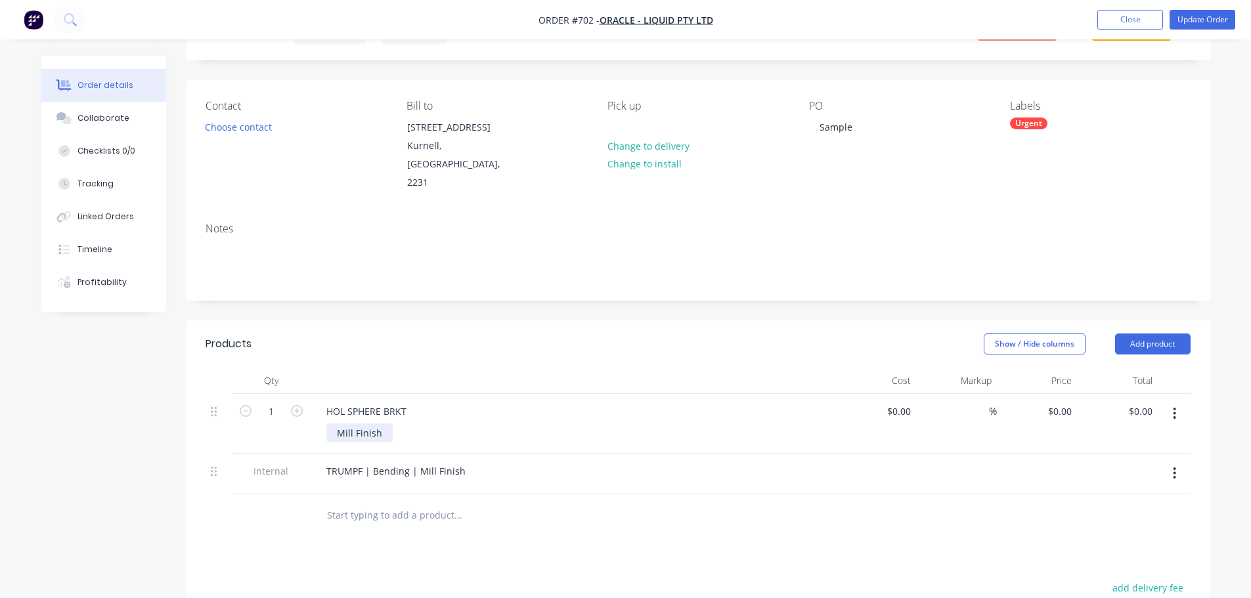
click at [378, 424] on div "Mill Finish" at bounding box center [359, 433] width 66 height 19
drag, startPoint x: 391, startPoint y: 412, endPoint x: 372, endPoint y: 408, distance: 19.6
click at [382, 424] on div "Mill Finish" at bounding box center [578, 433] width 504 height 19
click at [361, 424] on div "Matte Black" at bounding box center [362, 433] width 72 height 19
click at [355, 402] on div "HOL SPHERE BRKT" at bounding box center [366, 411] width 101 height 19
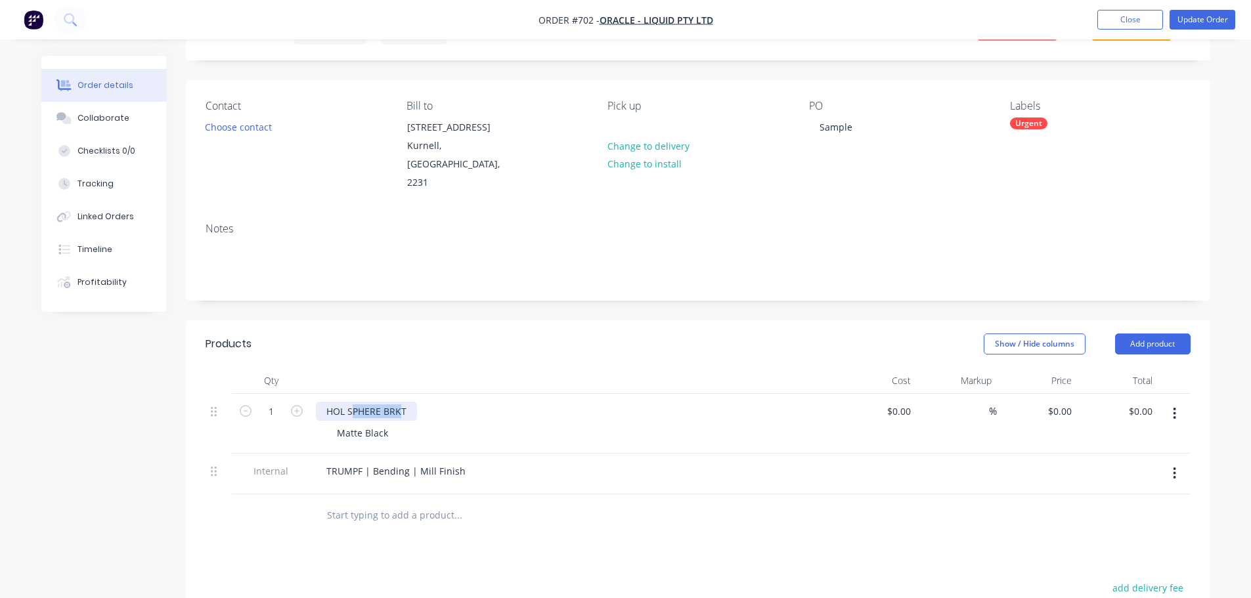
drag, startPoint x: 351, startPoint y: 394, endPoint x: 399, endPoint y: 398, distance: 47.5
click at [399, 402] on div "HOL SPHERE BRKT" at bounding box center [366, 411] width 101 height 19
click at [1061, 402] on div "0 $0.00" at bounding box center [1059, 411] width 35 height 19
type input "$55.00"
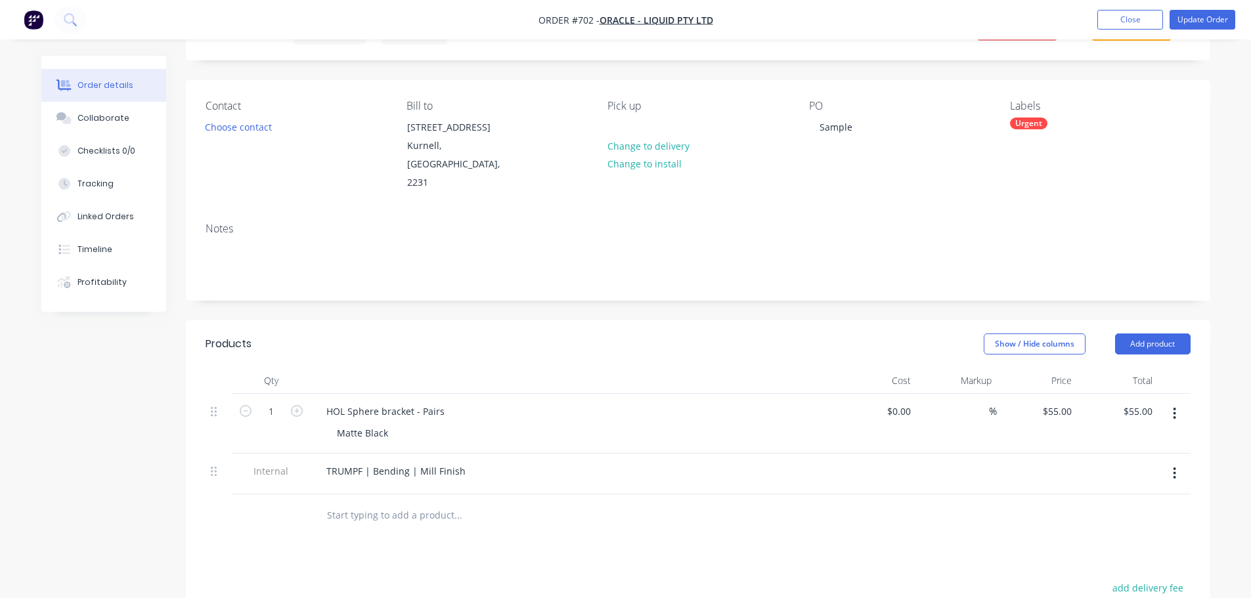
click at [921, 412] on div "%" at bounding box center [956, 424] width 81 height 60
click at [282, 402] on input "1" at bounding box center [271, 412] width 34 height 20
type input "80"
type input "$4,400.00"
click at [464, 424] on div "Matte Black" at bounding box center [578, 433] width 504 height 19
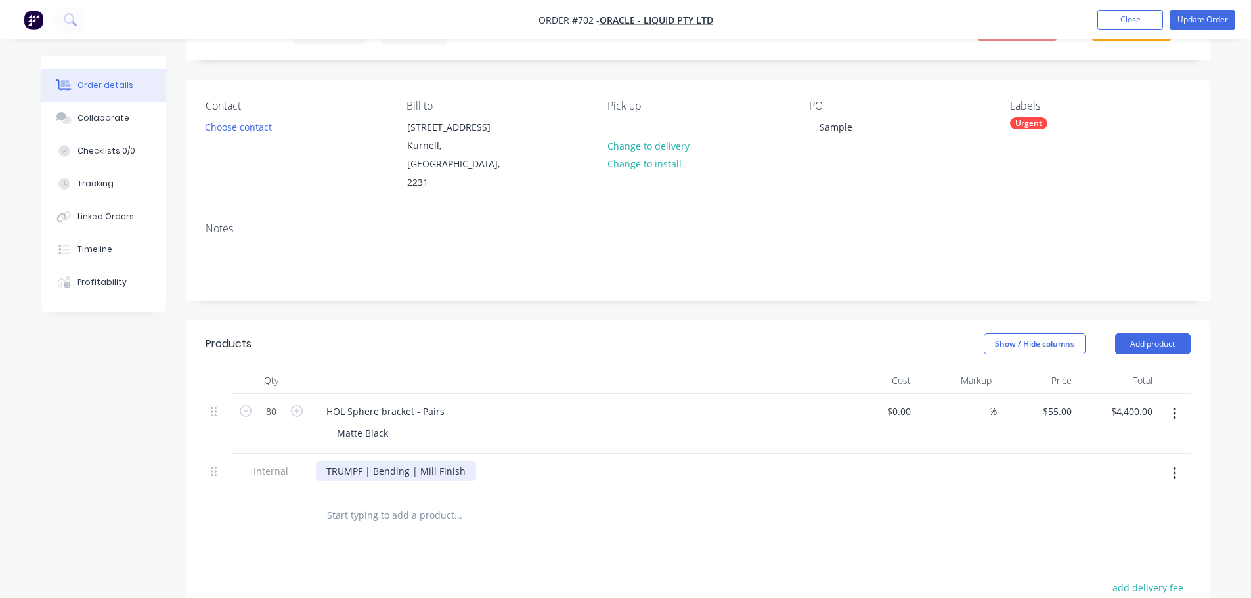
click at [438, 462] on div "TRUMPF | Bending | Mill Finish" at bounding box center [396, 471] width 160 height 19
drag, startPoint x: 418, startPoint y: 453, endPoint x: 465, endPoint y: 456, distance: 46.7
click at [465, 462] on div "TRUMPF | Bending | Mill Finish" at bounding box center [396, 471] width 160 height 19
click at [566, 502] on input "text" at bounding box center [457, 515] width 263 height 26
click at [1185, 19] on button "Update Order" at bounding box center [1203, 20] width 66 height 20
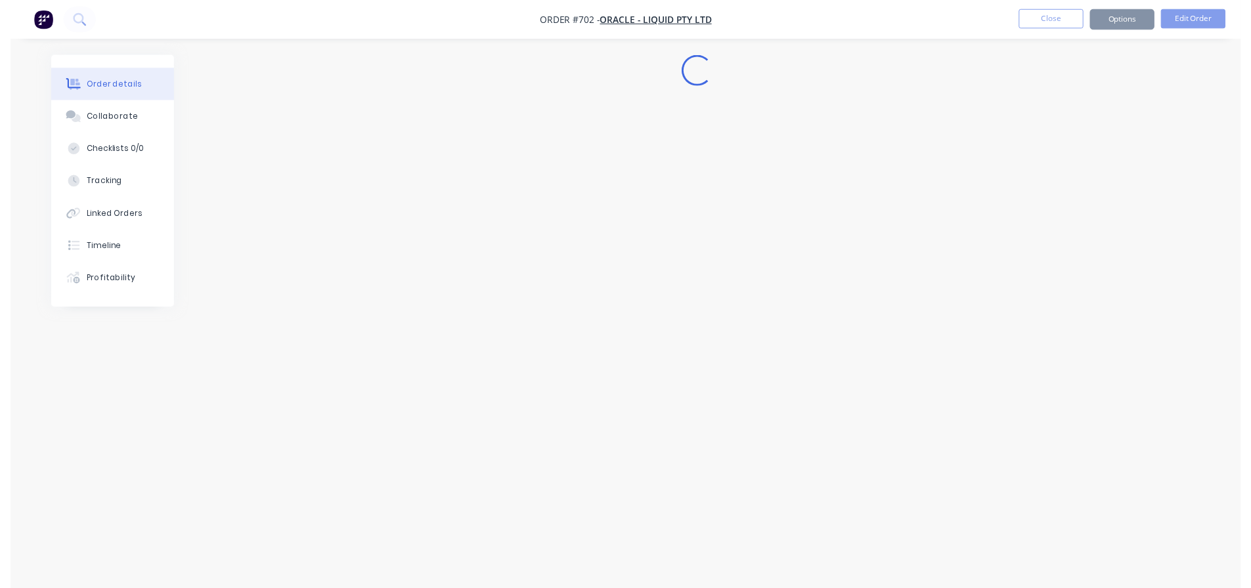
scroll to position [0, 0]
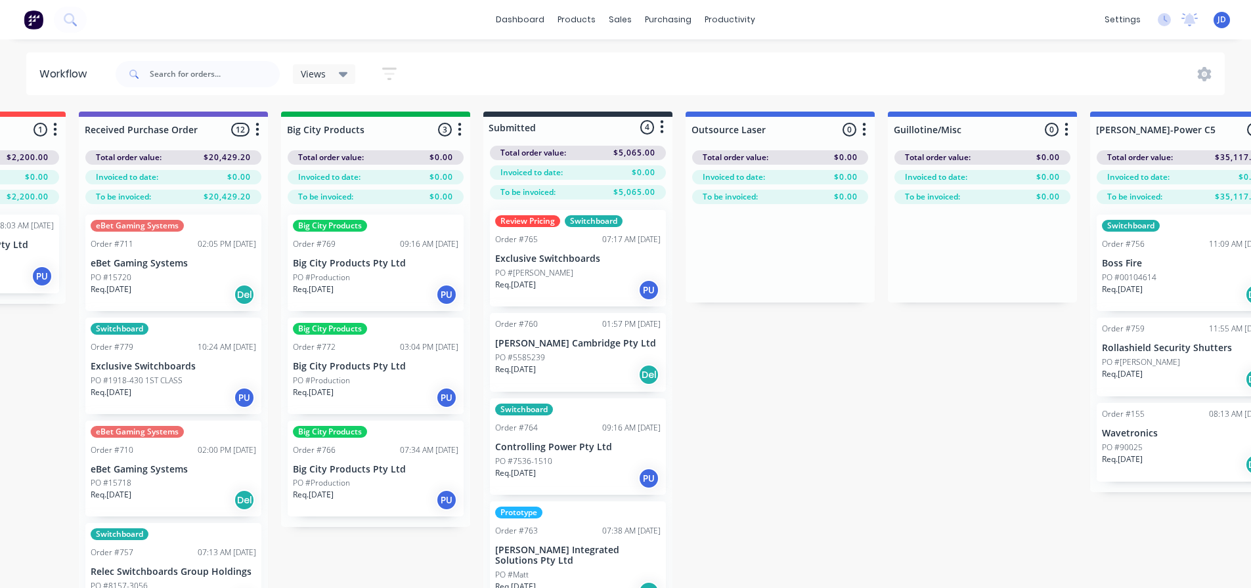
scroll to position [0, 744]
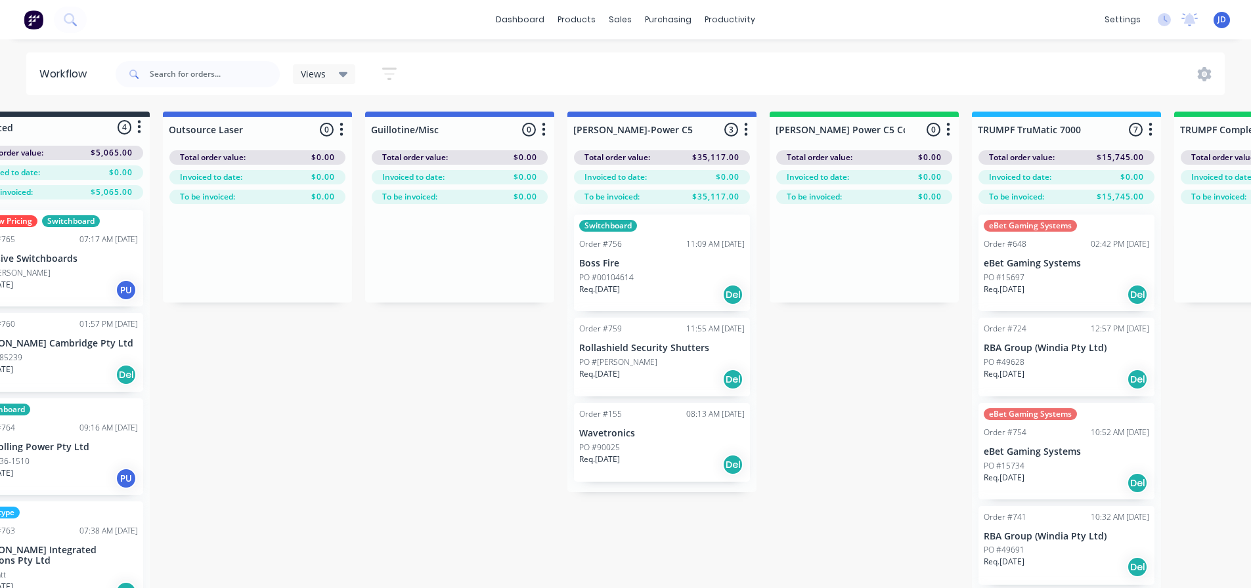
drag, startPoint x: 933, startPoint y: 441, endPoint x: 1046, endPoint y: 414, distance: 116.0
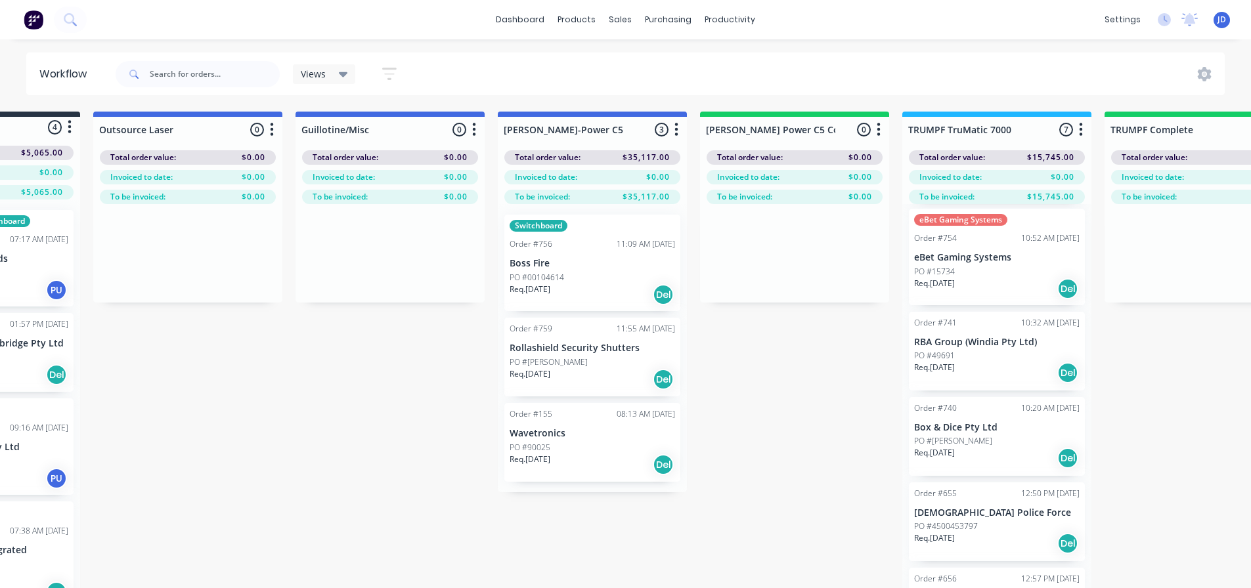
scroll to position [207, 0]
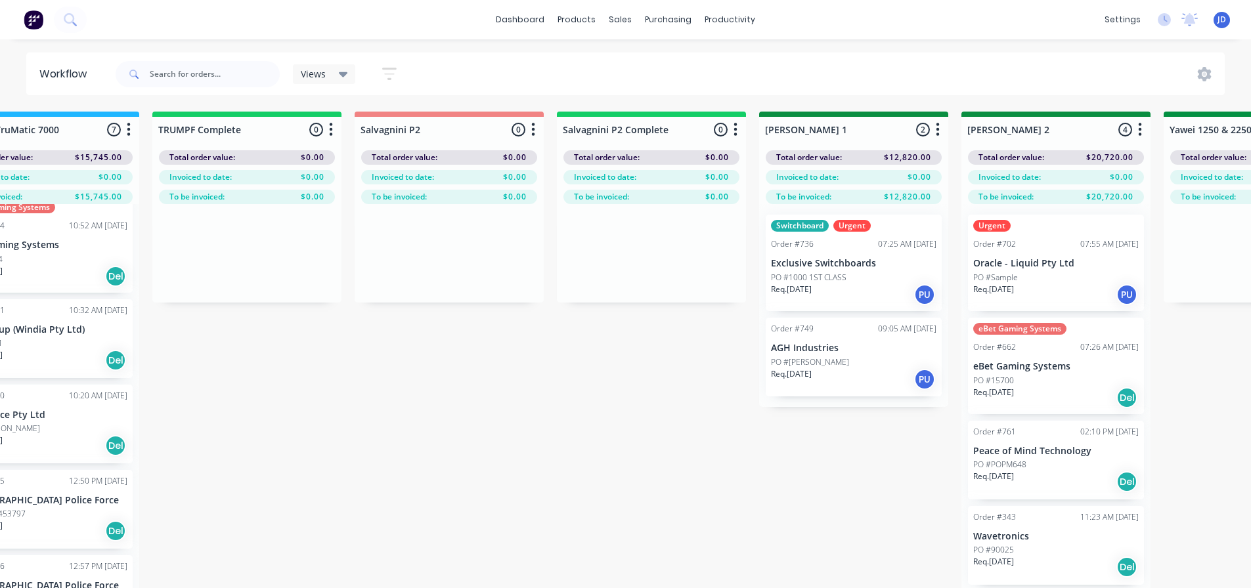
drag, startPoint x: 835, startPoint y: 368, endPoint x: 885, endPoint y: 353, distance: 51.7
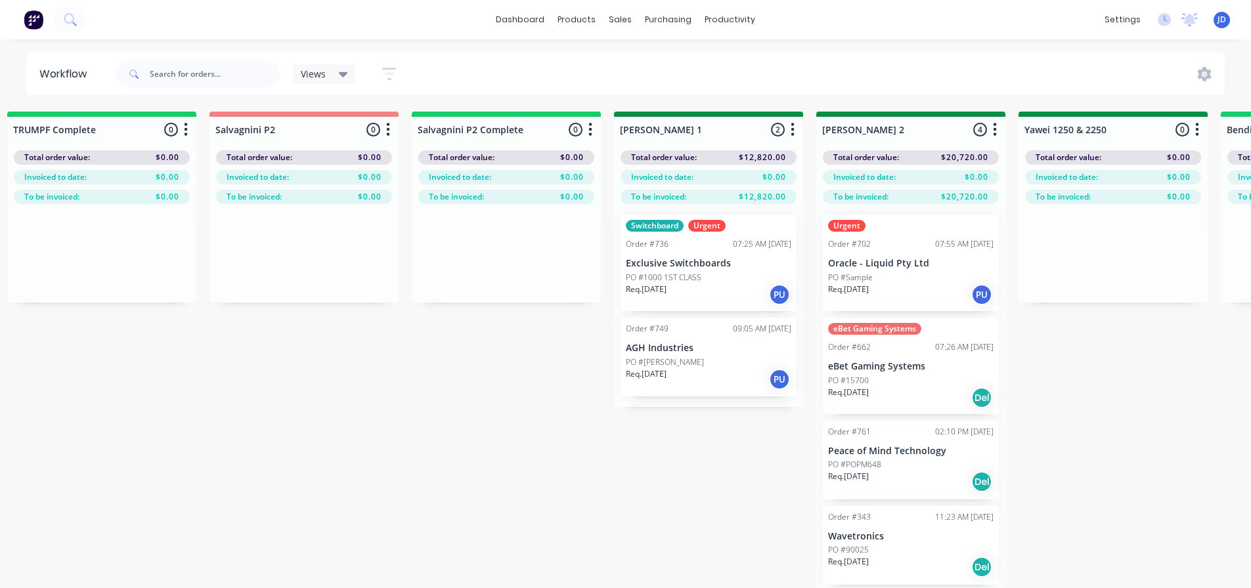
click at [907, 286] on div "Req. [DATE] PU" at bounding box center [911, 295] width 166 height 22
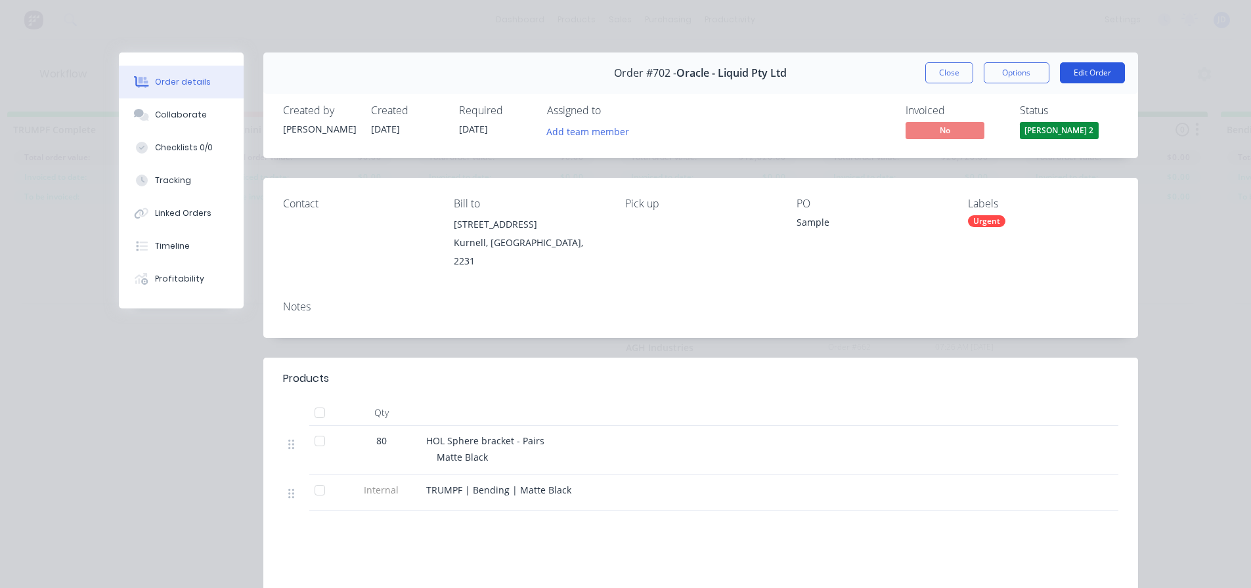
click at [1073, 66] on button "Edit Order" at bounding box center [1092, 72] width 65 height 21
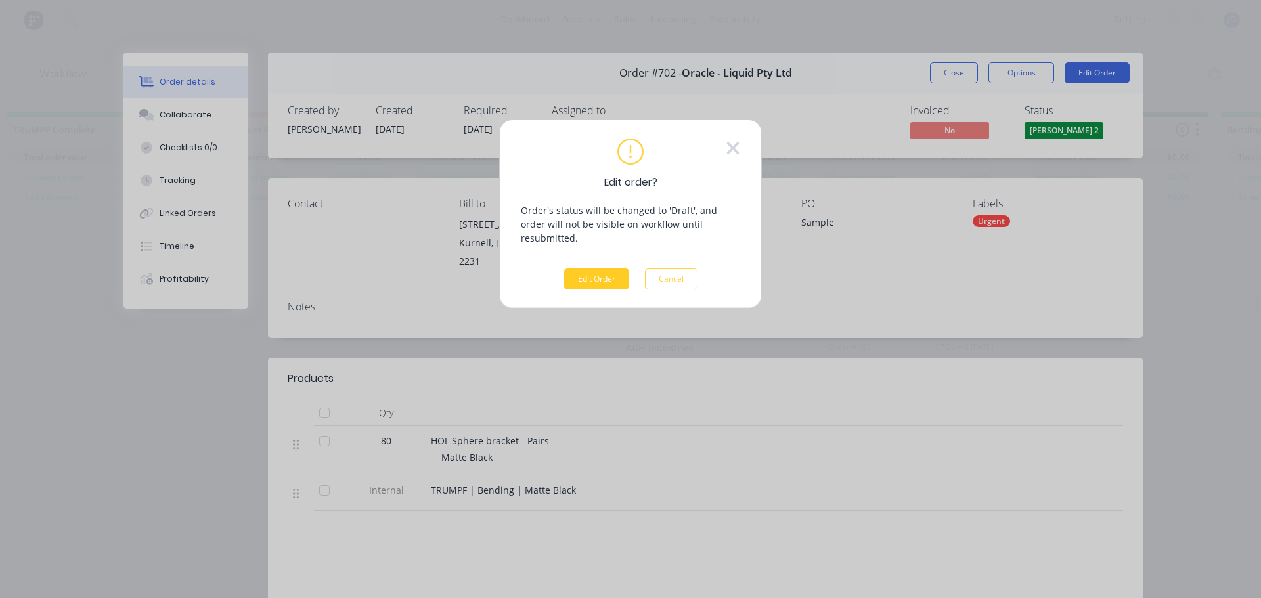
click at [606, 270] on button "Edit Order" at bounding box center [596, 279] width 65 height 21
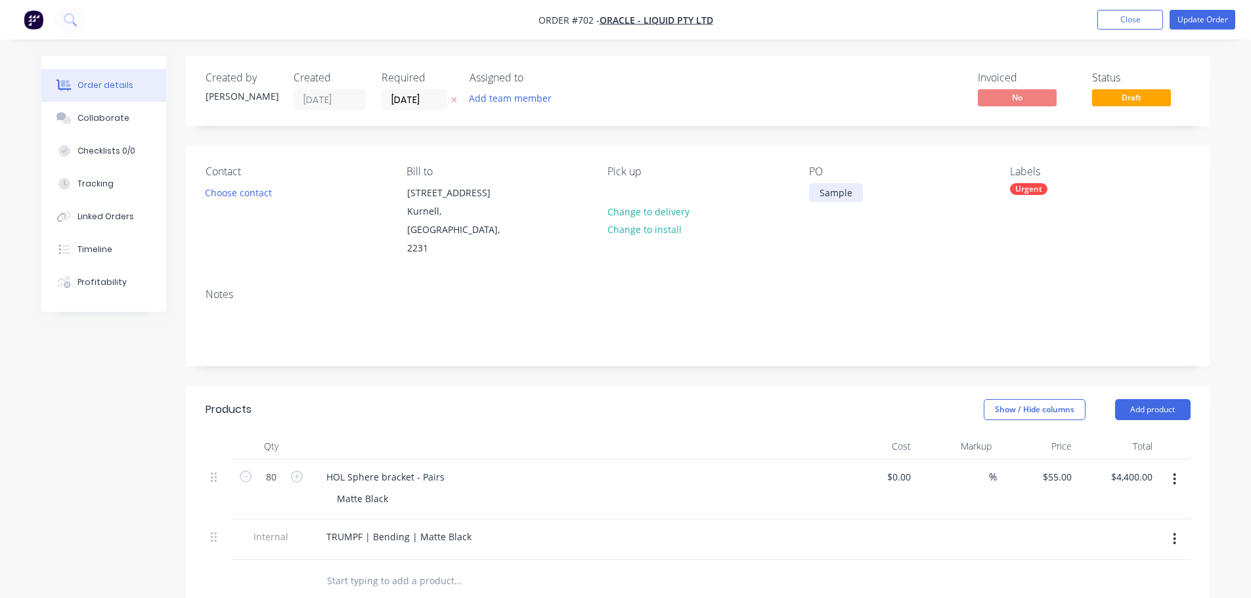
click at [828, 187] on div "Sample" at bounding box center [836, 192] width 54 height 19
drag, startPoint x: 820, startPoint y: 187, endPoint x: 1015, endPoint y: 198, distance: 196.0
click at [999, 198] on div "Contact Choose contact [PERSON_NAME] to [STREET_ADDRESS] Pick up Change to deli…" at bounding box center [698, 212] width 1025 height 132
click at [1227, 26] on button "Update Order" at bounding box center [1203, 20] width 66 height 20
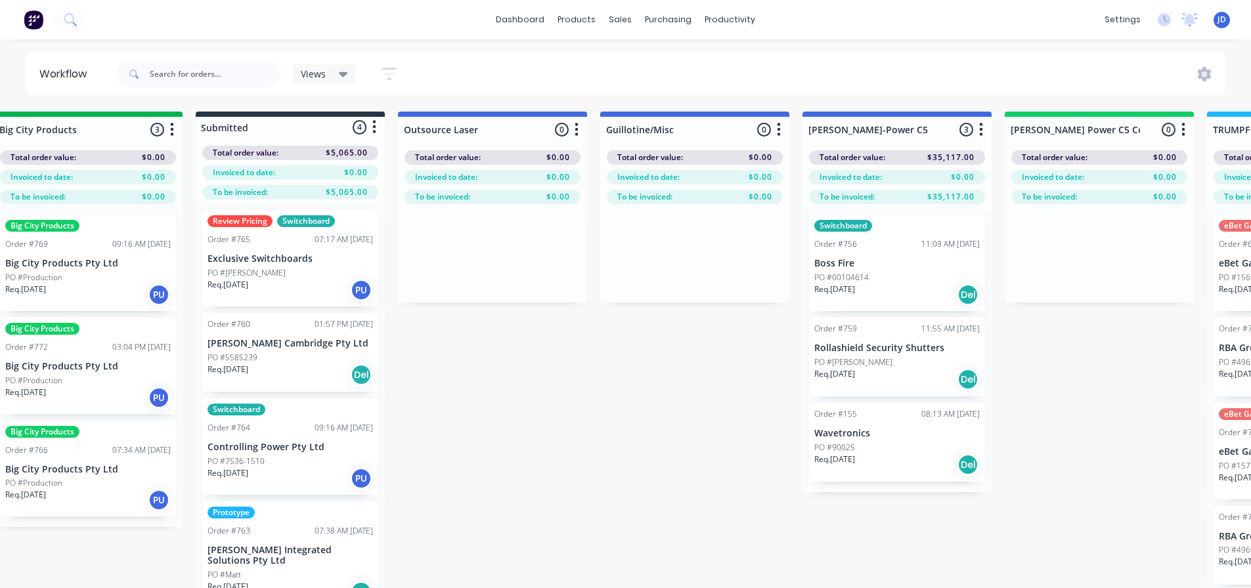
drag, startPoint x: 965, startPoint y: 368, endPoint x: 1013, endPoint y: 355, distance: 49.7
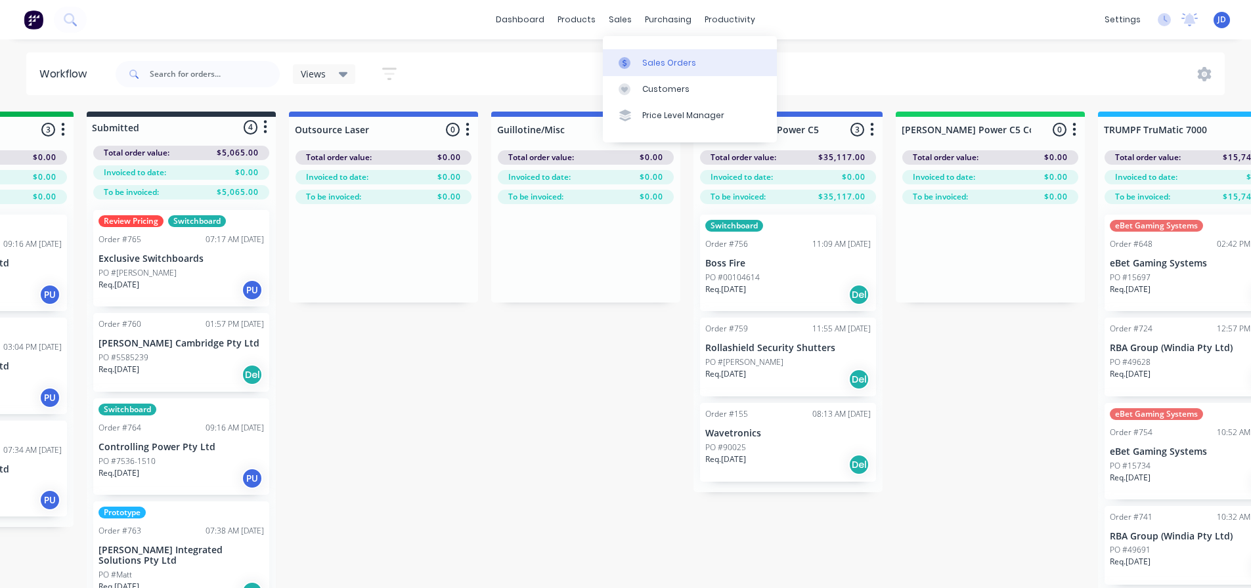
click at [636, 57] on div at bounding box center [629, 63] width 20 height 12
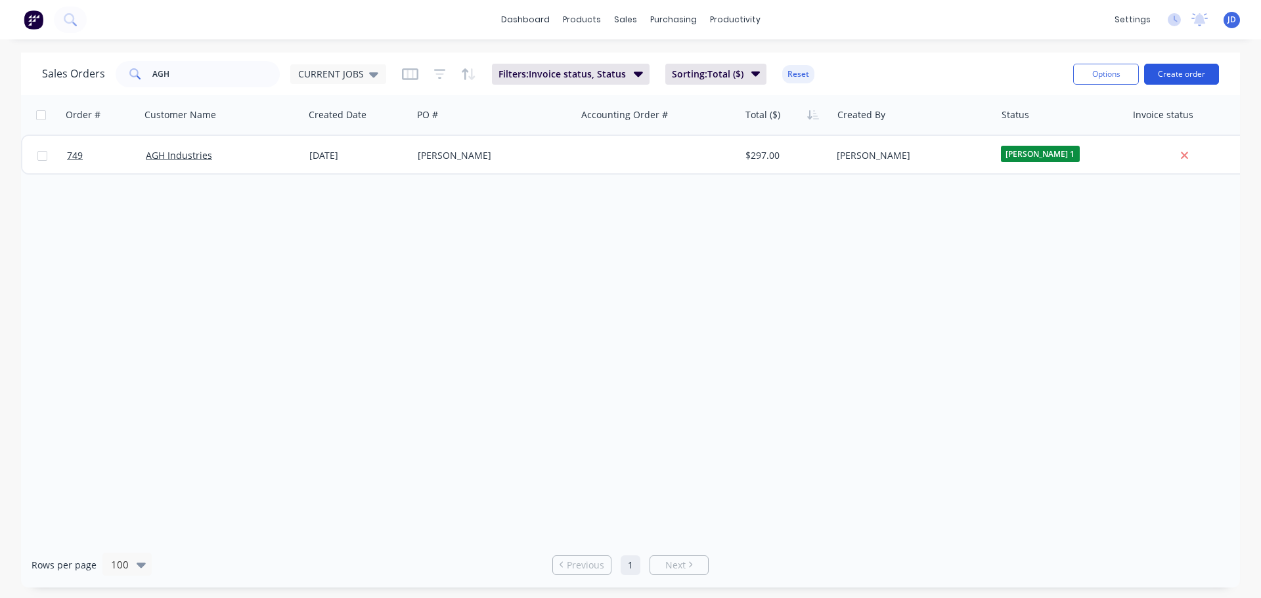
click at [1190, 74] on button "Create order" at bounding box center [1181, 74] width 75 height 21
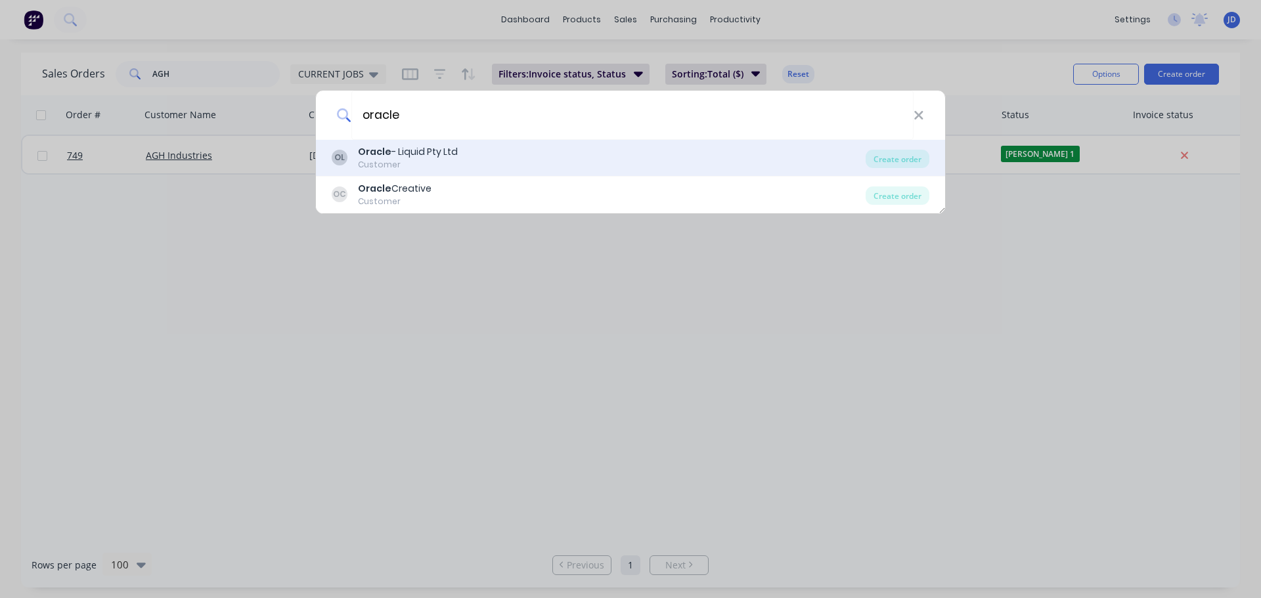
type input "oracle"
click at [501, 164] on div "OL Oracle - Liquid Pty Ltd Customer" at bounding box center [599, 158] width 534 height 26
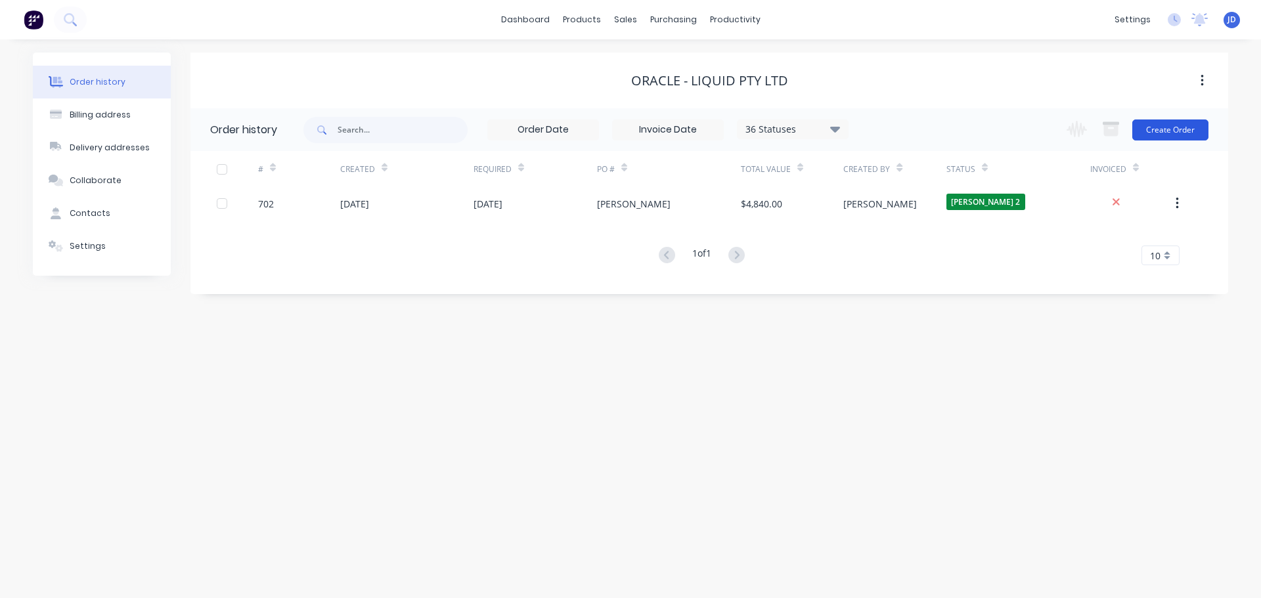
click at [1152, 121] on button "Create Order" at bounding box center [1170, 130] width 76 height 21
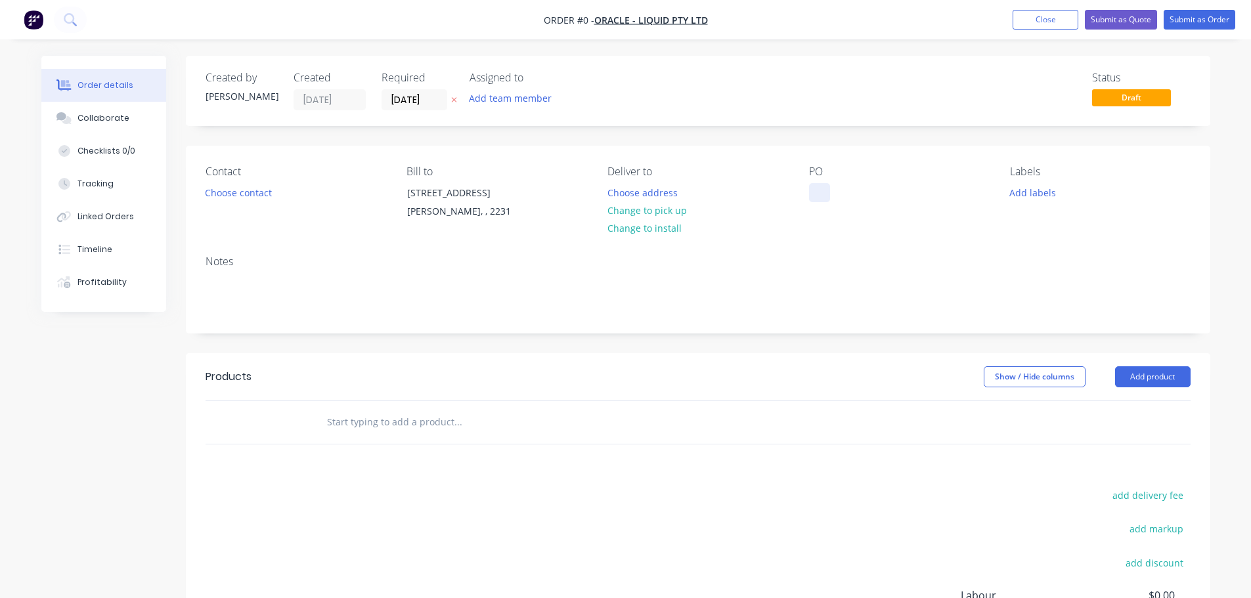
click at [818, 190] on div at bounding box center [819, 192] width 21 height 19
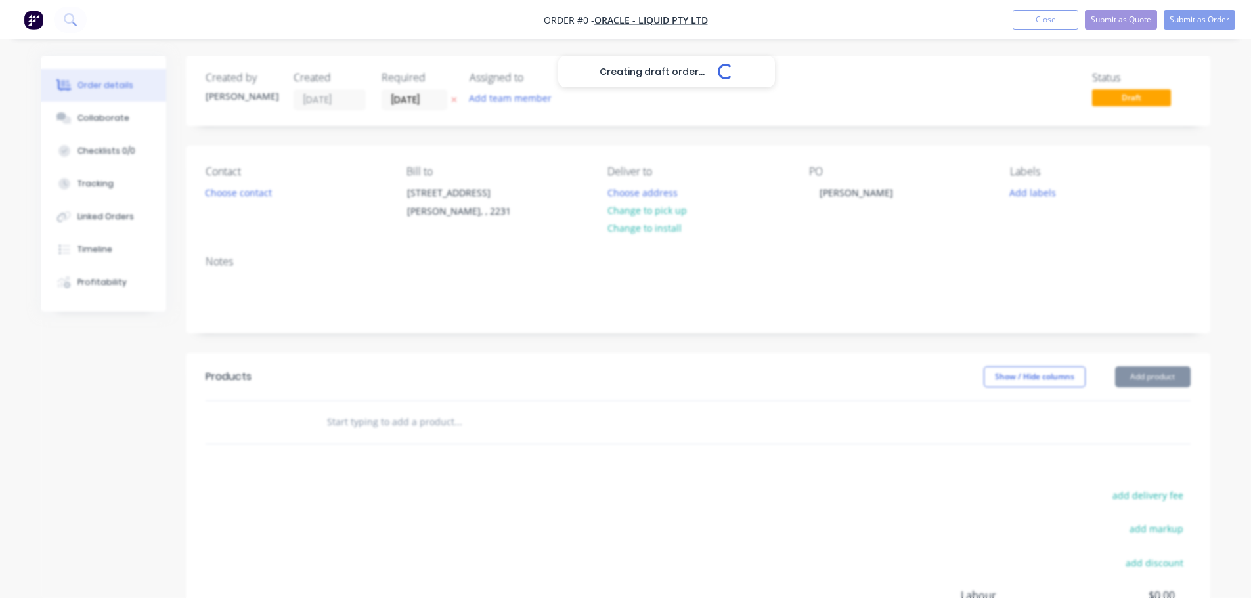
click at [456, 433] on div "Creating draft order... Loading... Order details Collaborate Checklists 0/0 Tra…" at bounding box center [625, 418] width 1195 height 724
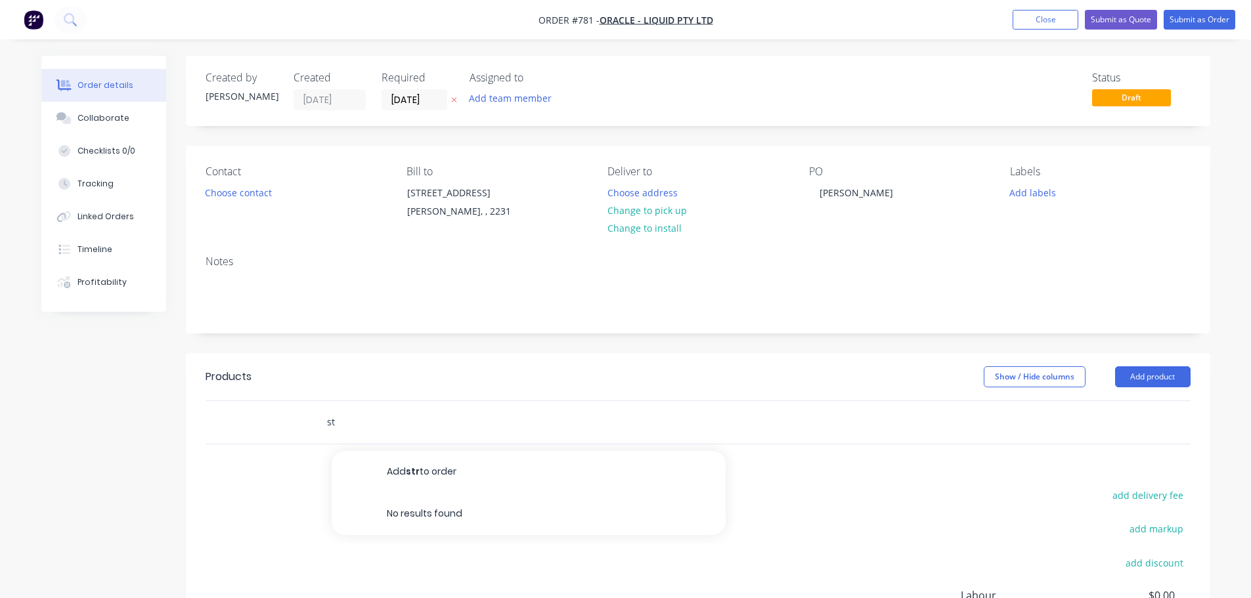
type input "s"
click at [1167, 381] on button "Add product" at bounding box center [1153, 376] width 76 height 21
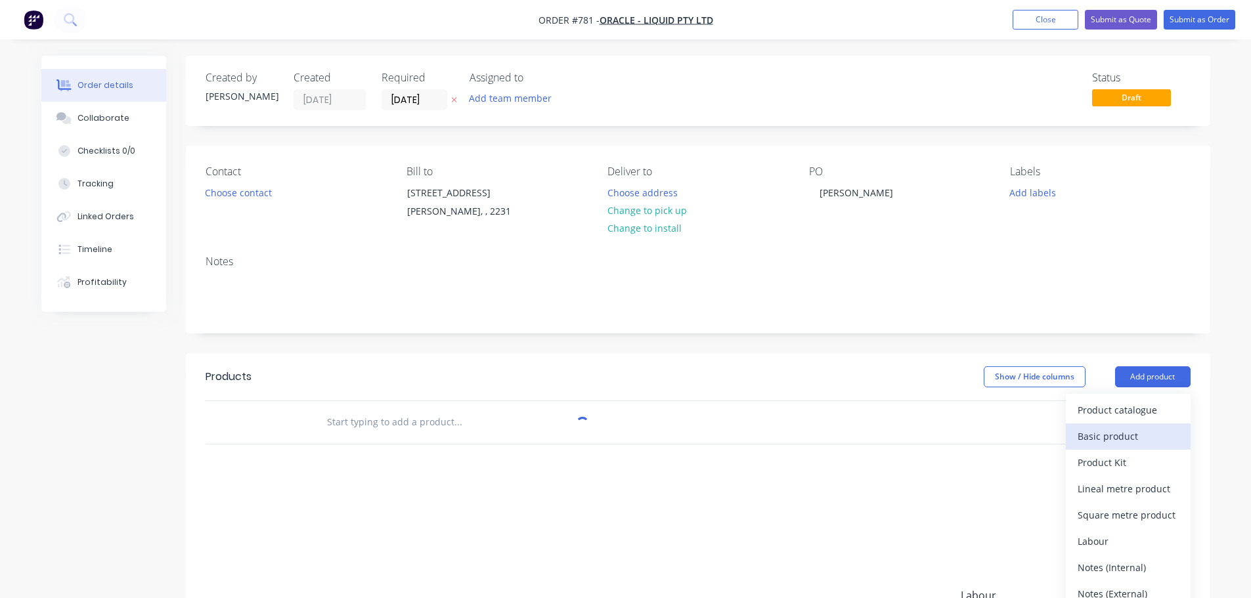
click at [1154, 428] on div "Basic product" at bounding box center [1128, 436] width 101 height 19
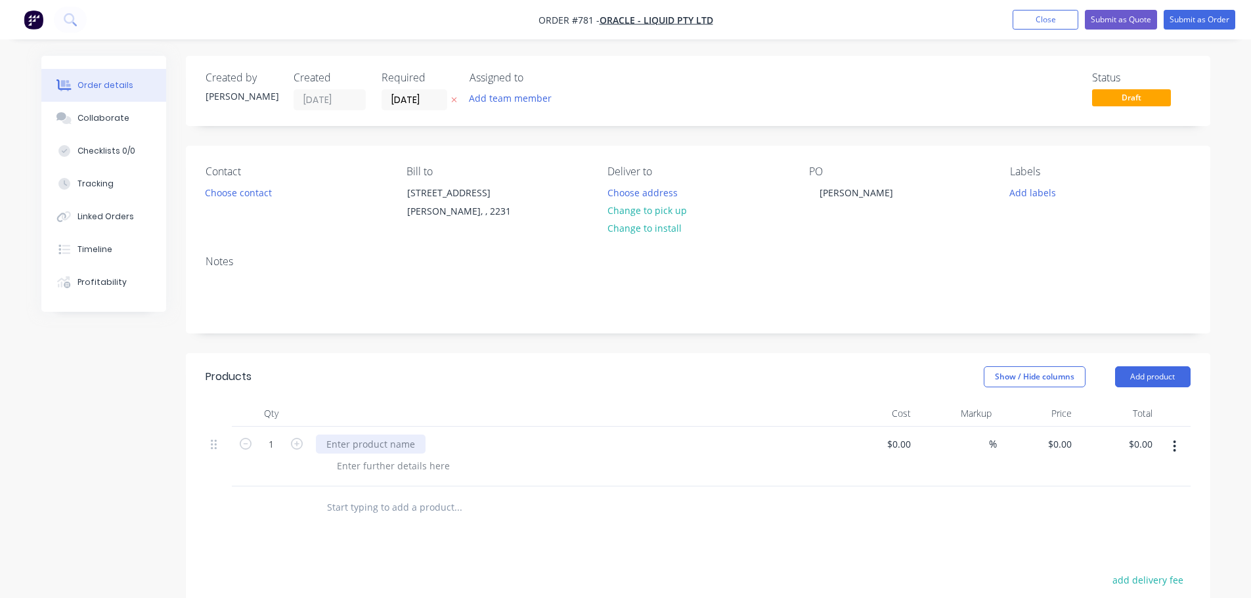
click at [364, 452] on div at bounding box center [371, 444] width 110 height 19
click at [1071, 446] on input "0" at bounding box center [1069, 444] width 15 height 19
type input "$430.00"
click at [292, 444] on button "button" at bounding box center [296, 443] width 17 height 14
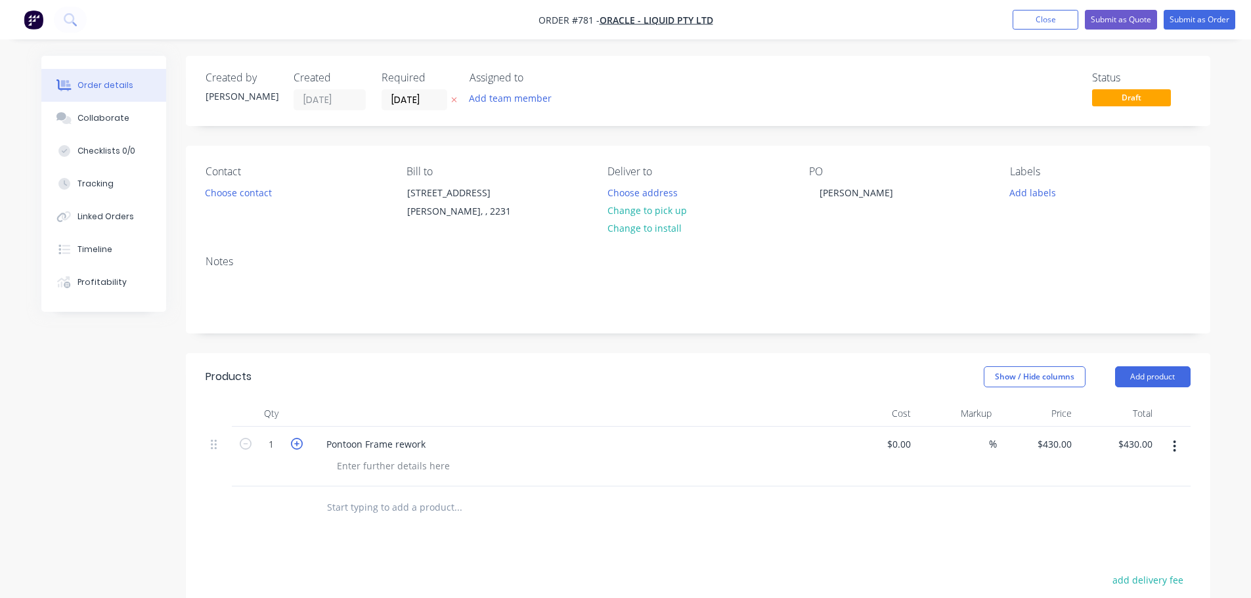
type input "2"
type input "$860.00"
click at [297, 444] on icon "button" at bounding box center [297, 444] width 12 height 12
type input "3"
type input "$1,290.00"
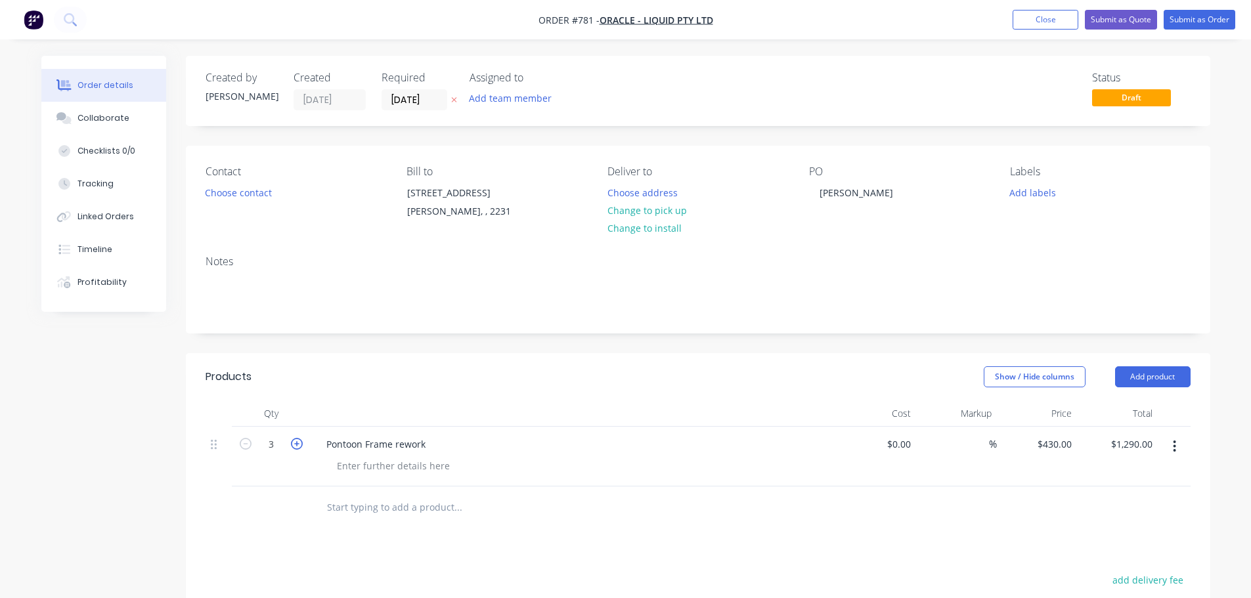
click at [296, 445] on icon "button" at bounding box center [297, 444] width 12 height 12
type input "4"
type input "$1,720.00"
click at [293, 446] on icon "button" at bounding box center [297, 444] width 12 height 12
type input "5"
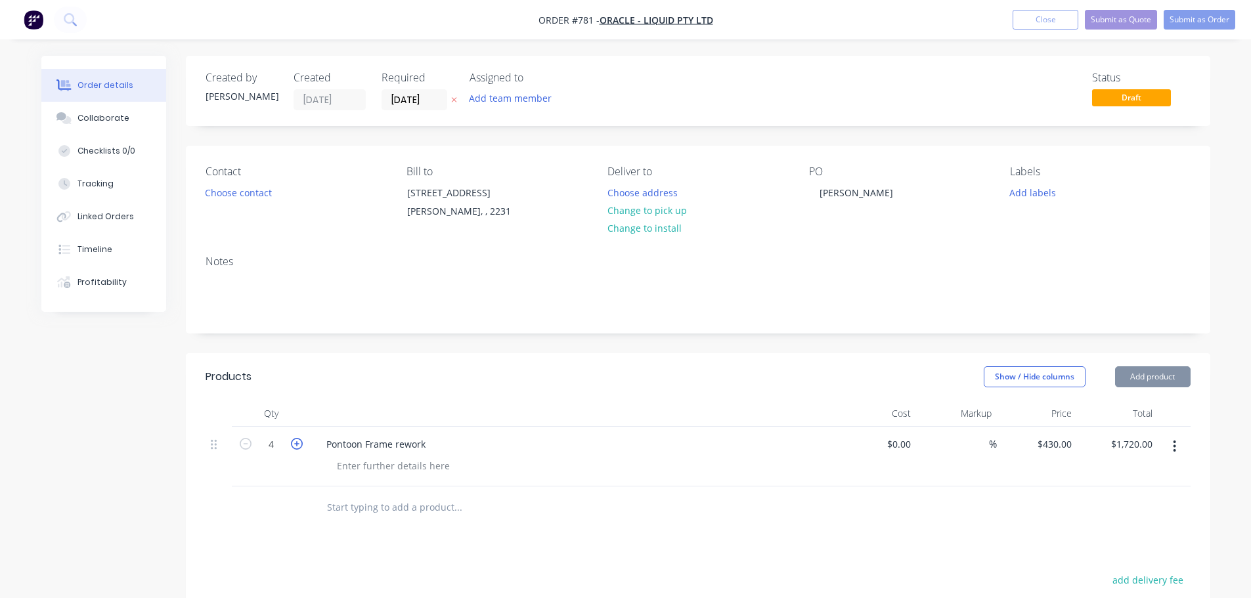
type input "$2,150.00"
click at [294, 446] on icon "button" at bounding box center [297, 444] width 12 height 12
type input "6"
type input "$2,580.00"
click at [297, 446] on icon "button" at bounding box center [297, 444] width 12 height 12
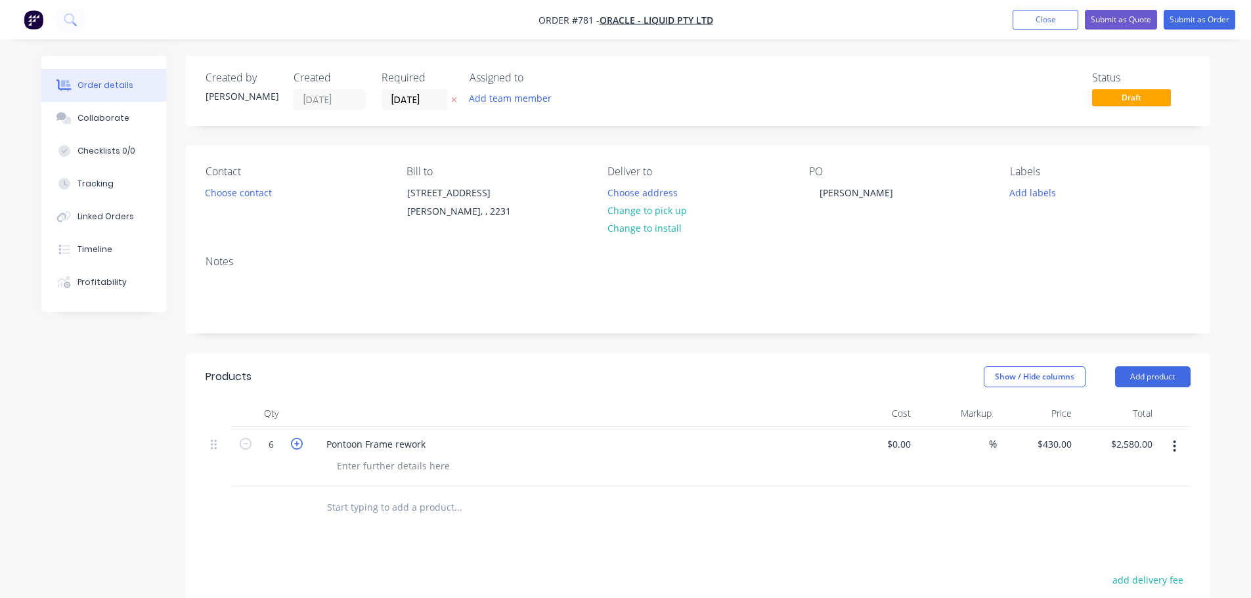
type input "7"
type input "$3,010.00"
click at [297, 446] on icon "button" at bounding box center [297, 444] width 12 height 12
type input "8"
type input "$3,440.00"
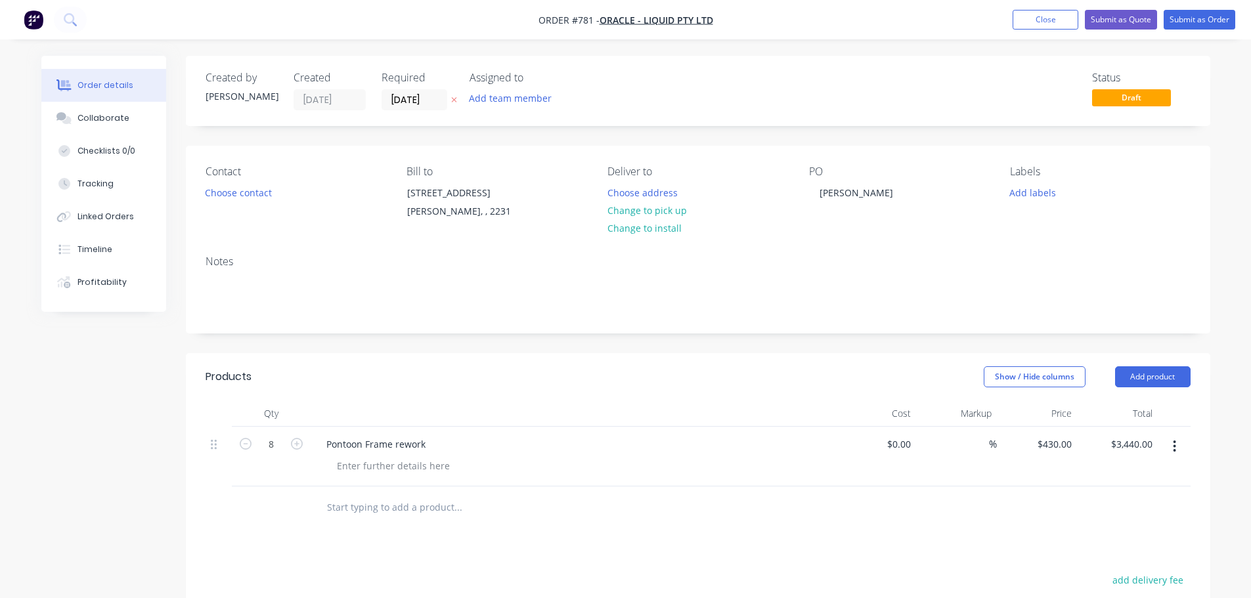
click at [314, 517] on div at bounding box center [547, 508] width 473 height 43
click at [1199, 15] on button "Submit as Order" at bounding box center [1200, 20] width 72 height 20
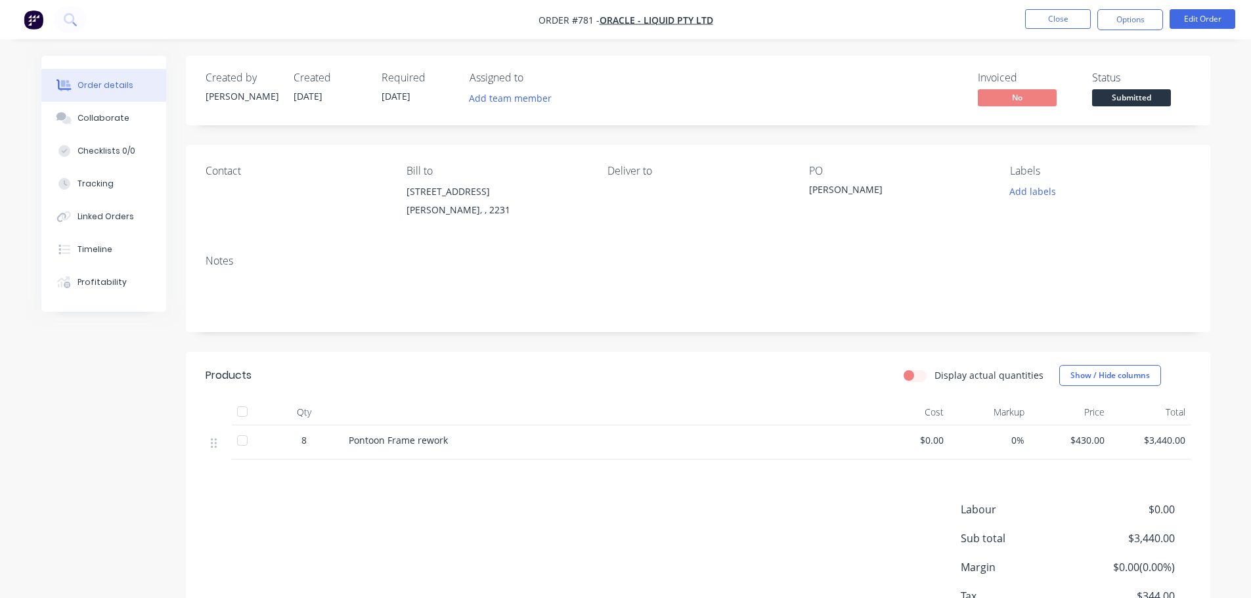
click at [1143, 93] on span "Submitted" at bounding box center [1131, 97] width 79 height 16
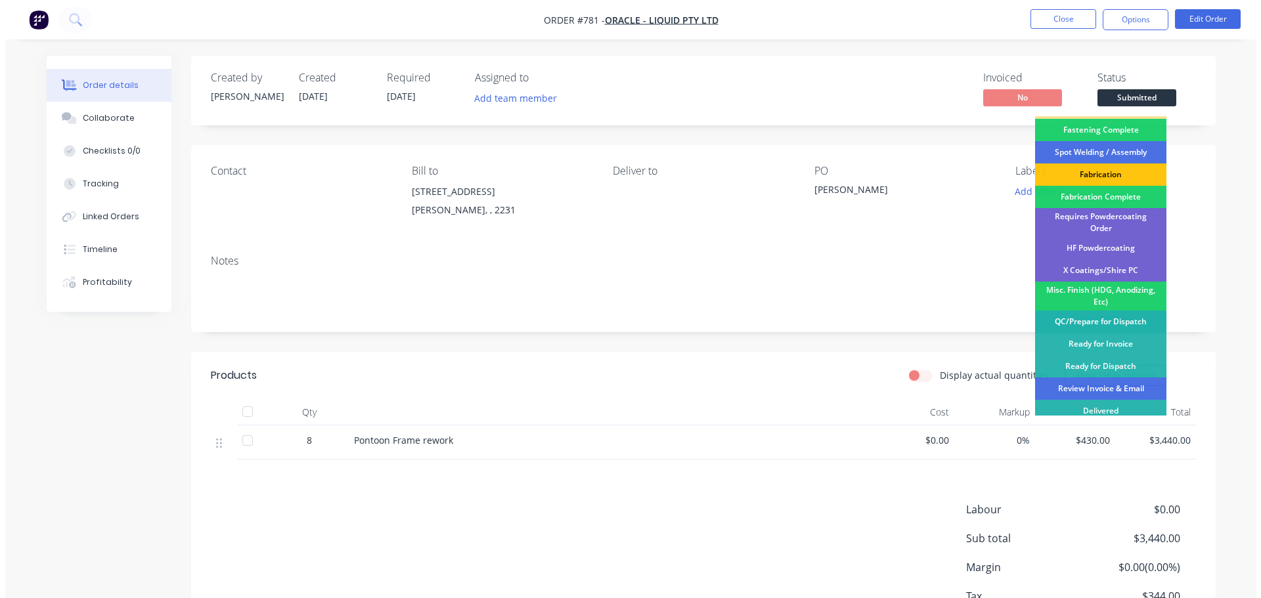
scroll to position [384, 0]
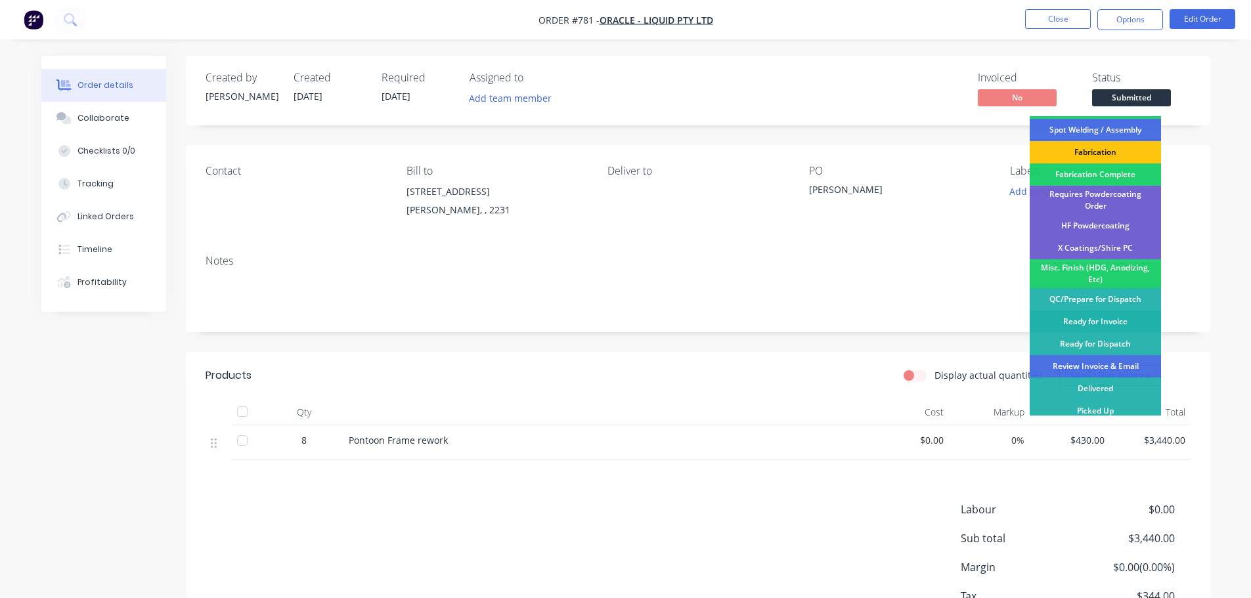
click at [1128, 317] on div "Ready for Invoice" at bounding box center [1095, 322] width 131 height 22
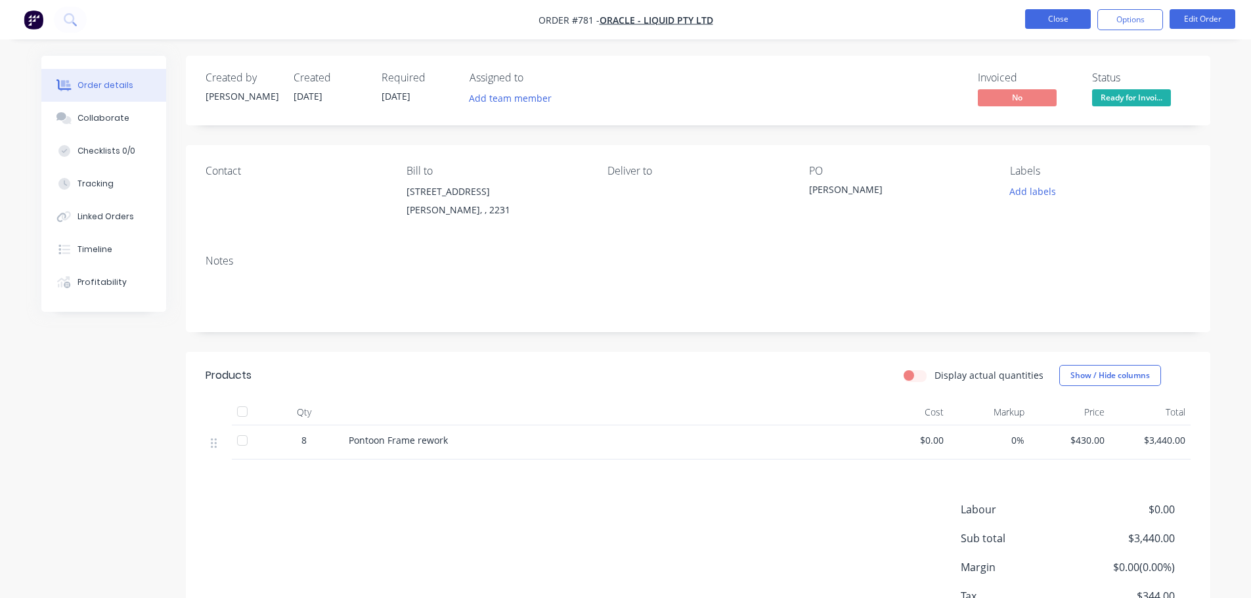
click at [1048, 24] on button "Close" at bounding box center [1058, 19] width 66 height 20
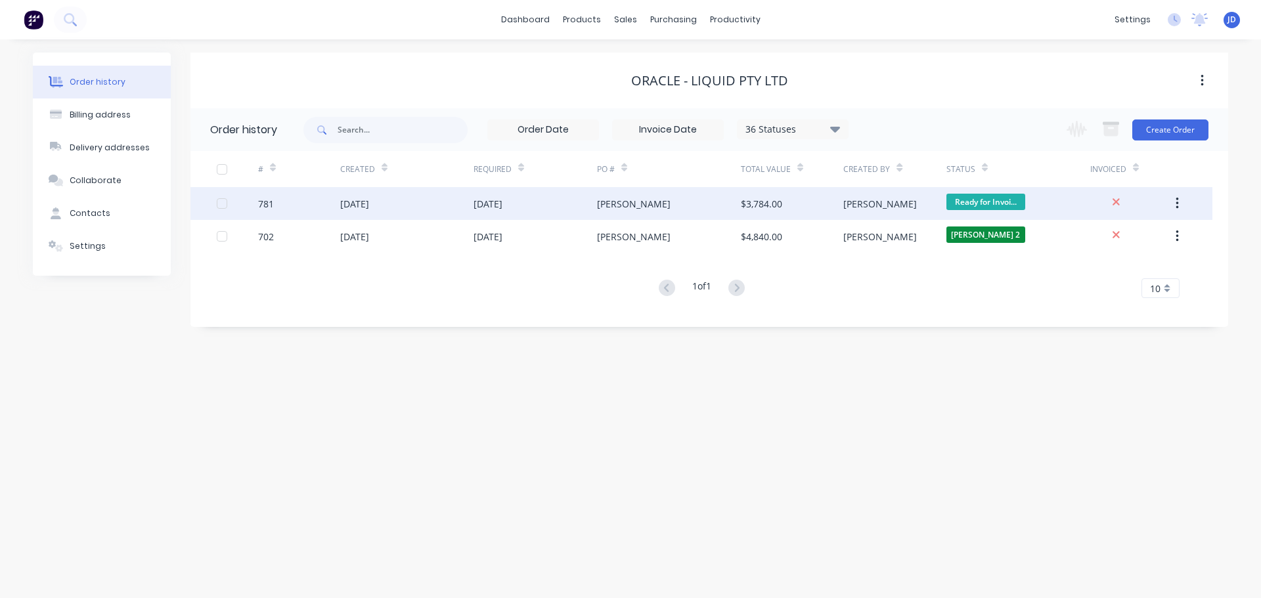
click at [835, 208] on div "$3,784.00" at bounding box center [792, 203] width 102 height 33
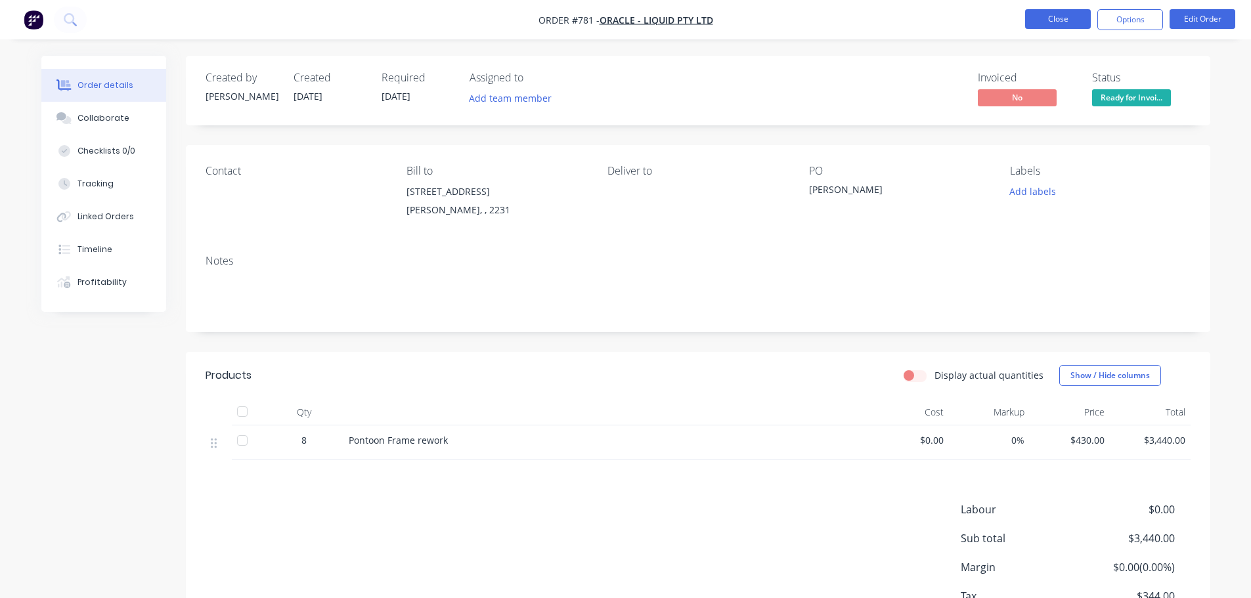
click at [1045, 16] on button "Close" at bounding box center [1058, 19] width 66 height 20
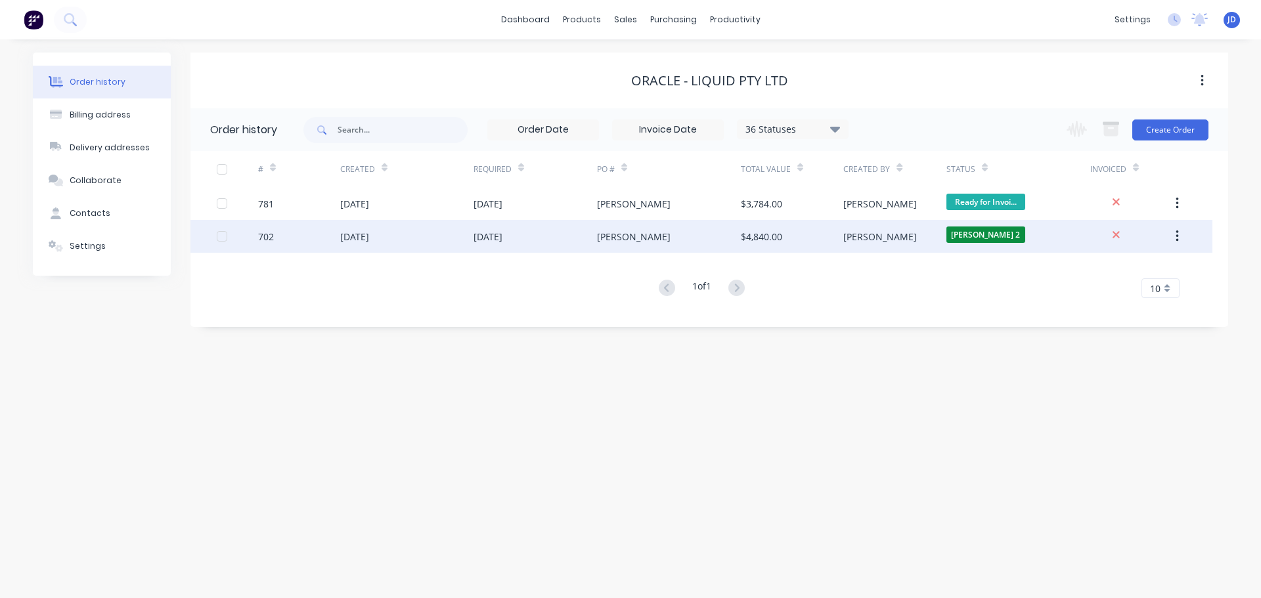
click at [741, 241] on div "$4,840.00" at bounding box center [761, 237] width 41 height 14
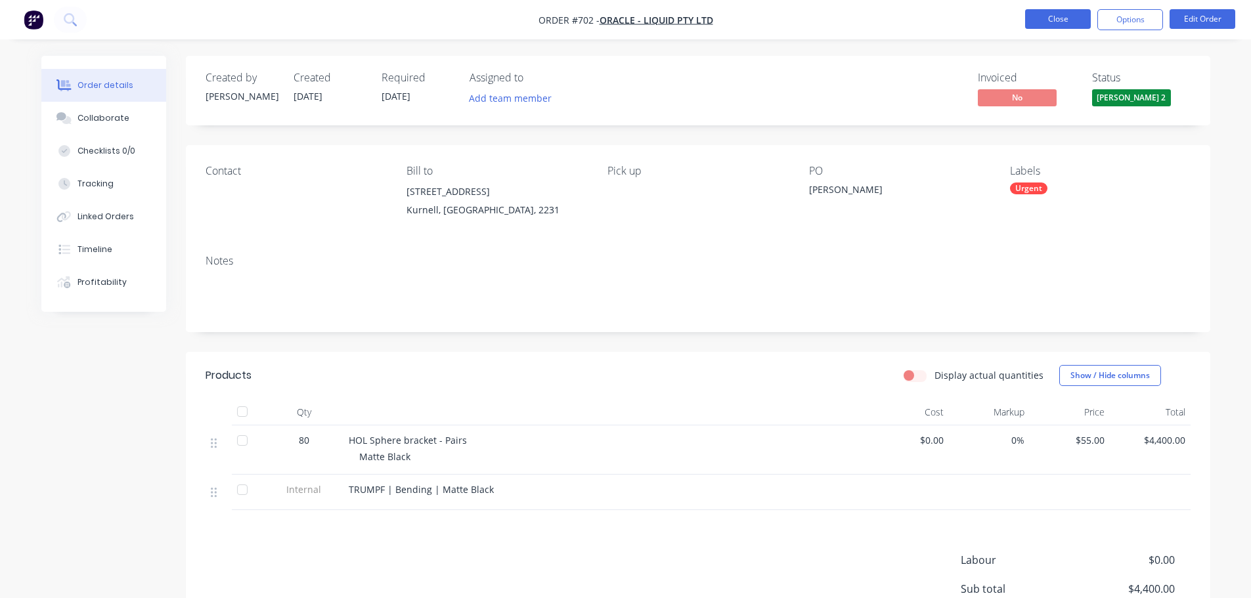
click at [1069, 24] on button "Close" at bounding box center [1058, 19] width 66 height 20
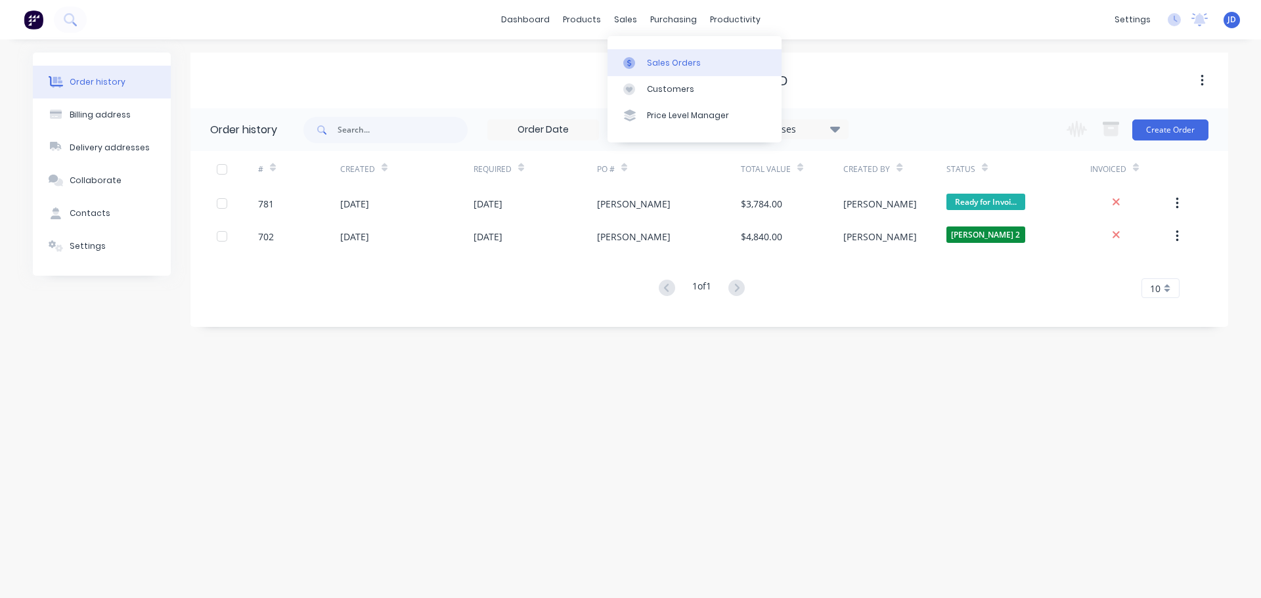
click at [639, 60] on div at bounding box center [633, 63] width 20 height 12
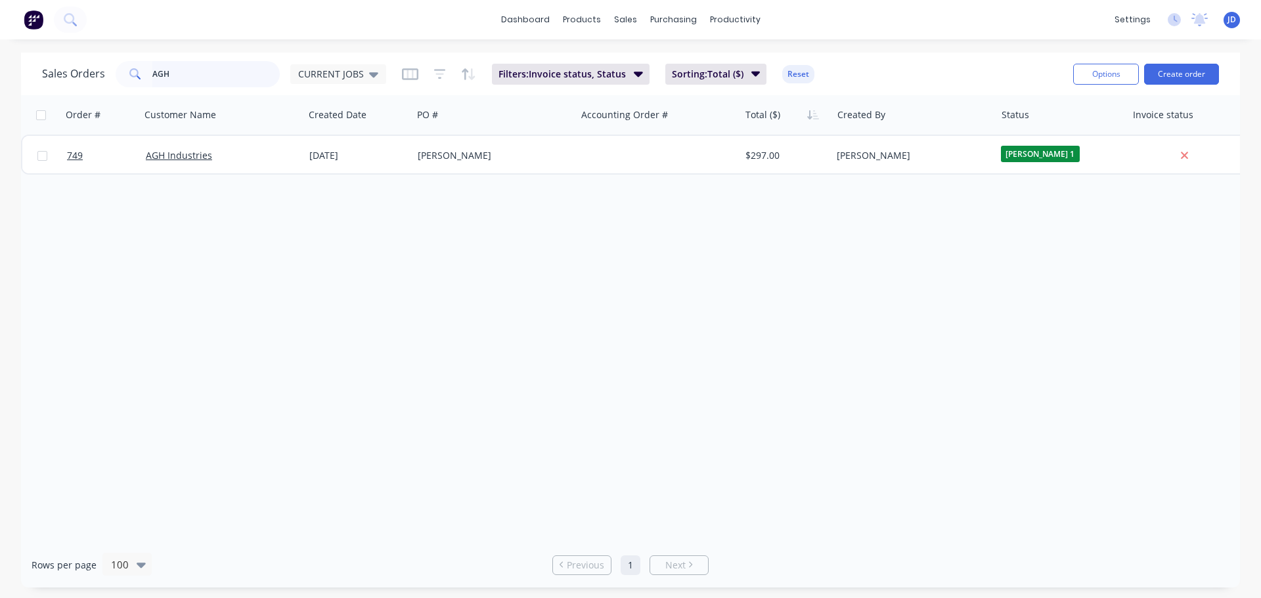
click at [22, 51] on div "dashboard products sales purchasing productivity dashboard products Product Cat…" at bounding box center [630, 299] width 1261 height 598
type input "nep"
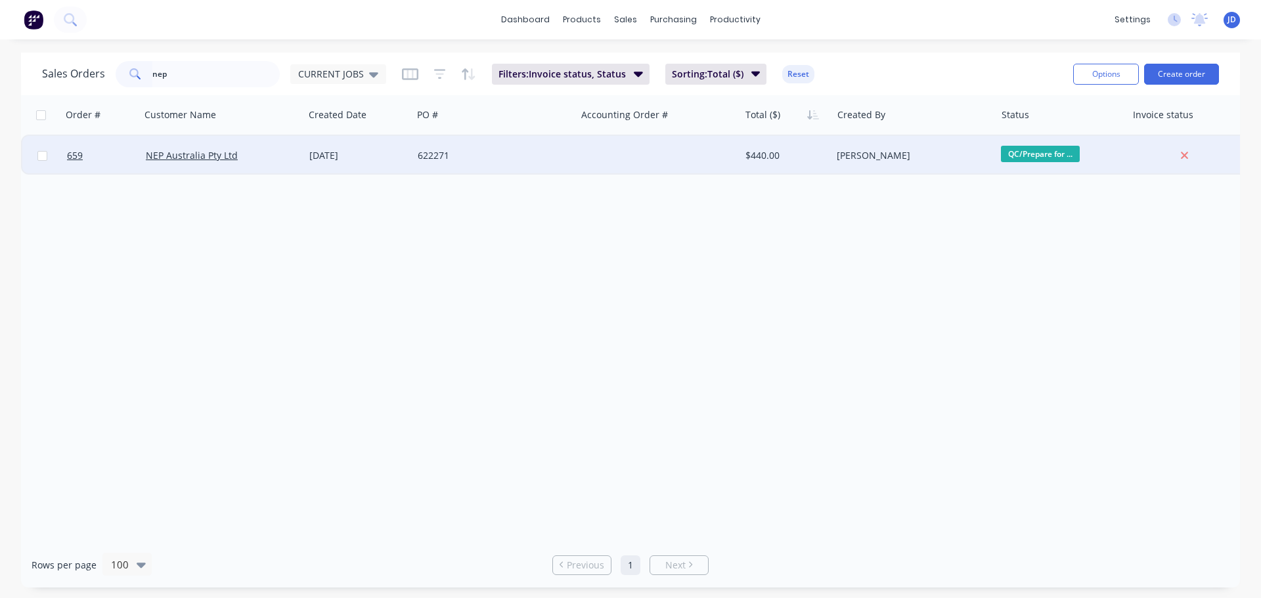
click at [254, 160] on div "NEP Australia Pty Ltd" at bounding box center [219, 155] width 146 height 13
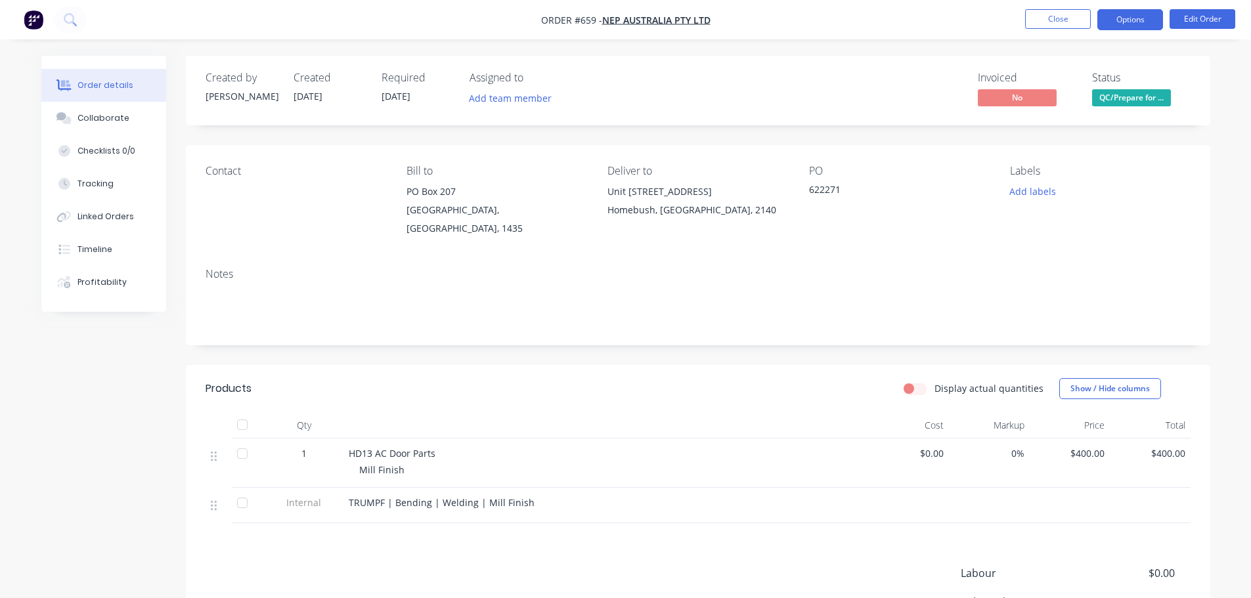
click at [1130, 24] on button "Options" at bounding box center [1130, 19] width 66 height 21
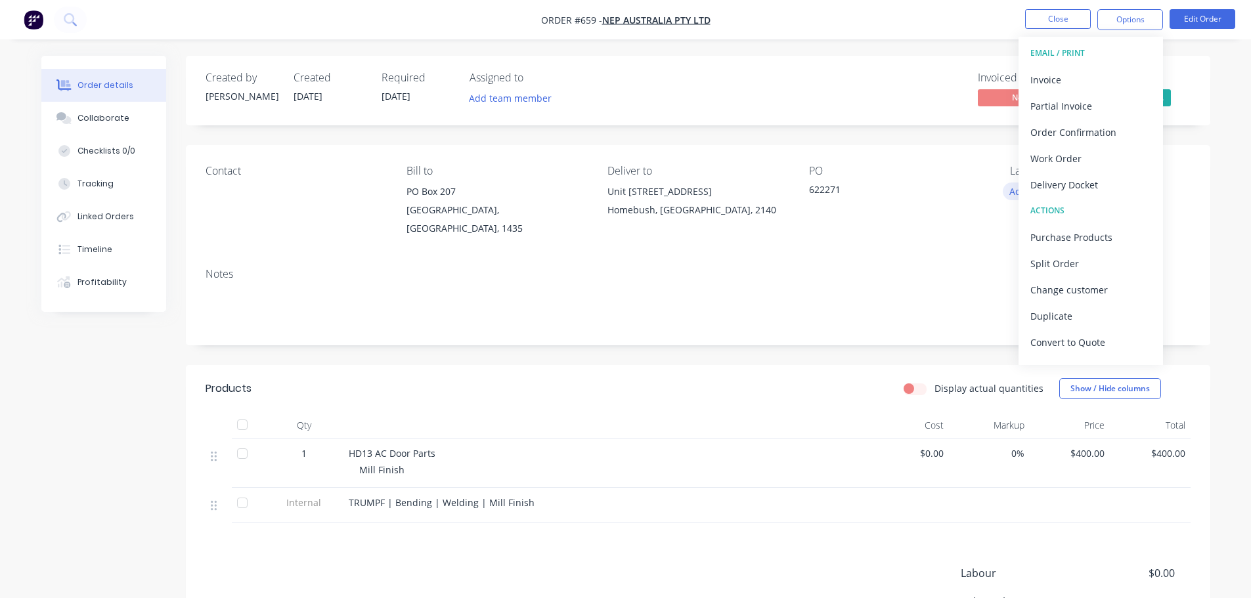
click at [1052, 187] on div "Delivery Docket" at bounding box center [1090, 184] width 121 height 19
click at [1083, 129] on div "Without pricing" at bounding box center [1090, 132] width 121 height 19
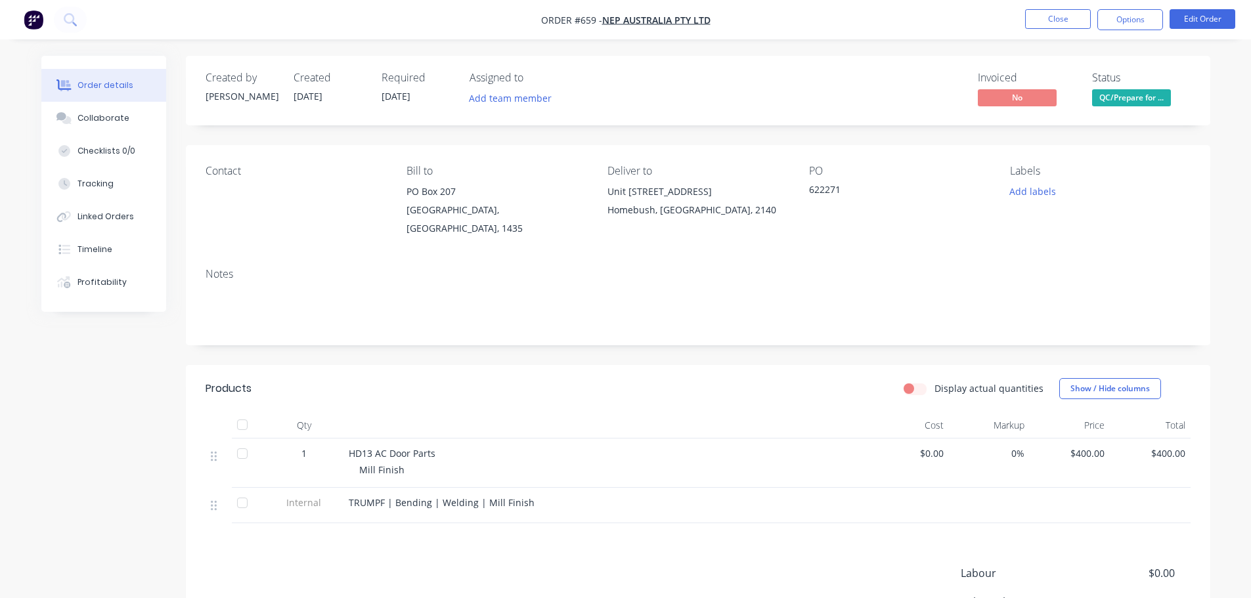
click at [889, 106] on div "Invoiced No Status QC/Prepare for ..." at bounding box center [896, 91] width 590 height 38
click at [1042, 19] on button "Close" at bounding box center [1058, 19] width 66 height 20
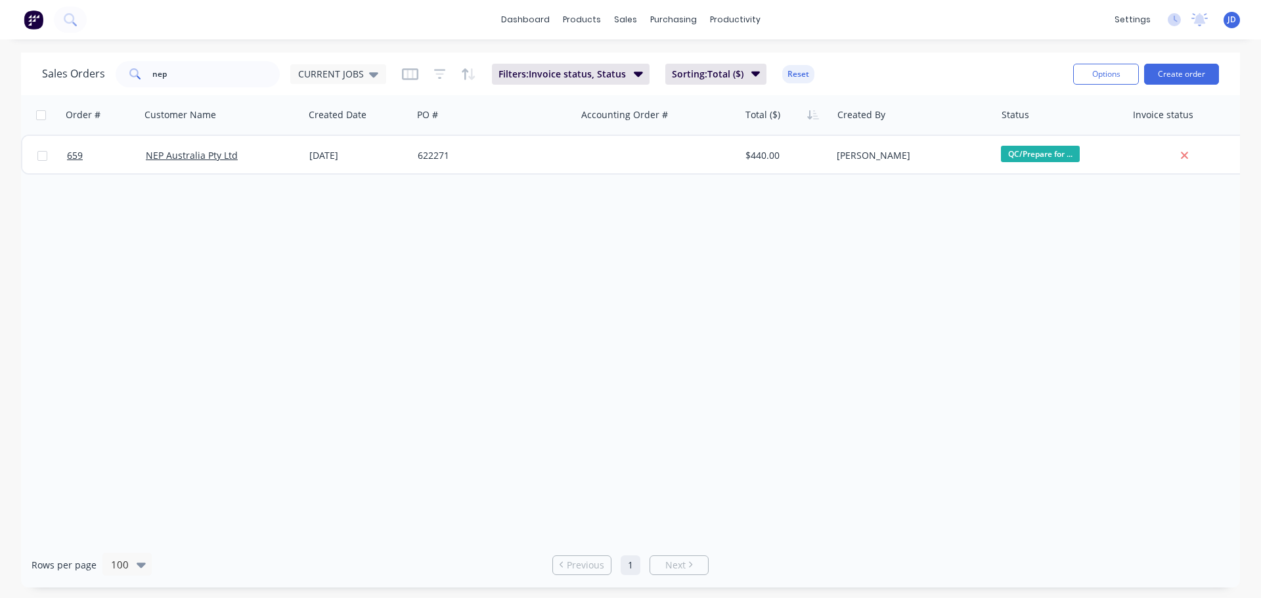
click at [394, 294] on div "Order # Customer Name Created Date PO # Accounting Order # Total ($) Created By…" at bounding box center [630, 318] width 1219 height 447
